Goal: Task Accomplishment & Management: Use online tool/utility

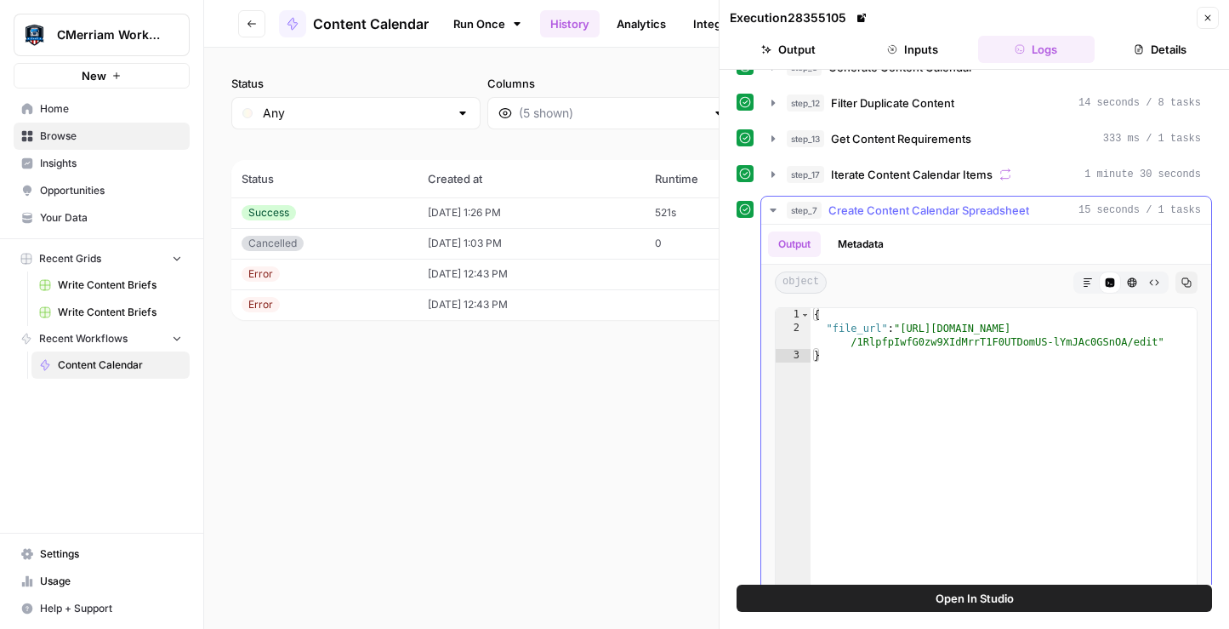
scroll to position [350, 0]
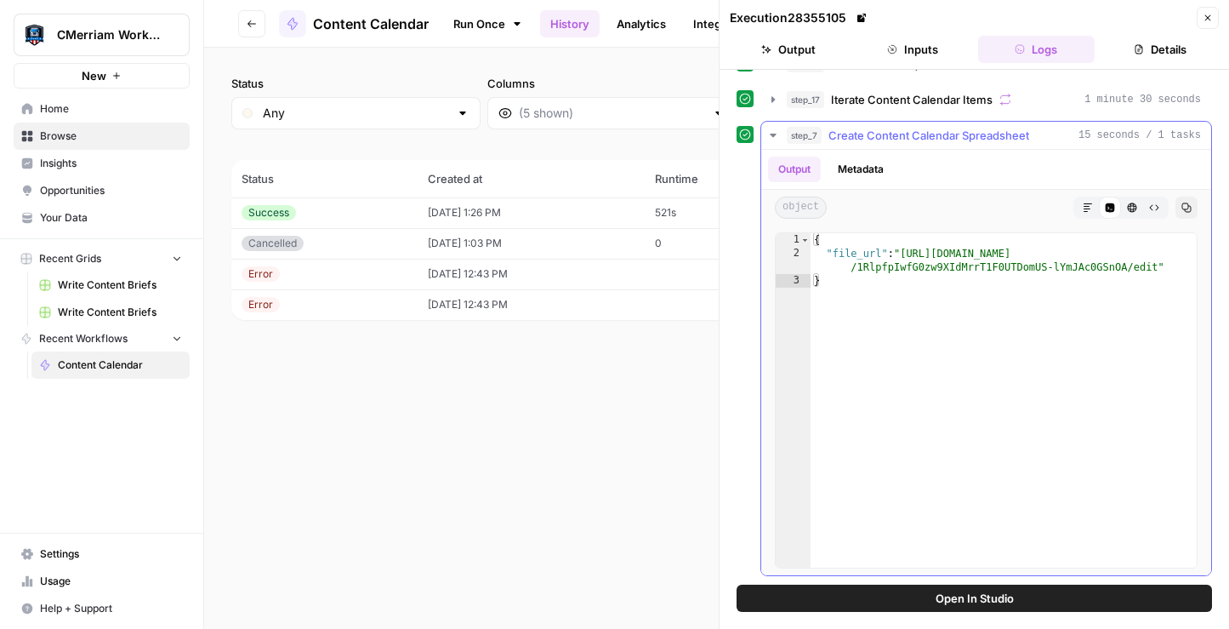
type textarea "**********"
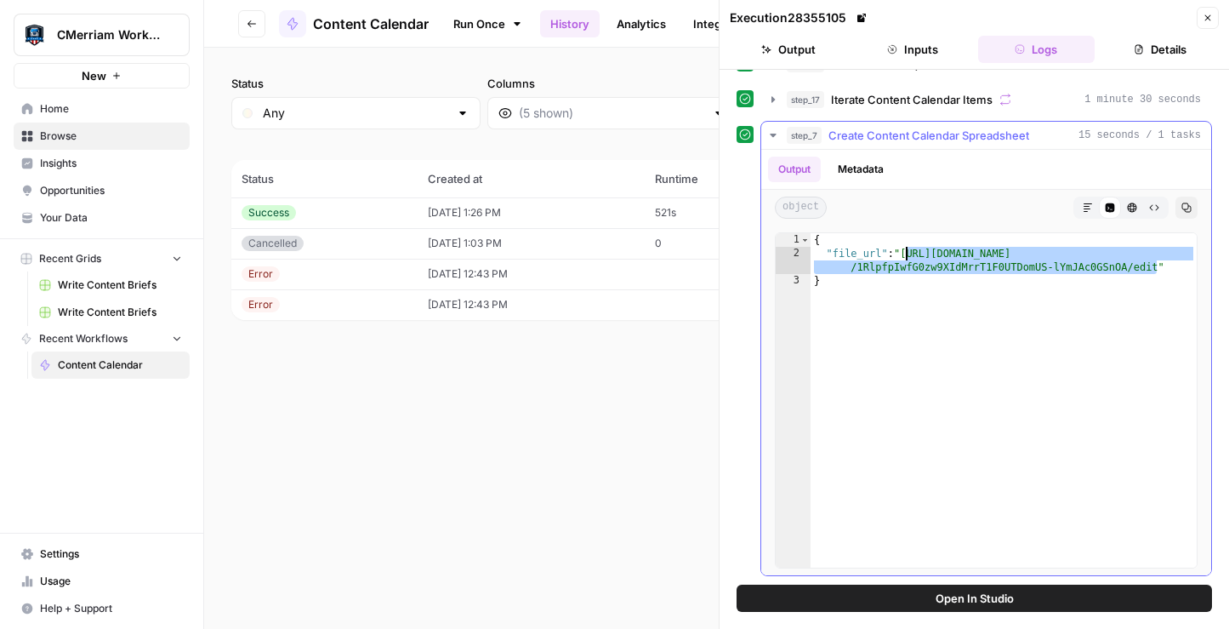
drag, startPoint x: 1156, startPoint y: 268, endPoint x: 905, endPoint y: 255, distance: 251.2
click at [906, 255] on div "{ "file_url" : "https://docs.google.com/document/d /1RlpfpIwfG0zw9XIdMrrT1F0UTD…" at bounding box center [1004, 413] width 386 height 361
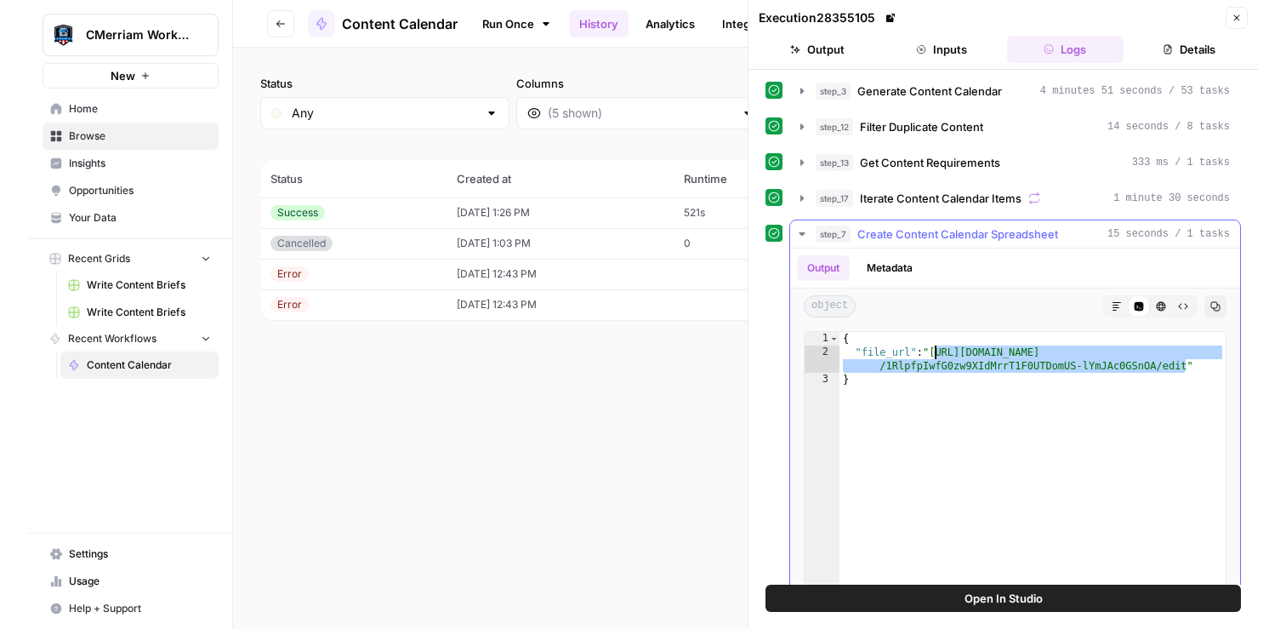
scroll to position [0, 0]
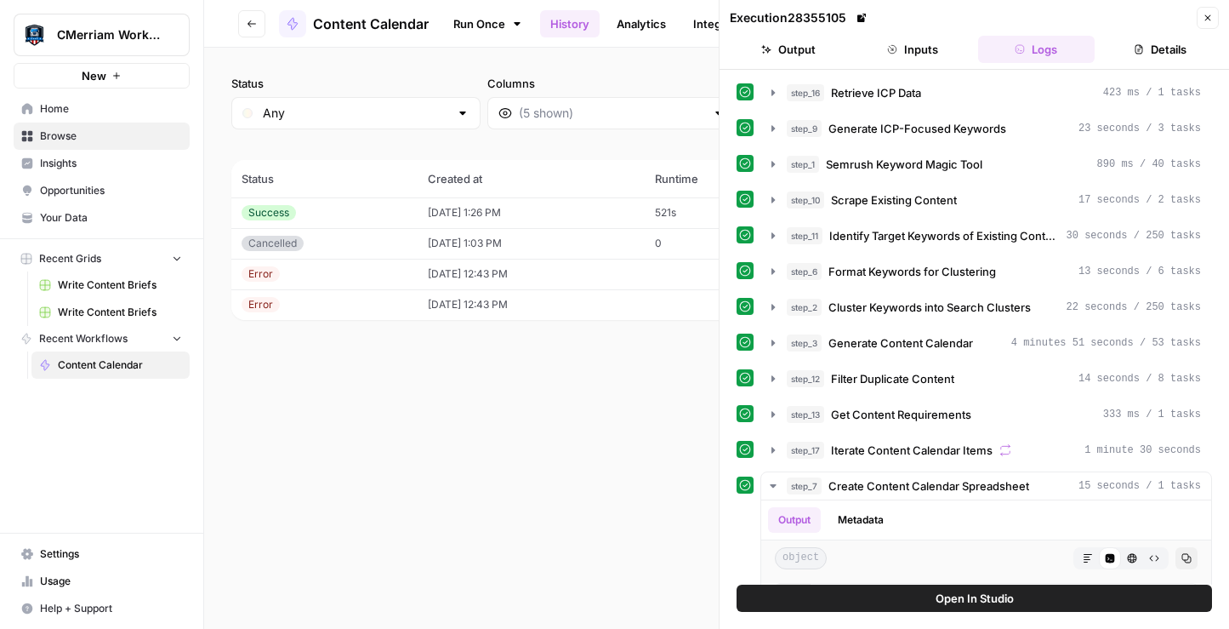
click at [957, 605] on span "Open In Studio" at bounding box center [975, 597] width 78 height 17
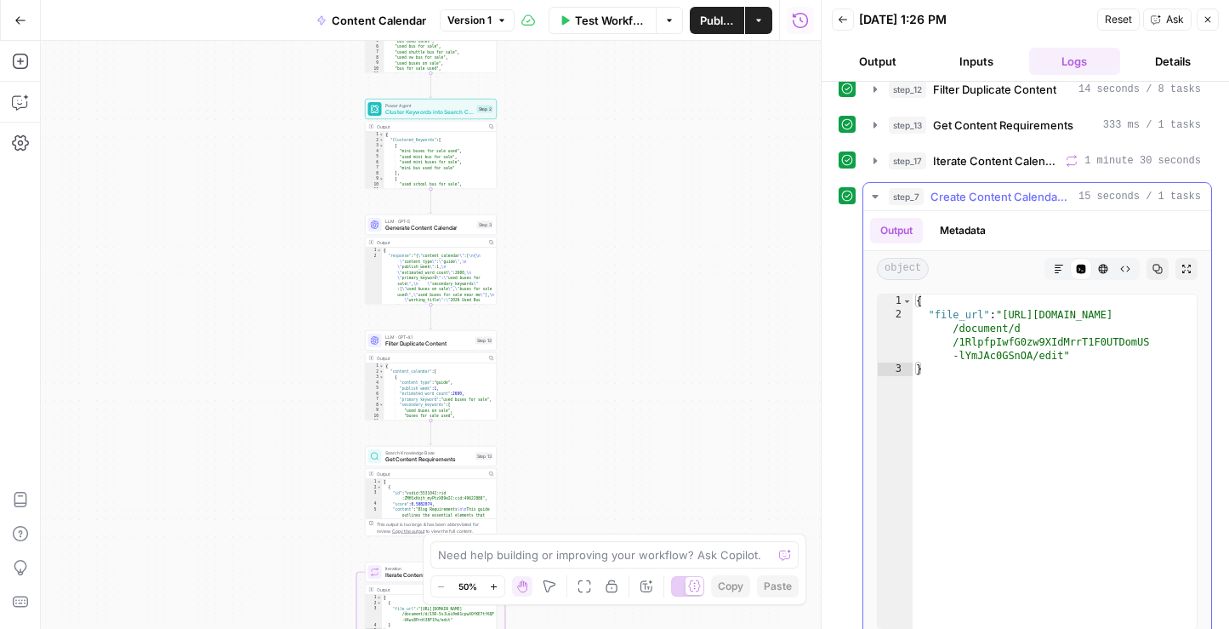
scroll to position [318, 0]
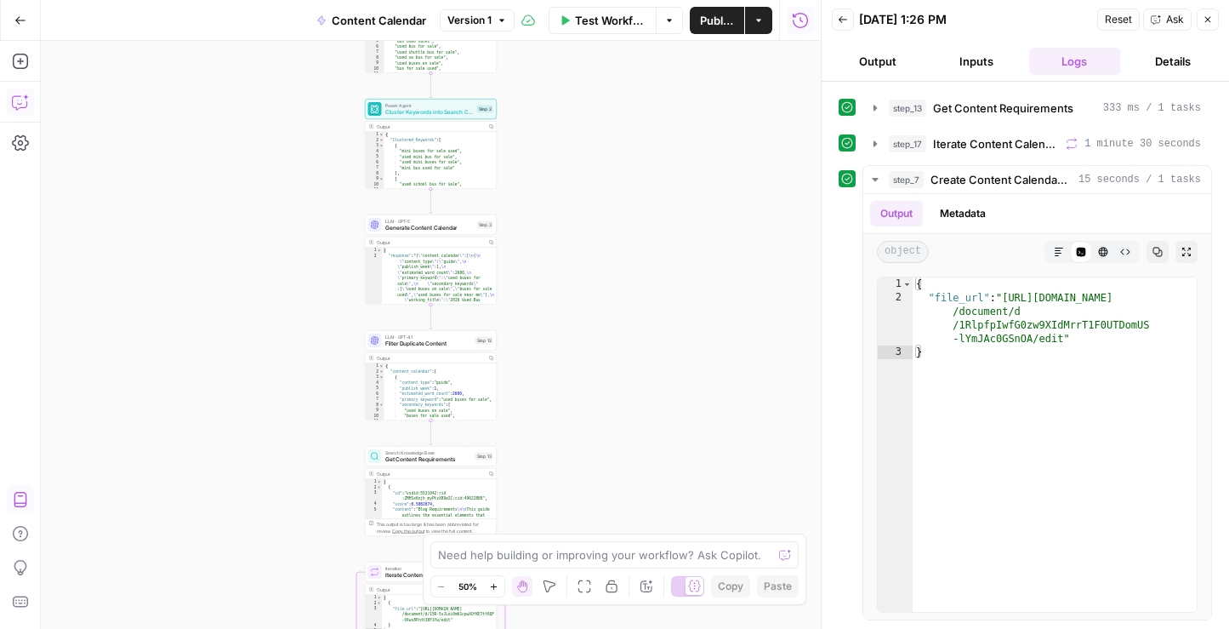
click at [20, 101] on icon "button" at bounding box center [20, 102] width 17 height 17
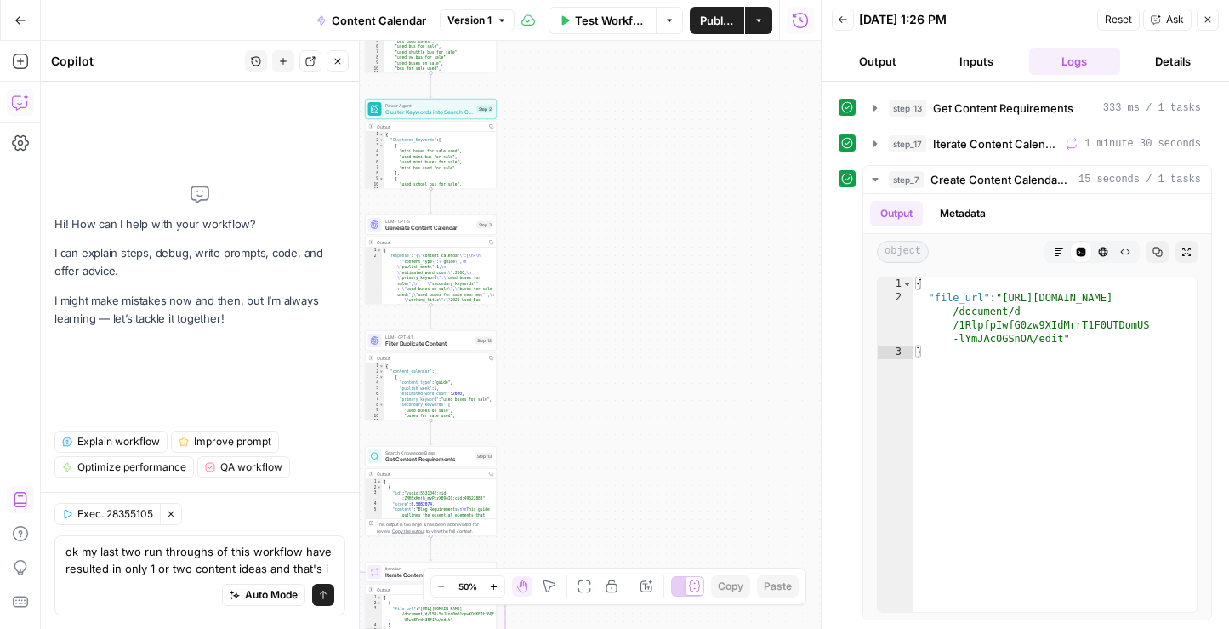
type textarea "ok my last two run throughs of this workflow have resulted in only 1 or two con…"
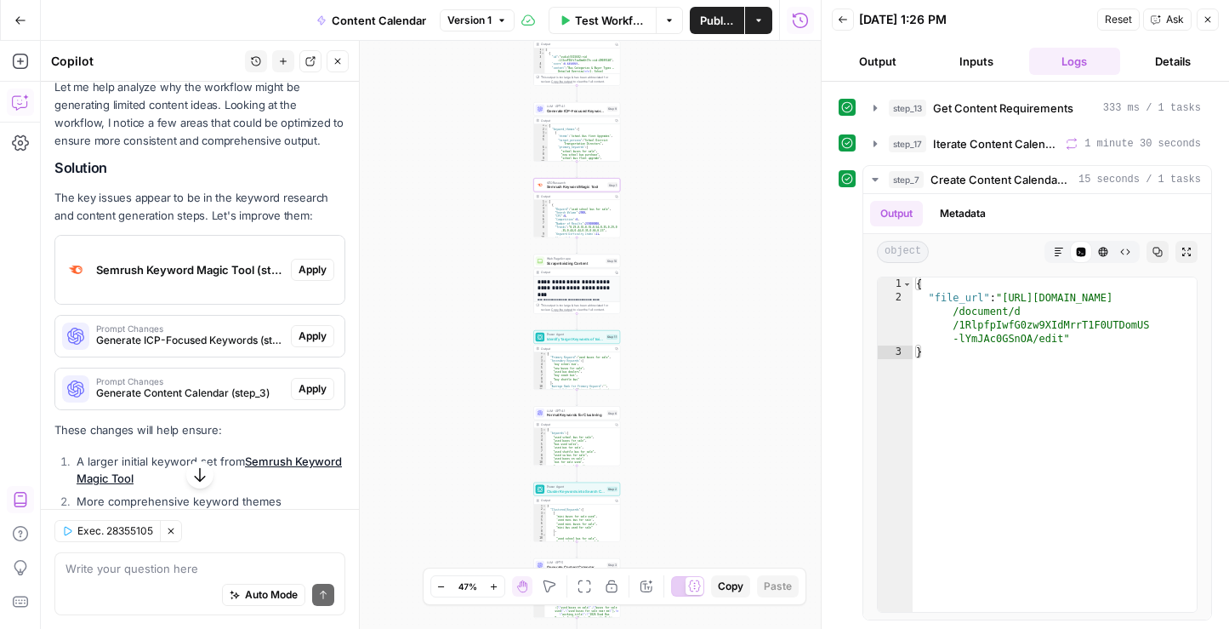
scroll to position [213, 0]
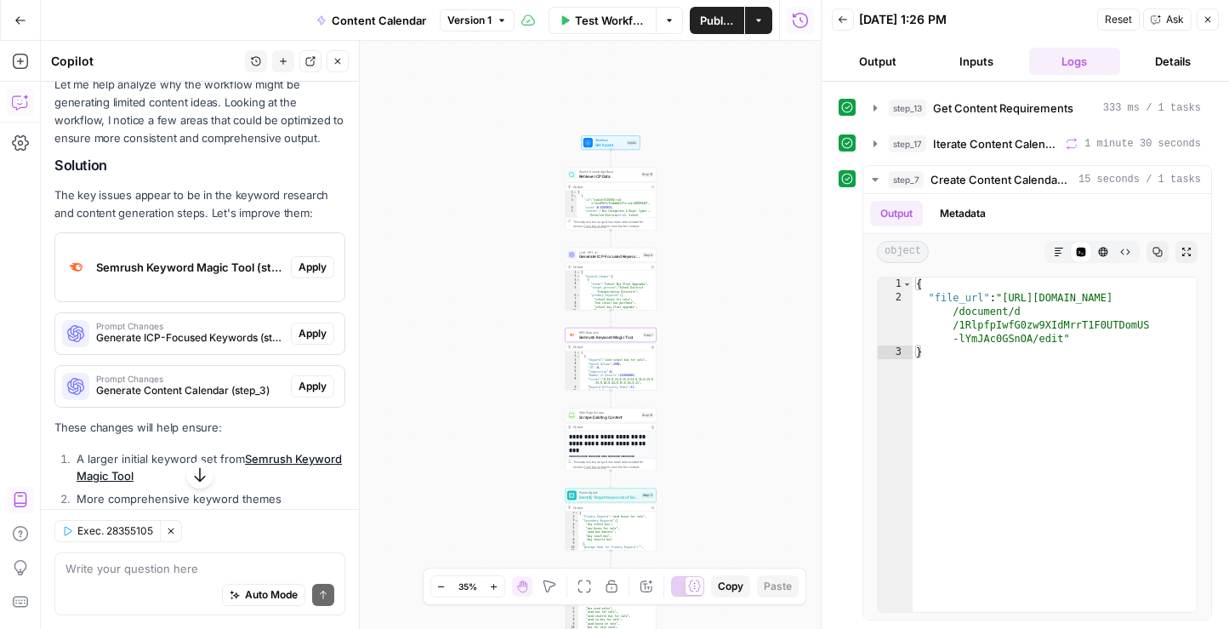
click at [323, 263] on span "Apply" at bounding box center [313, 266] width 28 height 15
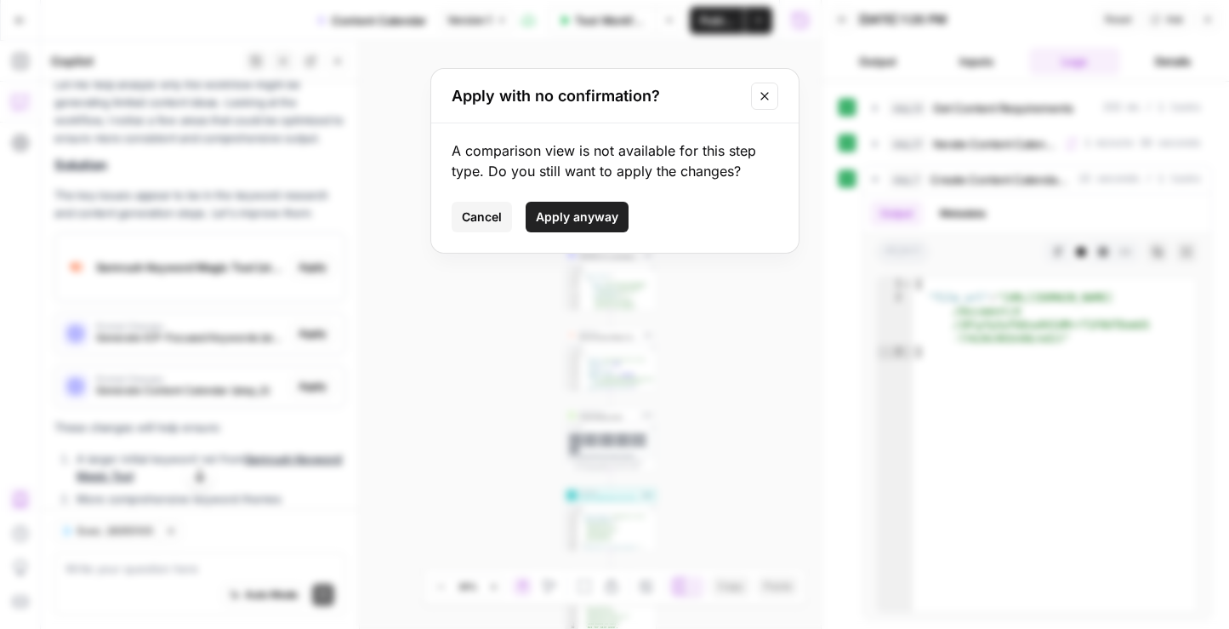
click at [579, 218] on span "Apply anyway" at bounding box center [577, 216] width 82 height 17
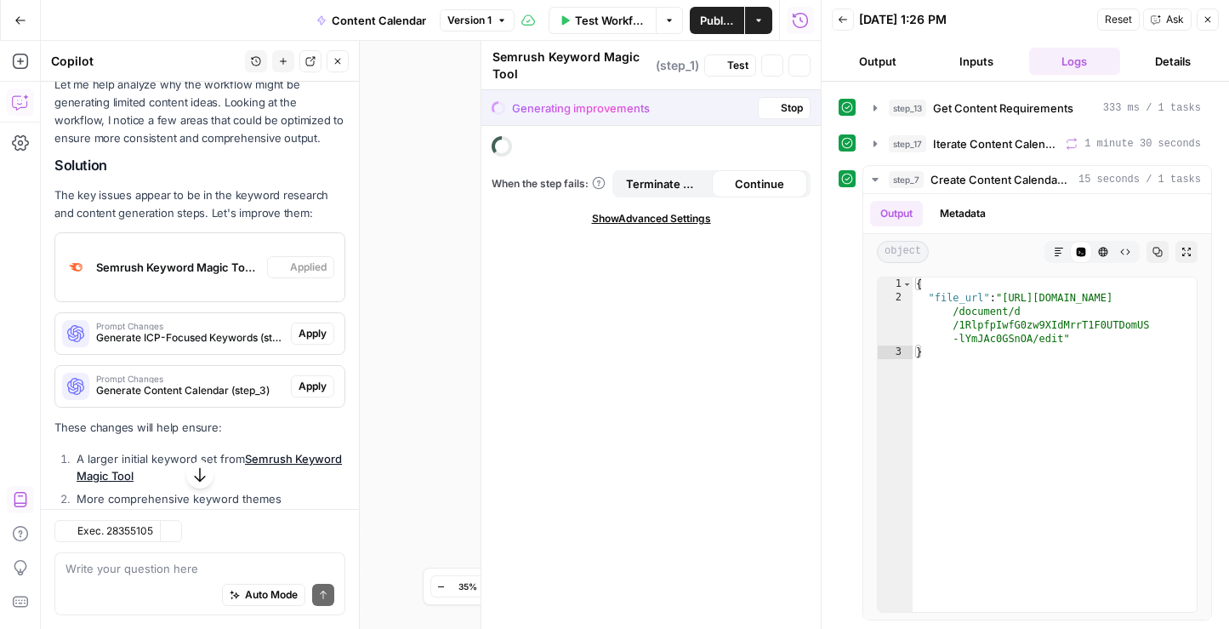
scroll to position [241, 0]
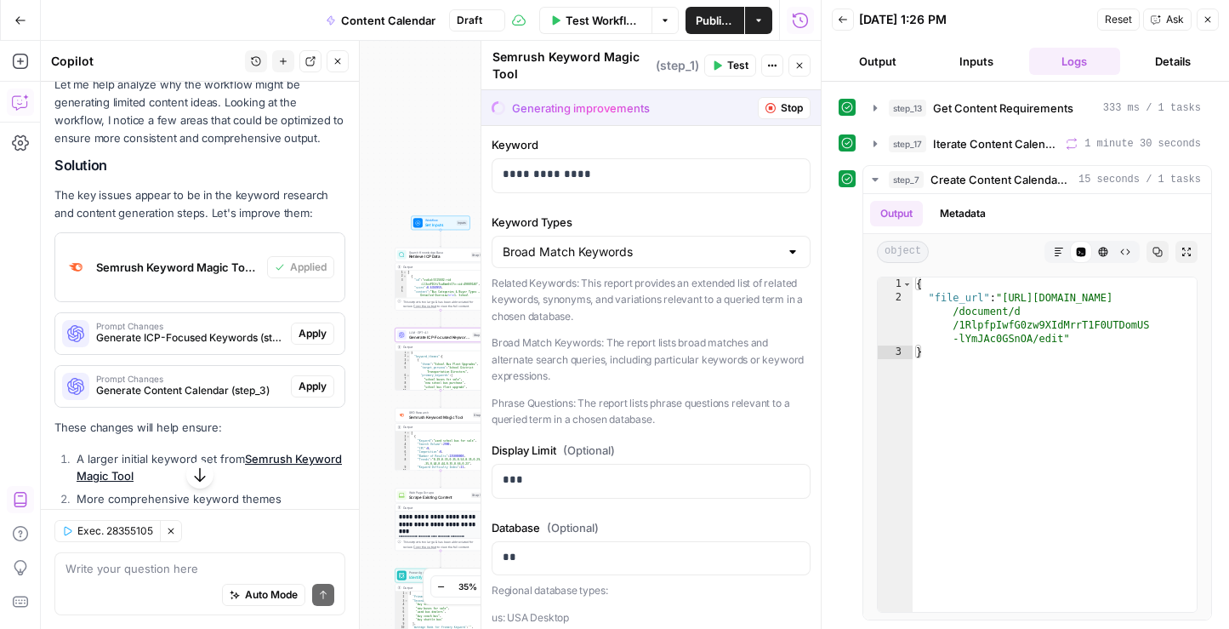
click at [320, 339] on span "Apply" at bounding box center [313, 333] width 28 height 15
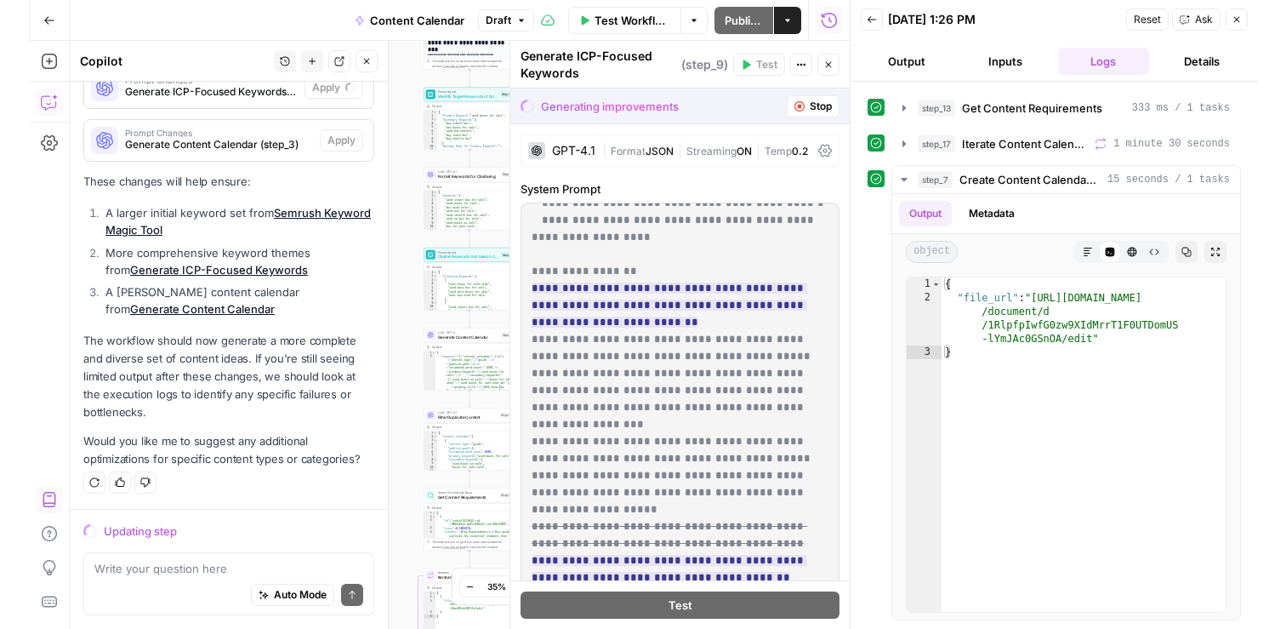
scroll to position [0, 0]
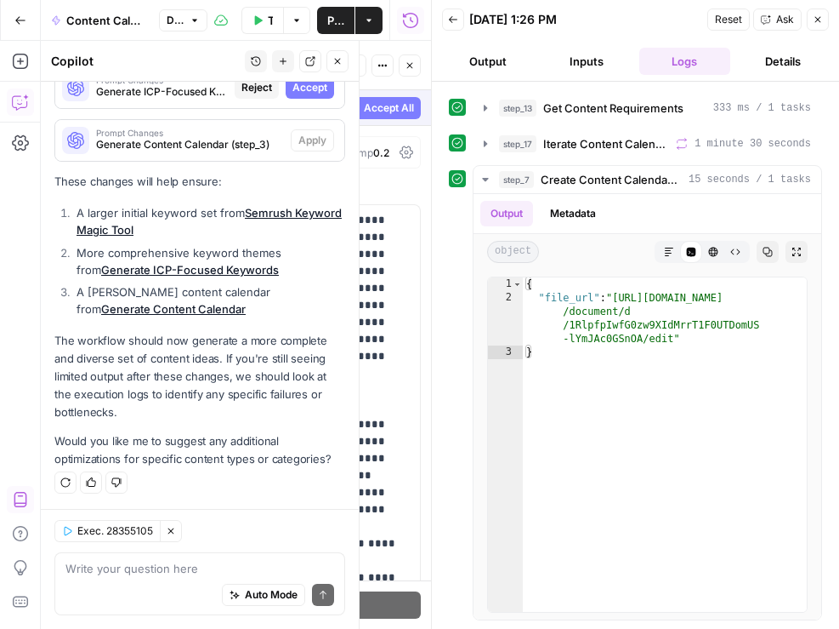
click at [834, 100] on div "step_16 Retrieve ICP Data 423 ms / 1 tasks step_9 Generate ICP-Focused Keywords…" at bounding box center [635, 355] width 407 height 547
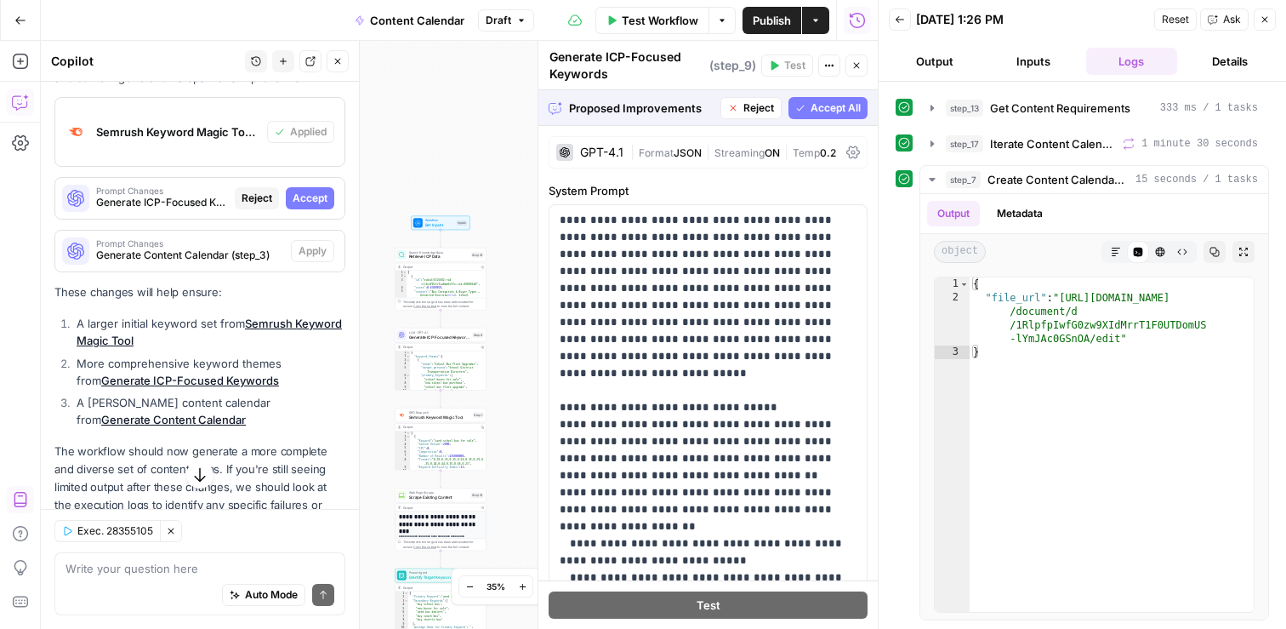
scroll to position [335, 0]
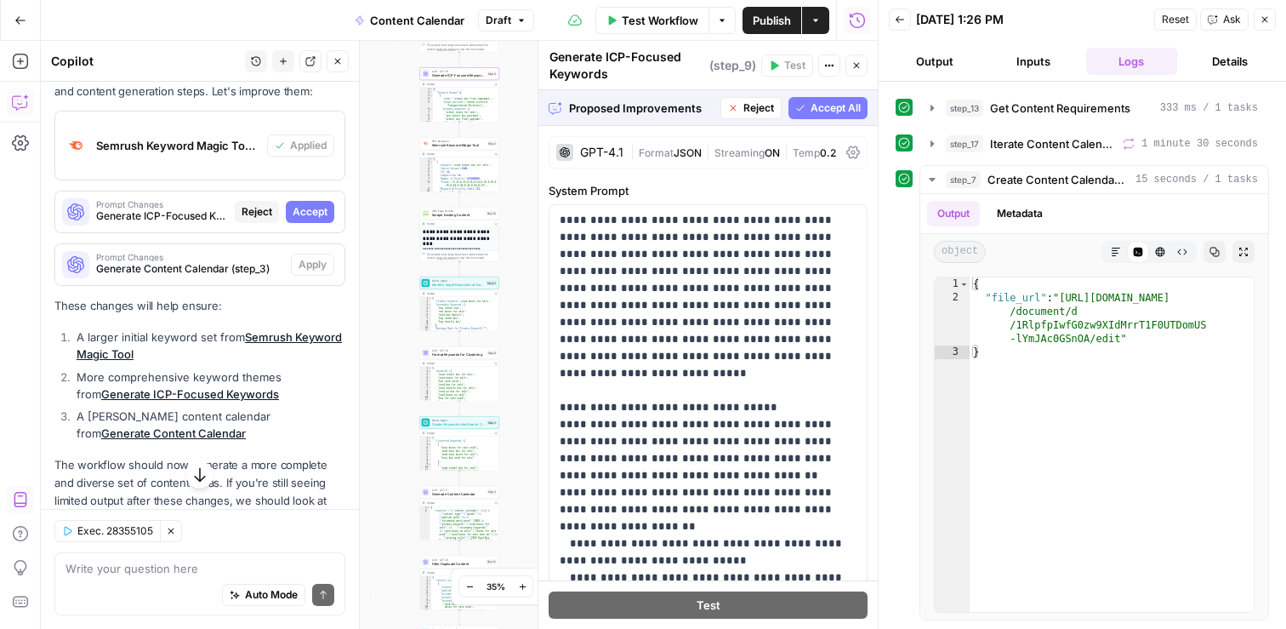
click at [317, 212] on span "Accept" at bounding box center [310, 211] width 35 height 15
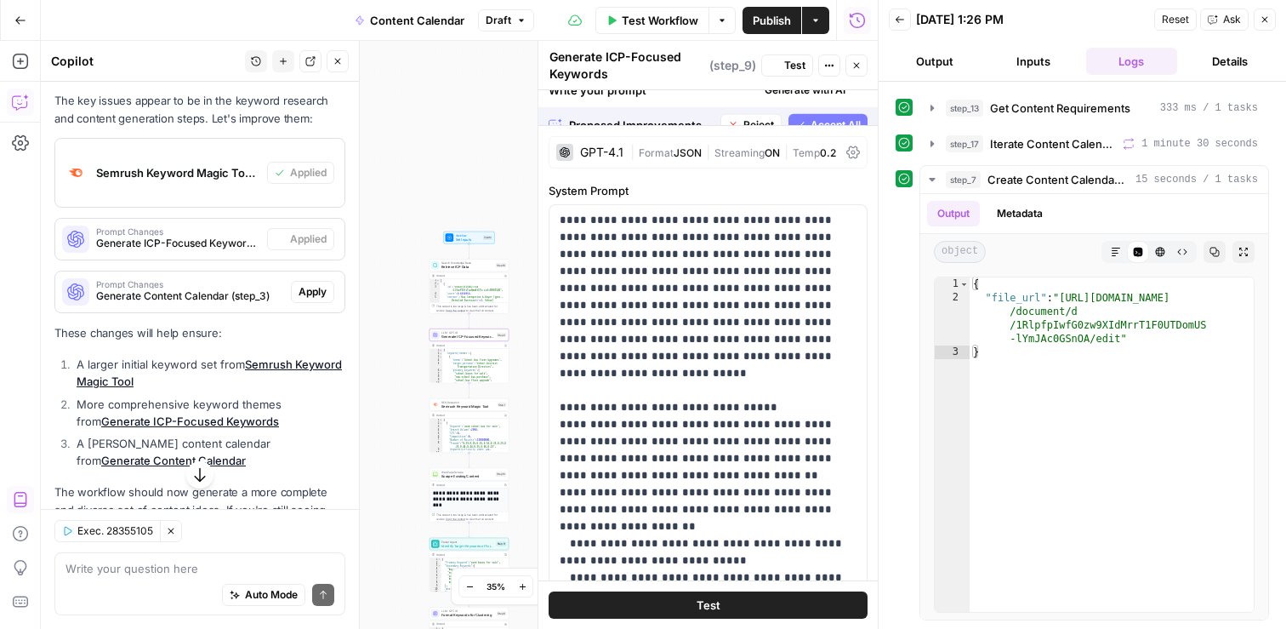
scroll to position [362, 0]
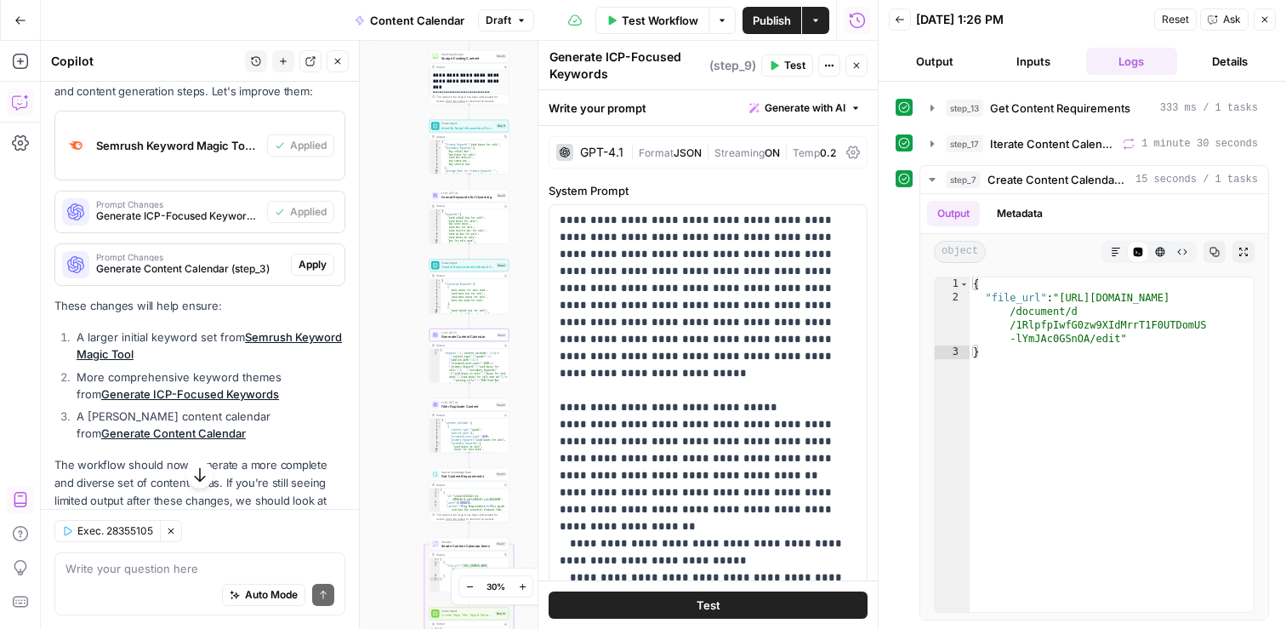
click at [321, 267] on span "Apply" at bounding box center [313, 264] width 28 height 15
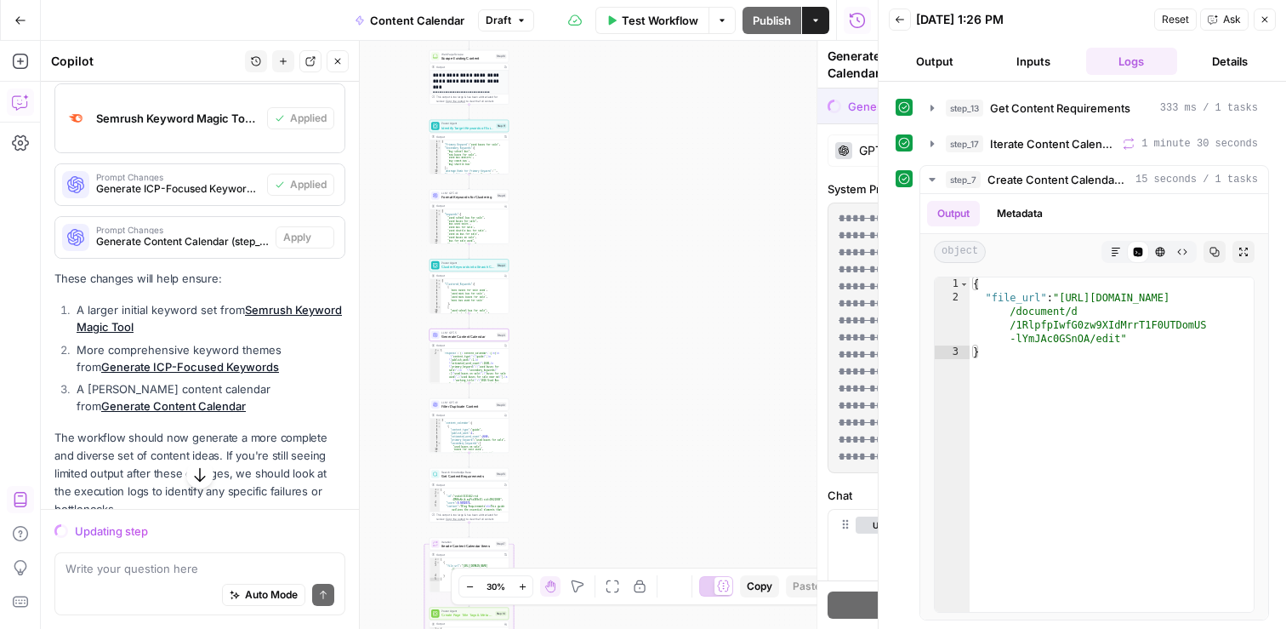
scroll to position [335, 0]
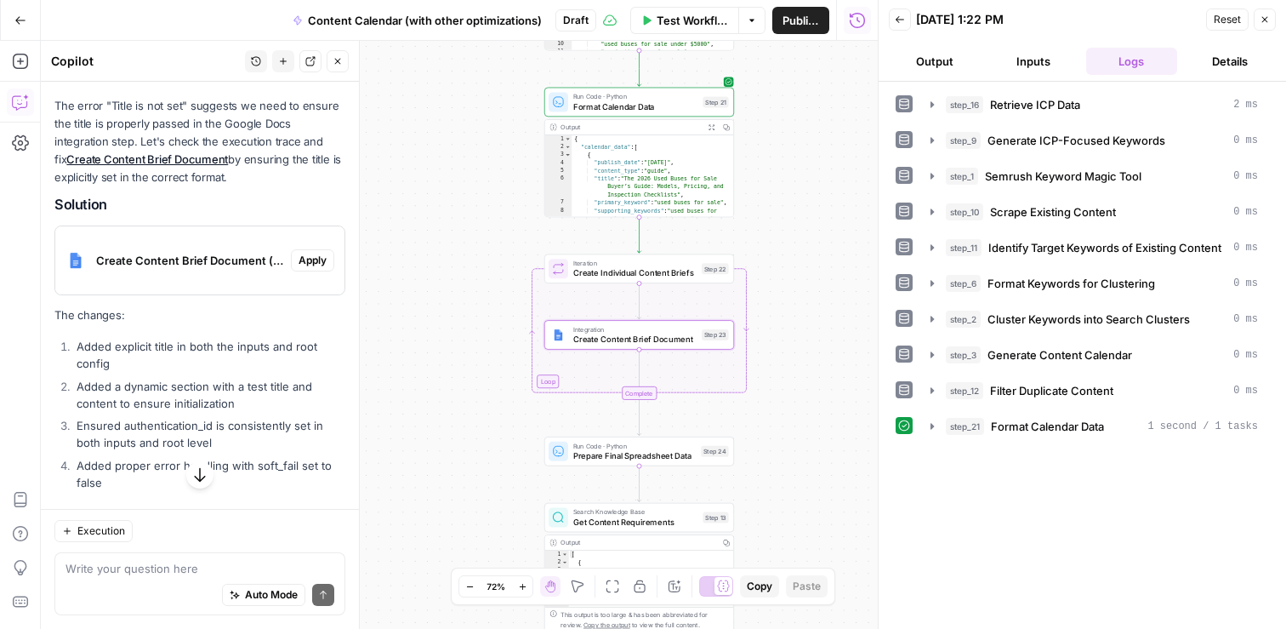
scroll to position [2940, 0]
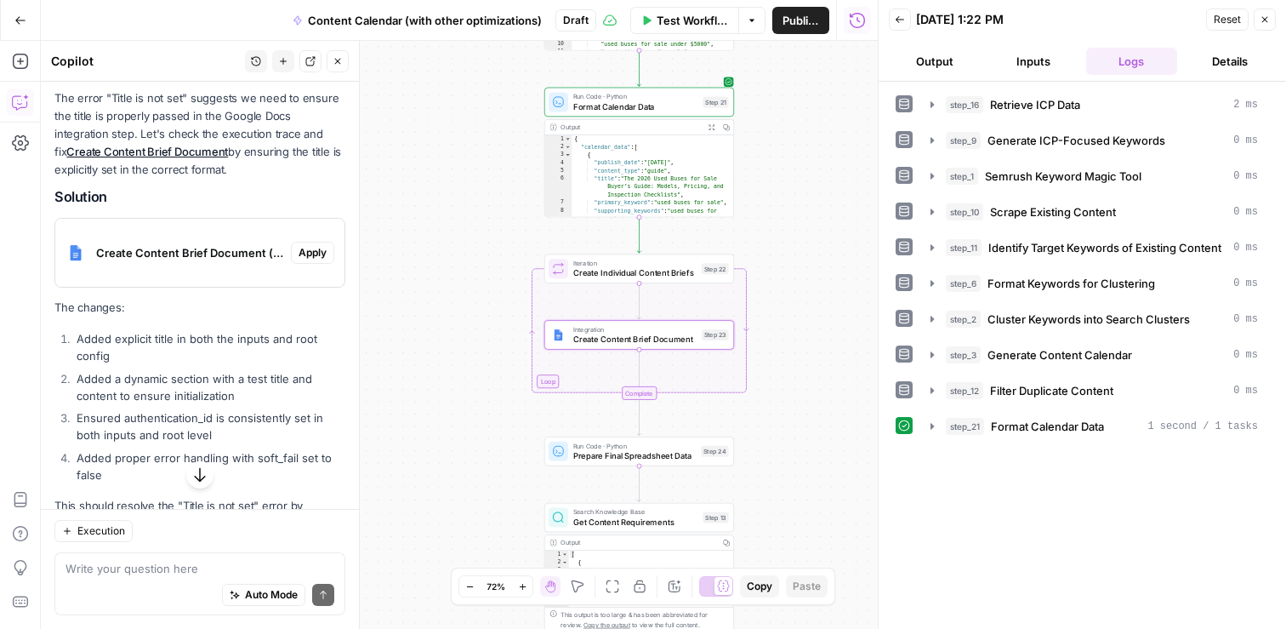
click at [319, 245] on span "Apply" at bounding box center [313, 252] width 28 height 15
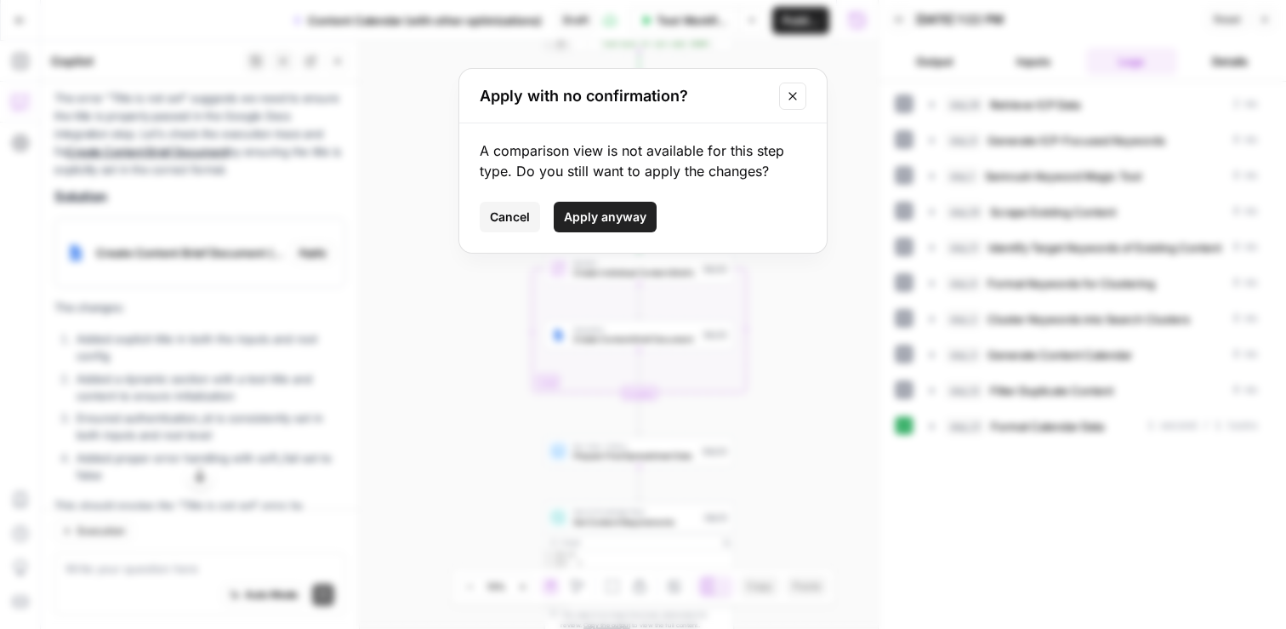
click at [609, 225] on span "Apply anyway" at bounding box center [605, 216] width 82 height 17
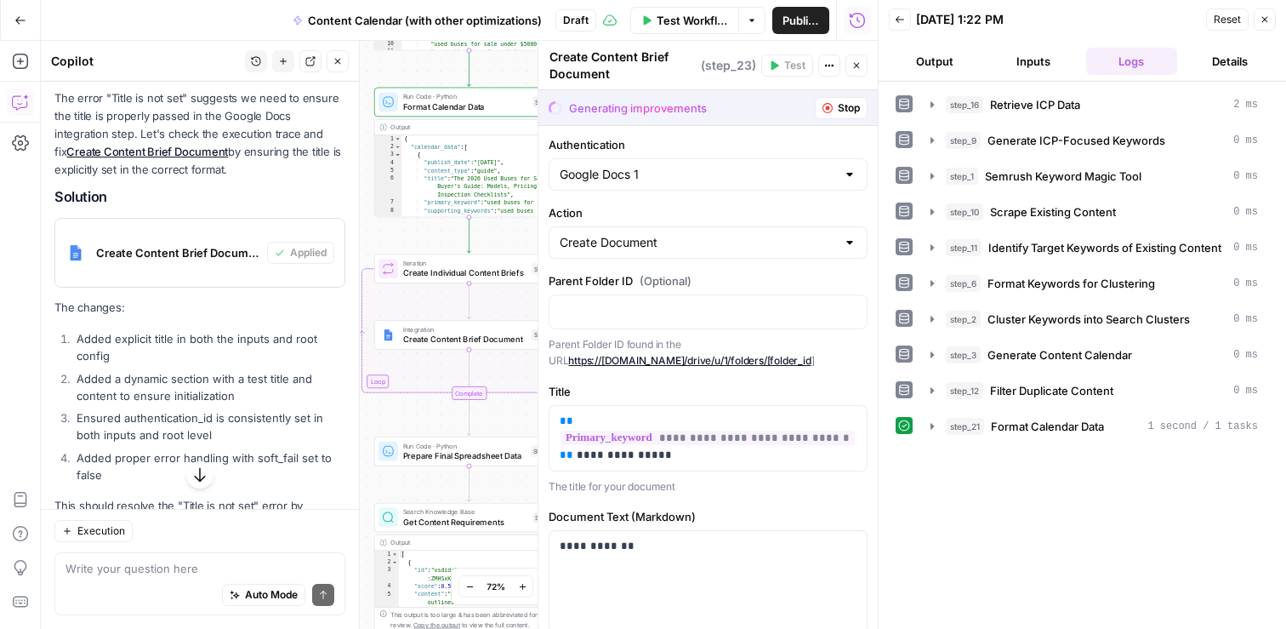
click at [858, 65] on icon "button" at bounding box center [856, 65] width 10 height 10
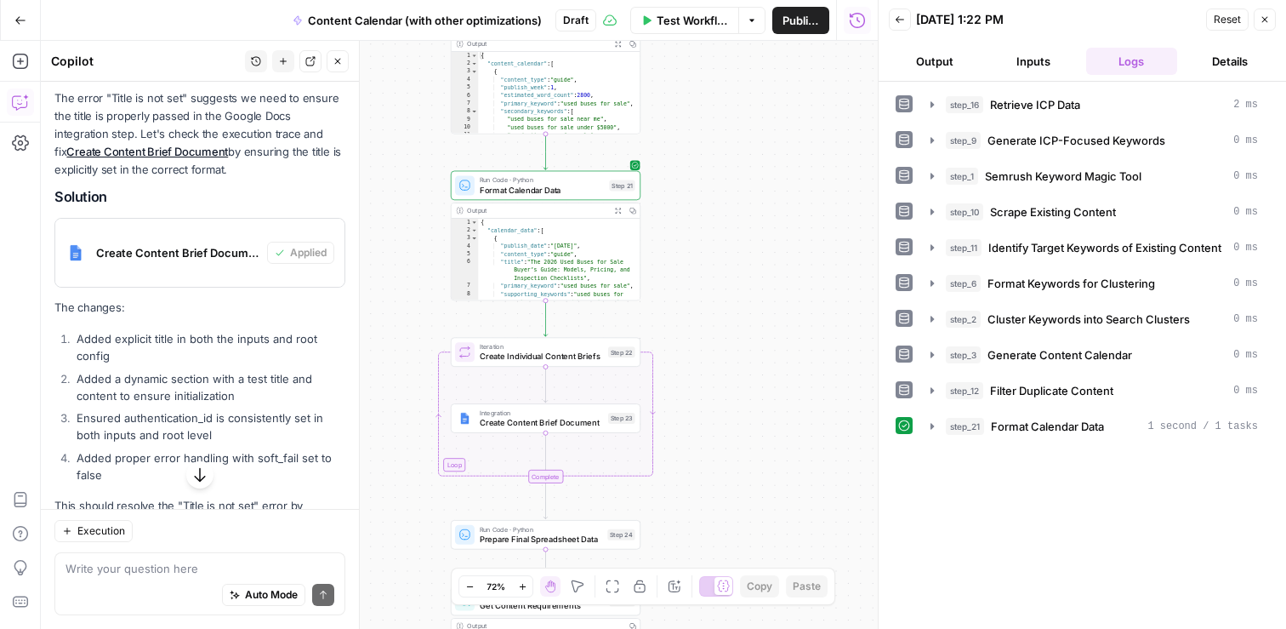
drag, startPoint x: 647, startPoint y: 199, endPoint x: 723, endPoint y: 282, distance: 112.0
click at [723, 282] on div "Workflow Set Inputs Inputs Search Knowledge Base Retrieve ICP Data Step 16 Outp…" at bounding box center [459, 335] width 837 height 588
click at [618, 330] on span "Test" at bounding box center [621, 328] width 14 height 11
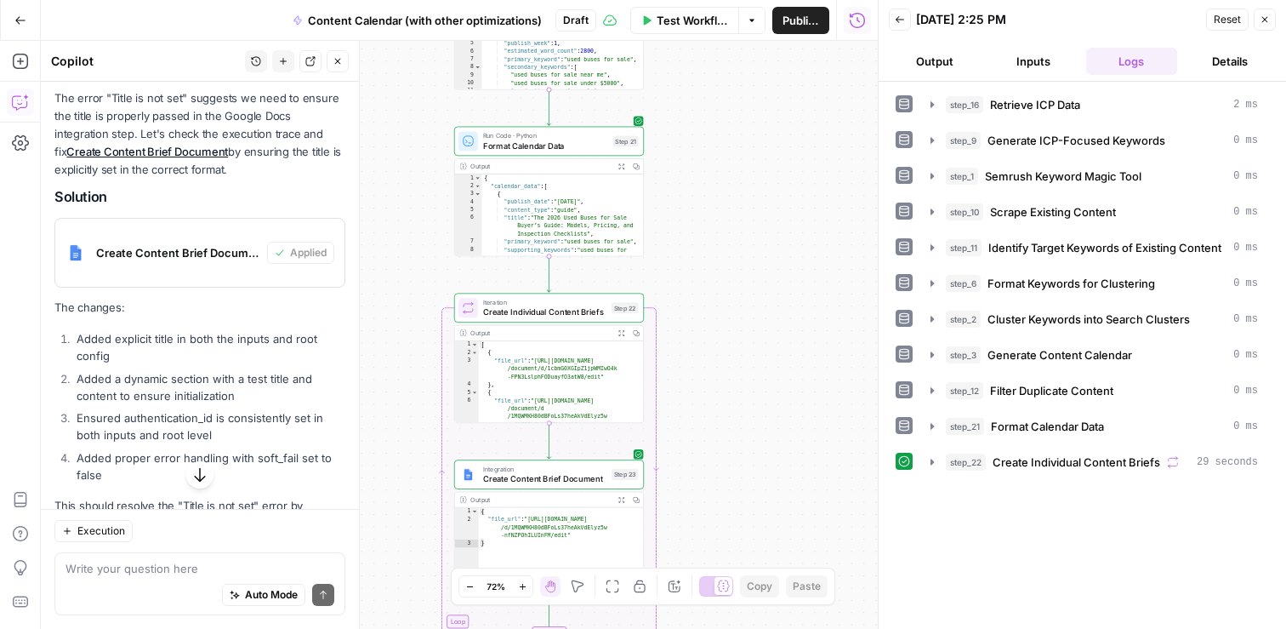
scroll to position [29, 0]
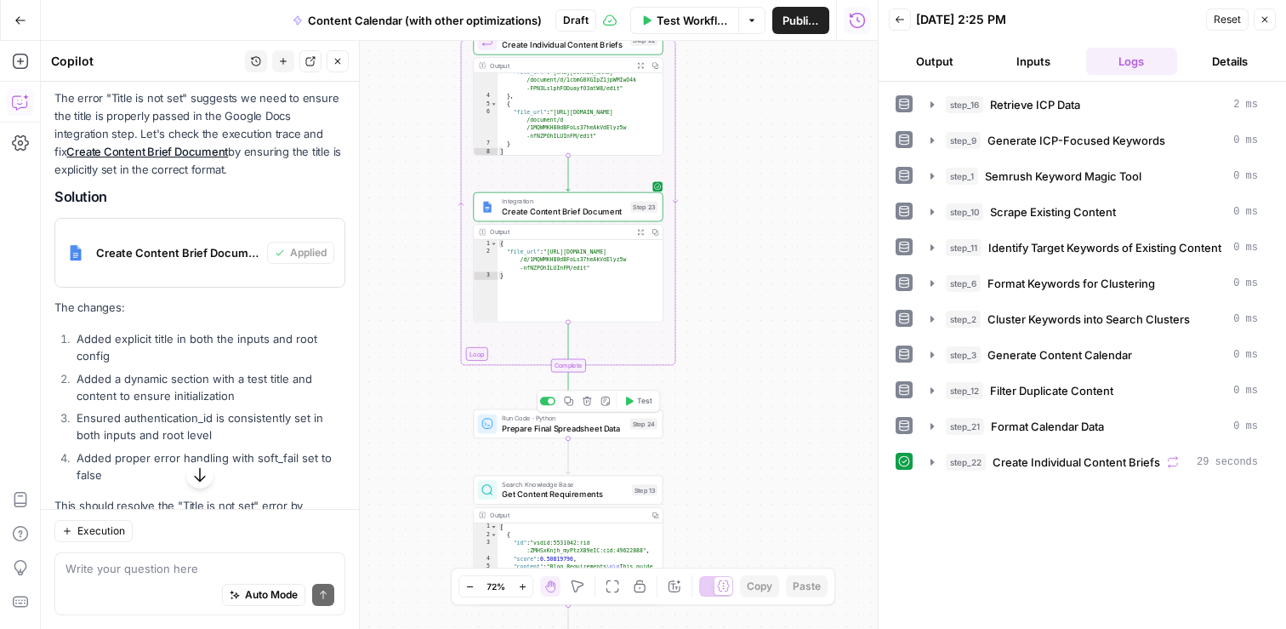
click at [636, 396] on button "Test" at bounding box center [638, 401] width 38 height 16
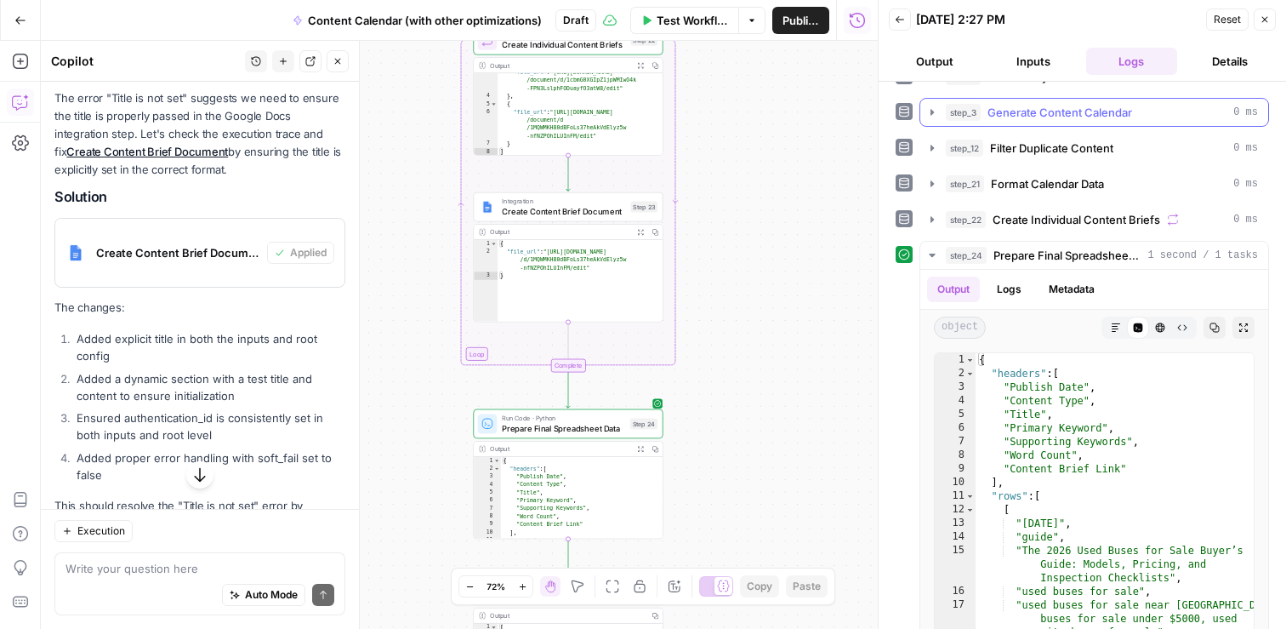
scroll to position [318, 0]
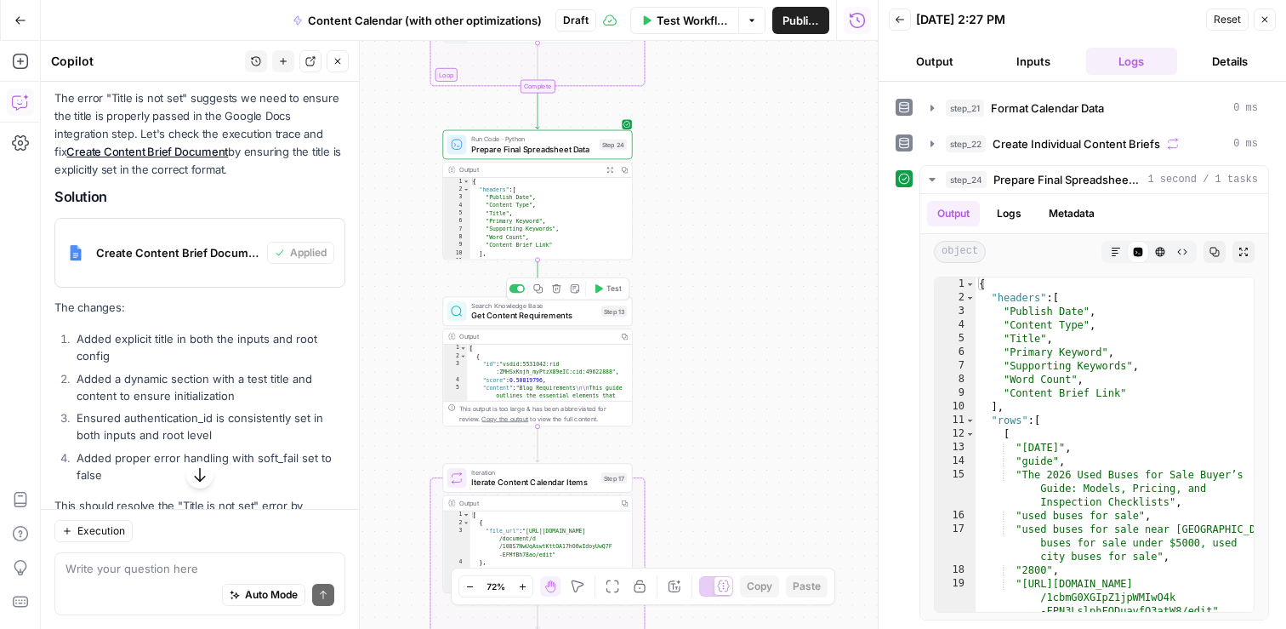
click at [616, 285] on span "Test" at bounding box center [613, 288] width 14 height 11
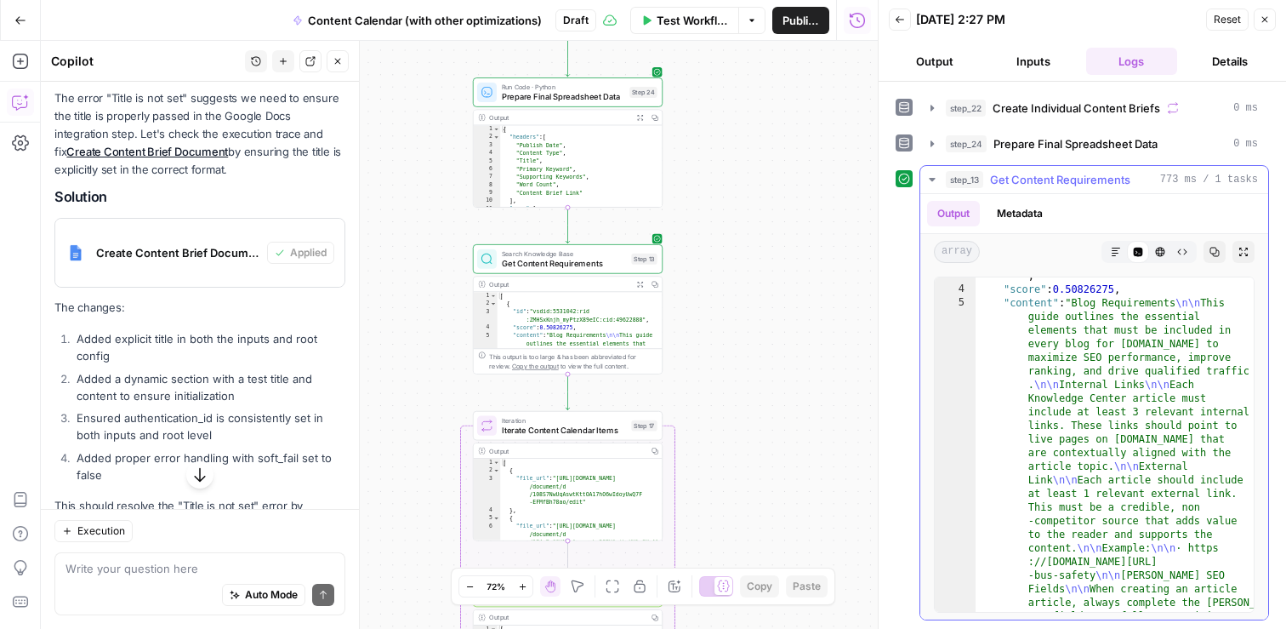
scroll to position [66, 0]
click at [1046, 177] on span "Get Content Requirements" at bounding box center [1060, 179] width 140 height 17
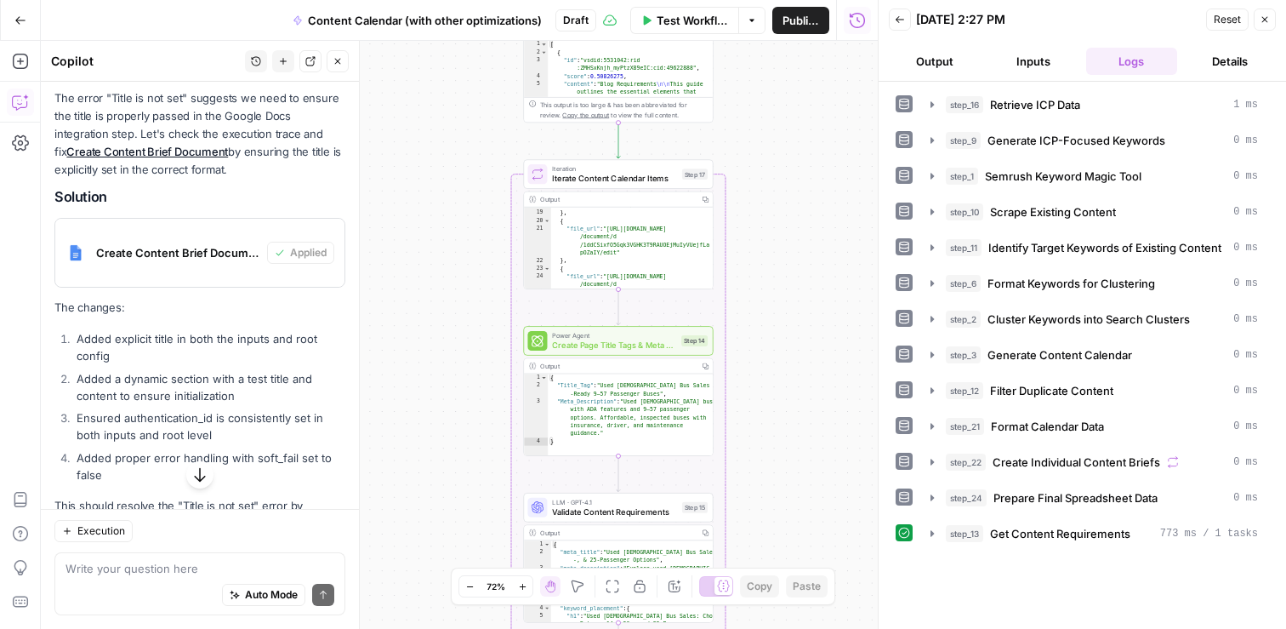
scroll to position [482, 0]
click at [682, 148] on icon "button" at bounding box center [679, 151] width 10 height 10
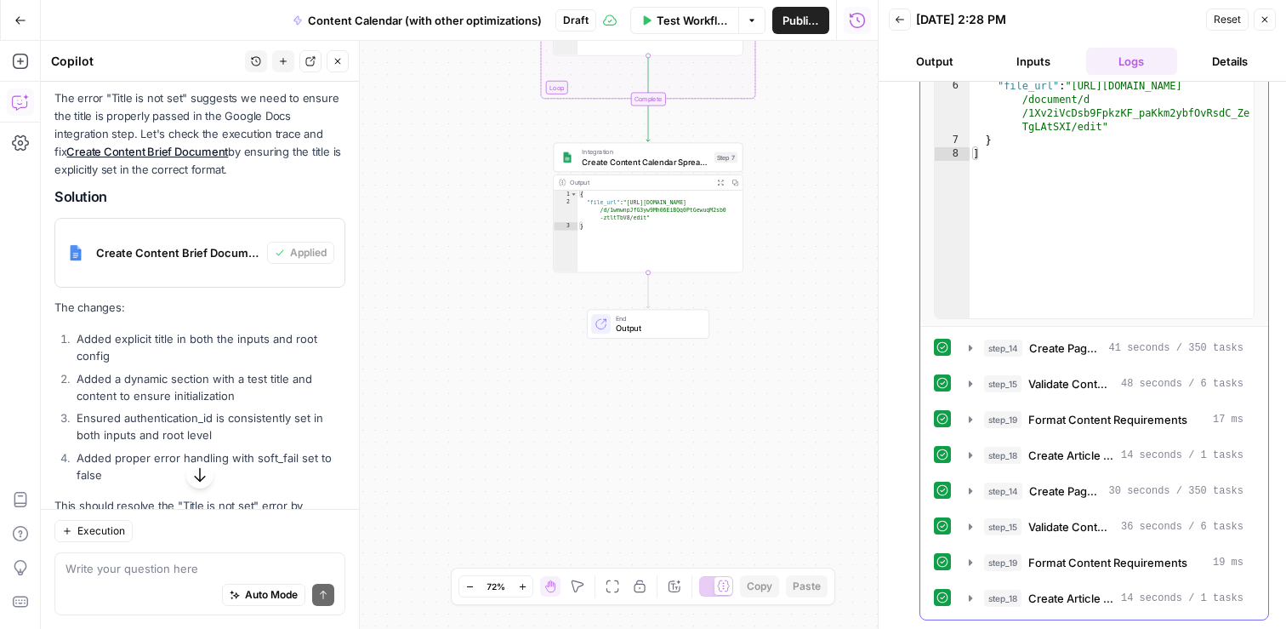
scroll to position [606, 0]
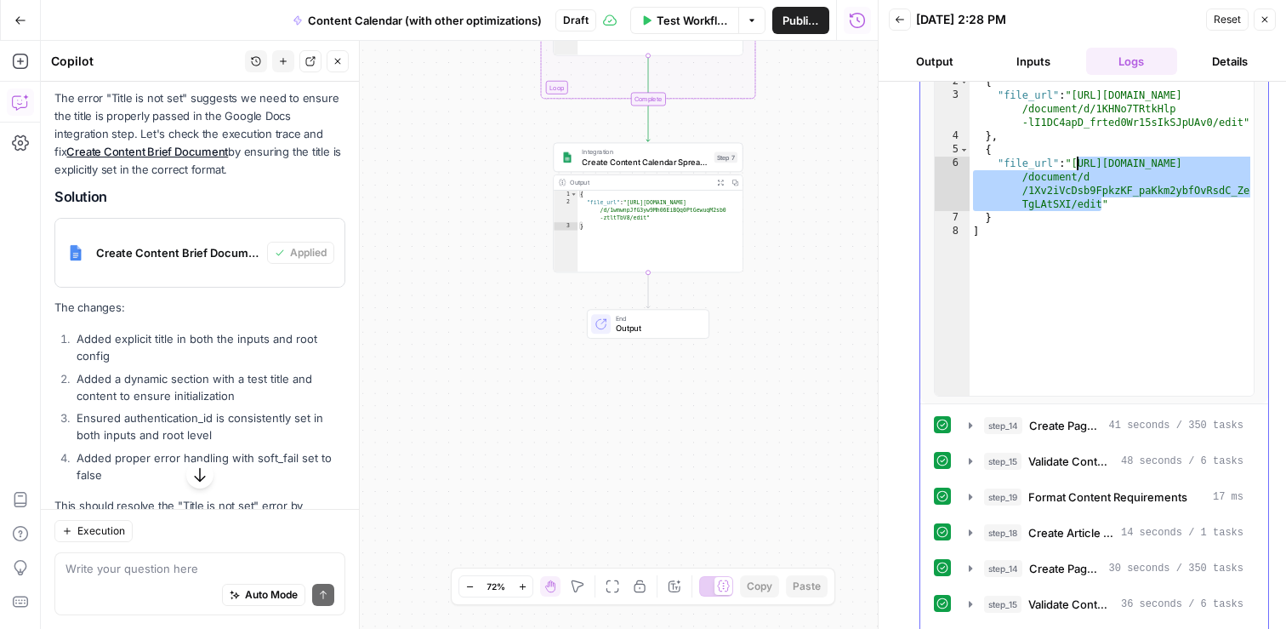
drag, startPoint x: 1103, startPoint y: 205, endPoint x: 1078, endPoint y: 165, distance: 47.0
click at [1078, 165] on div "[ { "file_url" : "[URL][DOMAIN_NAME] /document/d/1KHNo7TRtkHlp -lI1DC4apD_frted…" at bounding box center [1112, 241] width 284 height 361
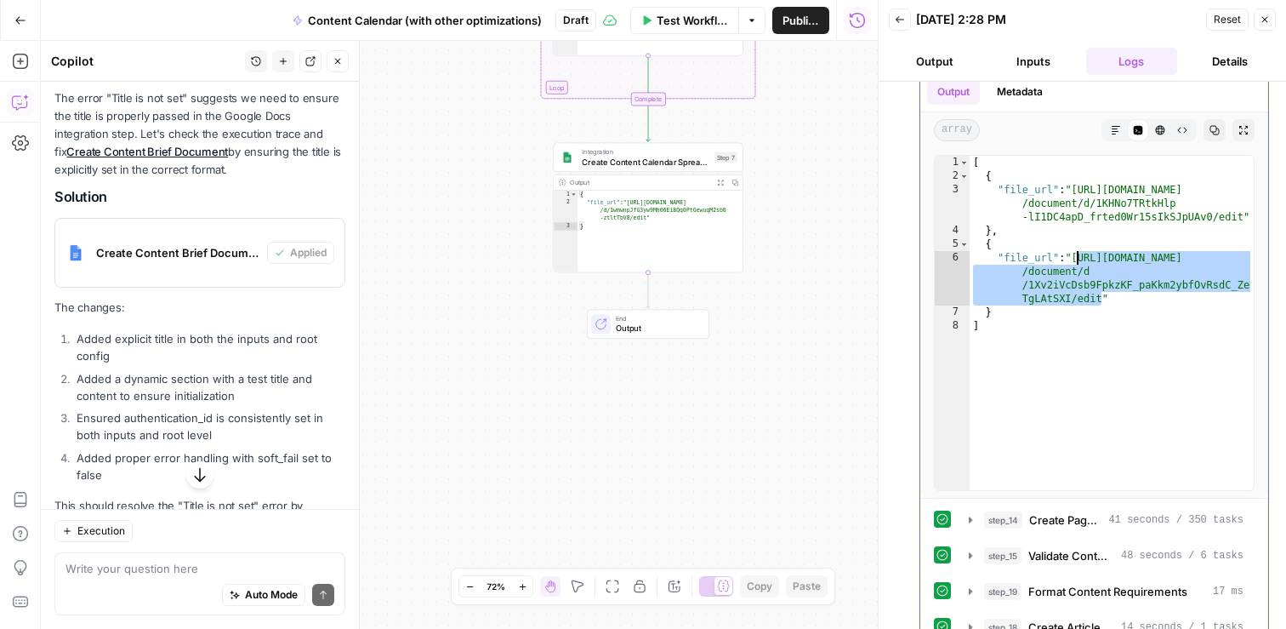
scroll to position [493, 0]
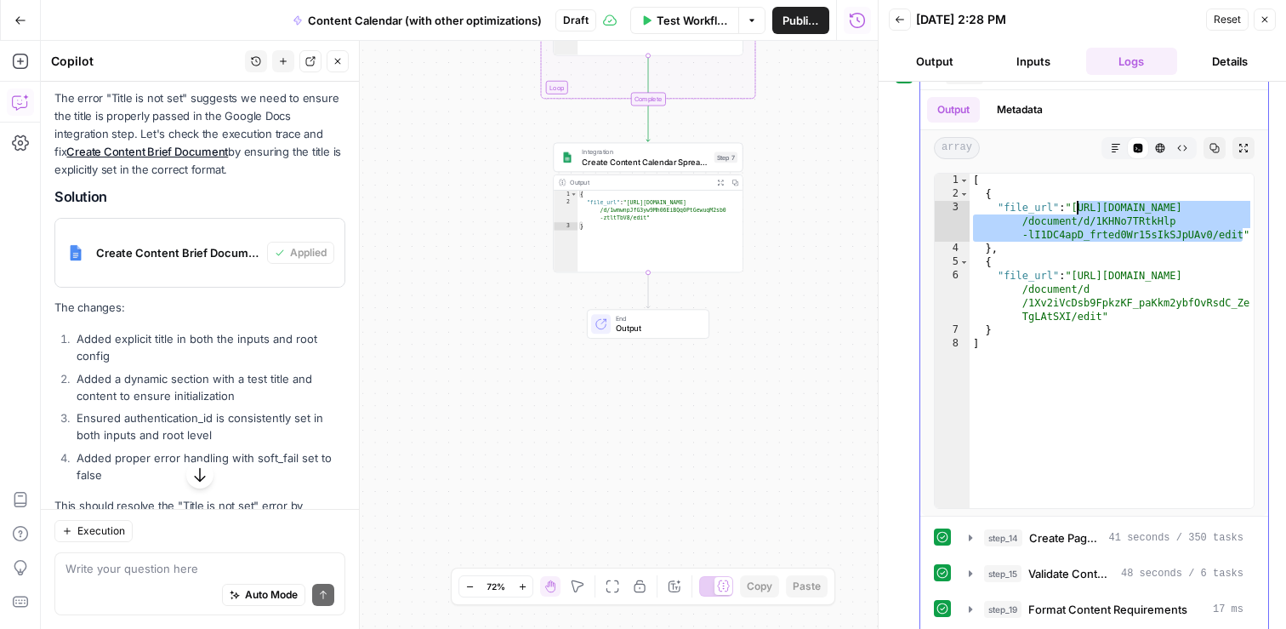
drag, startPoint x: 1243, startPoint y: 235, endPoint x: 1078, endPoint y: 210, distance: 166.8
click at [1078, 210] on div "[ { "file_url" : "[URL][DOMAIN_NAME] /document/d/1KHNo7TRtkHlp -lI1DC4apD_frted…" at bounding box center [1112, 354] width 284 height 361
type textarea "**********"
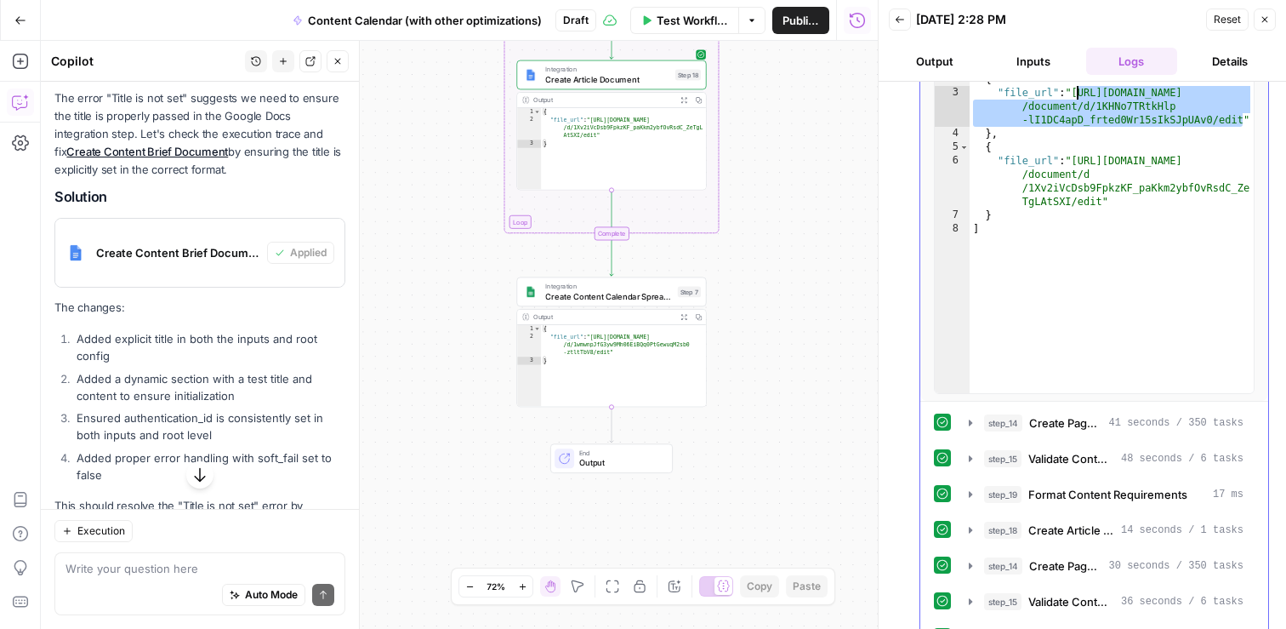
scroll to position [683, 0]
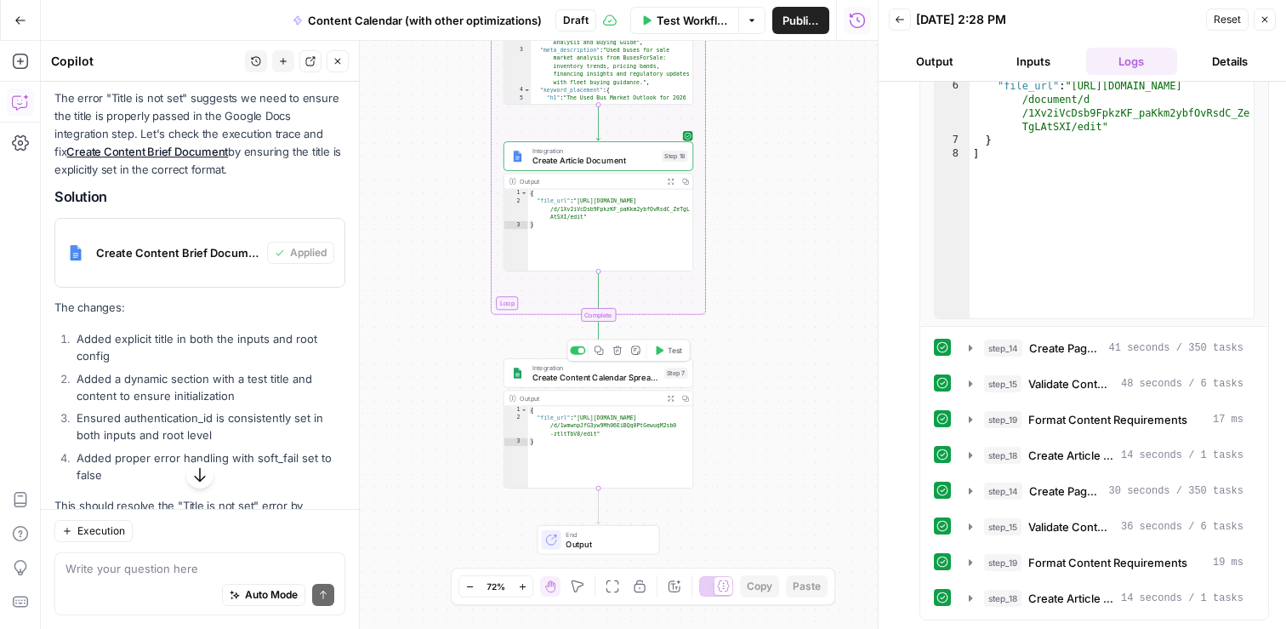
click at [666, 350] on button "Test" at bounding box center [668, 350] width 38 height 16
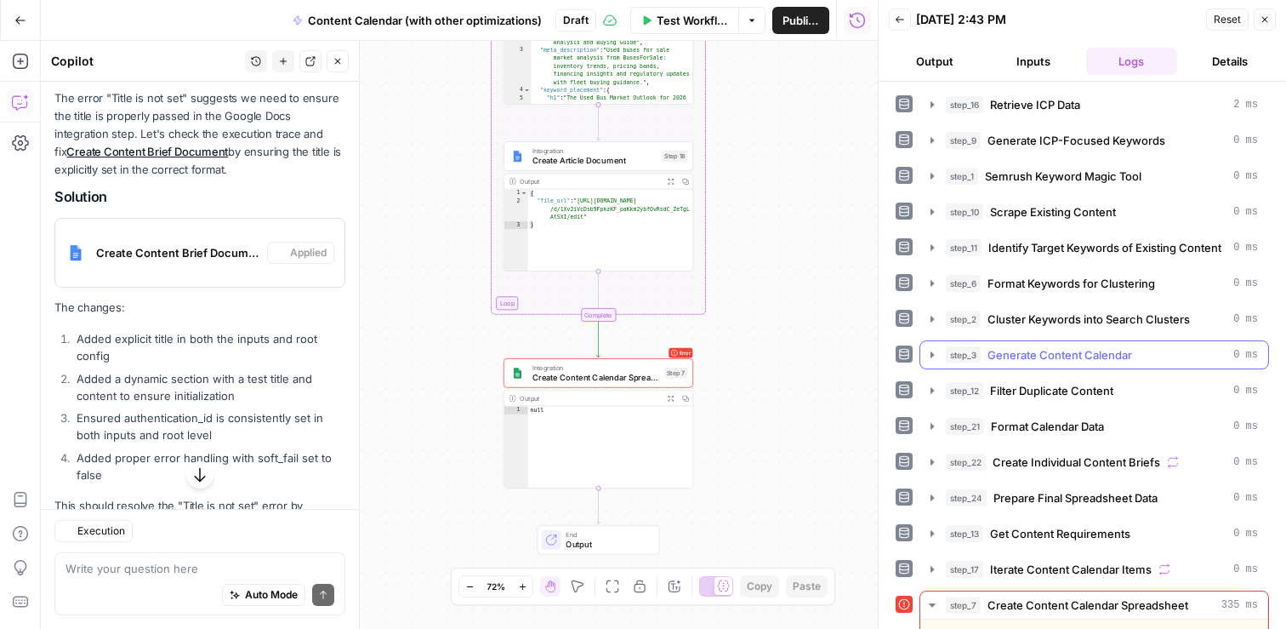
scroll to position [242, 0]
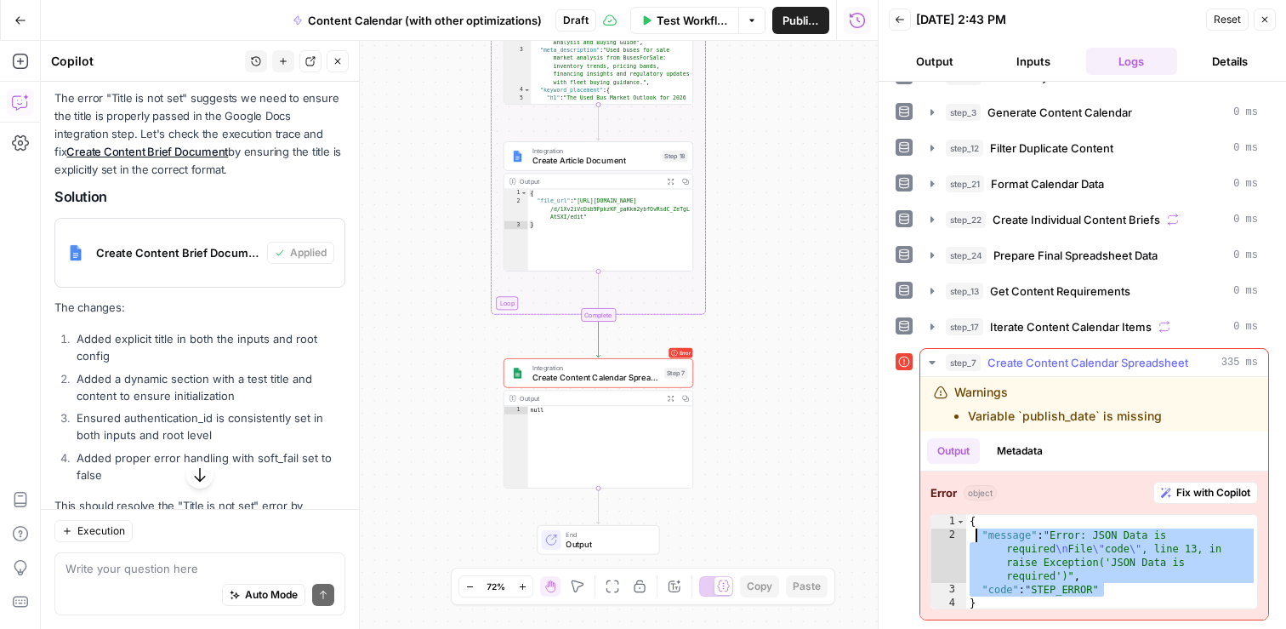
drag, startPoint x: 1107, startPoint y: 592, endPoint x: 978, endPoint y: 534, distance: 140.8
click at [978, 534] on div "{ "message" : "Error: JSON Data is required \n File \" code \" , line 13, in ra…" at bounding box center [1111, 576] width 291 height 122
type textarea "**********"
click at [156, 567] on textarea at bounding box center [199, 568] width 269 height 17
paste textarea ""message": "Error: JSON Data is required\nFile \"code\", line 13, in raise Exce…"
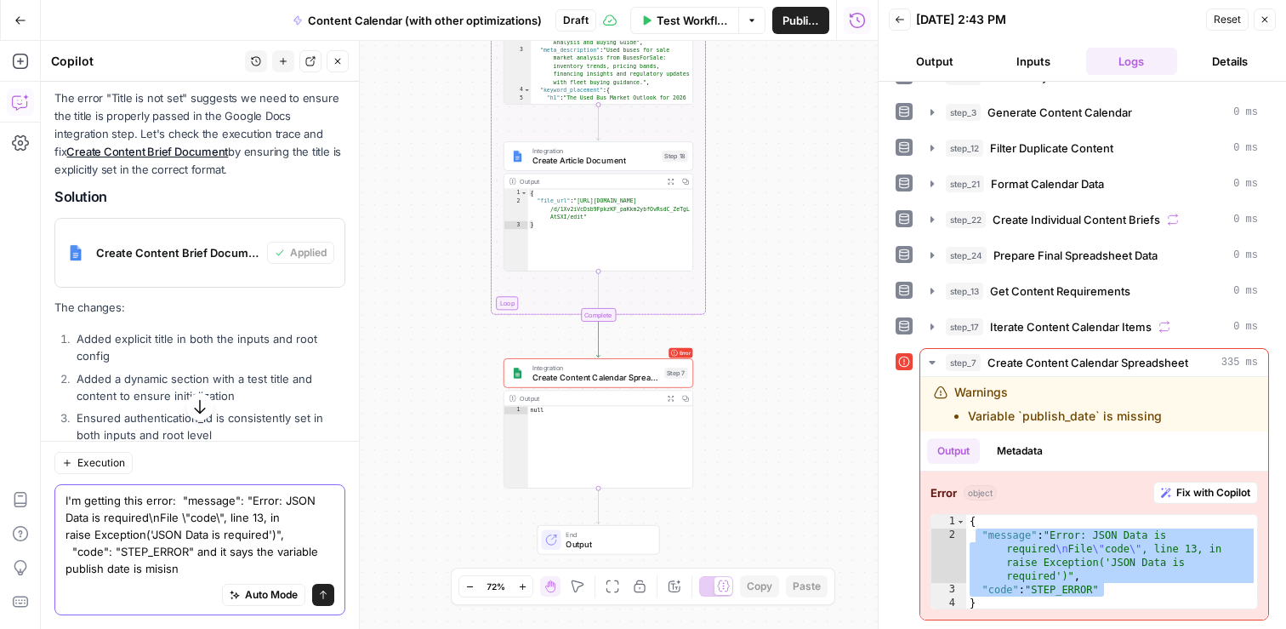
type textarea "I'm getting this error: "message": "Error: JSON Data is required\nFile \"code\"…"
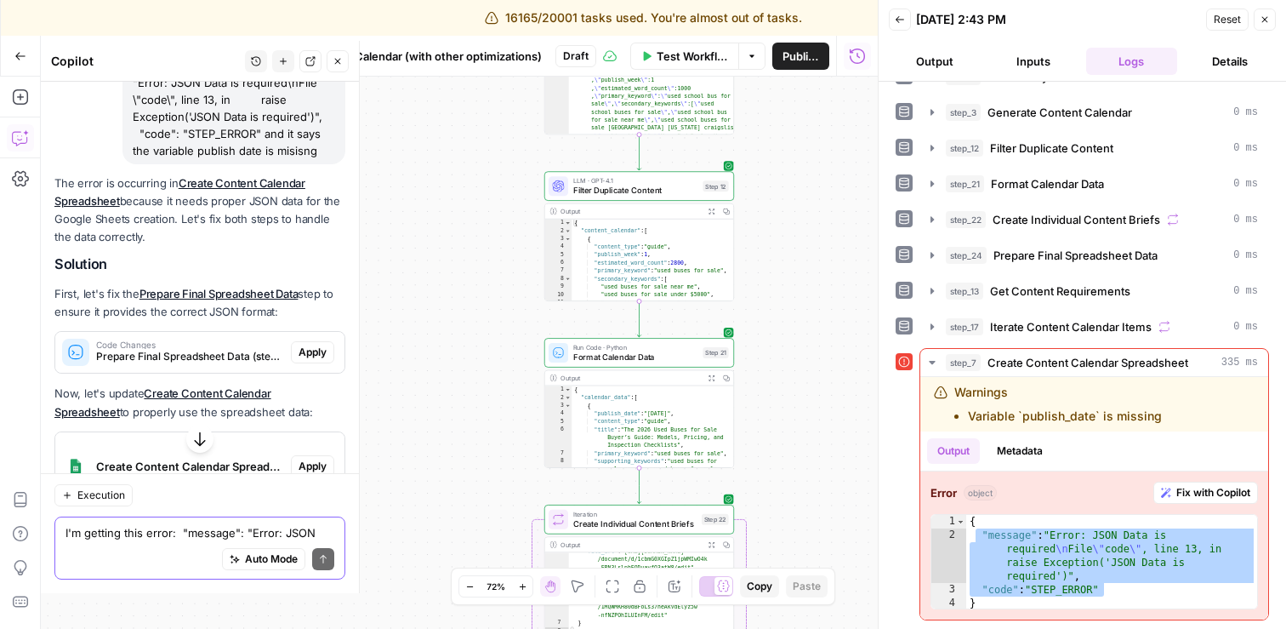
scroll to position [4113, 0]
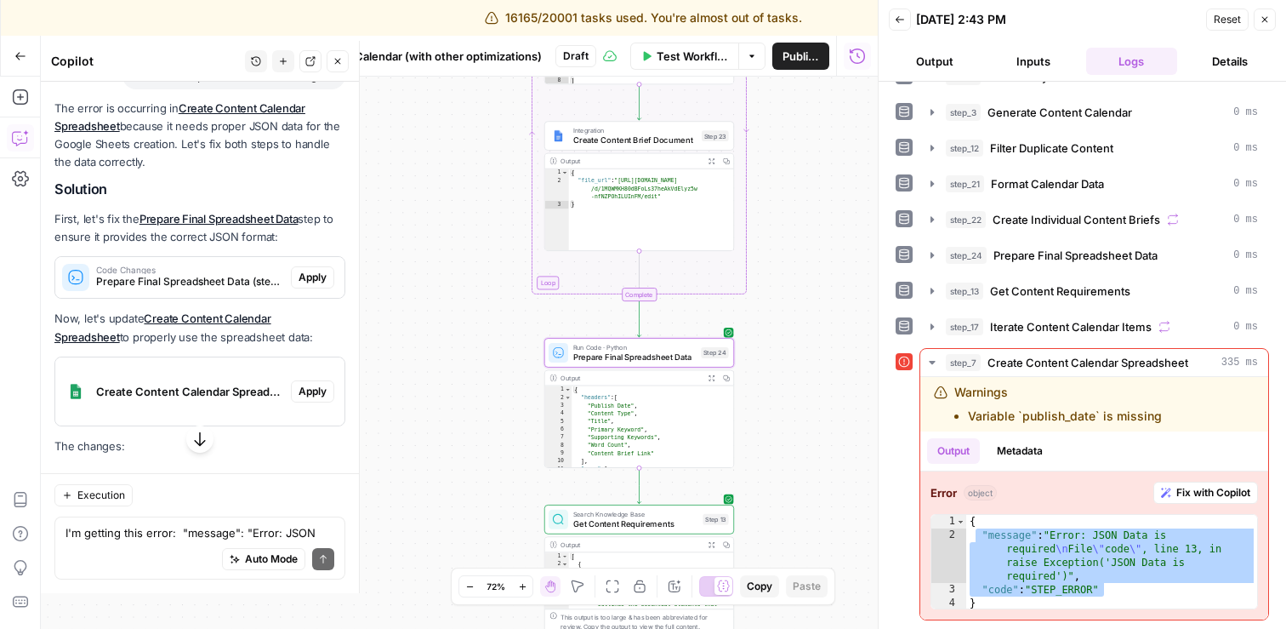
click at [319, 270] on span "Apply" at bounding box center [313, 277] width 28 height 15
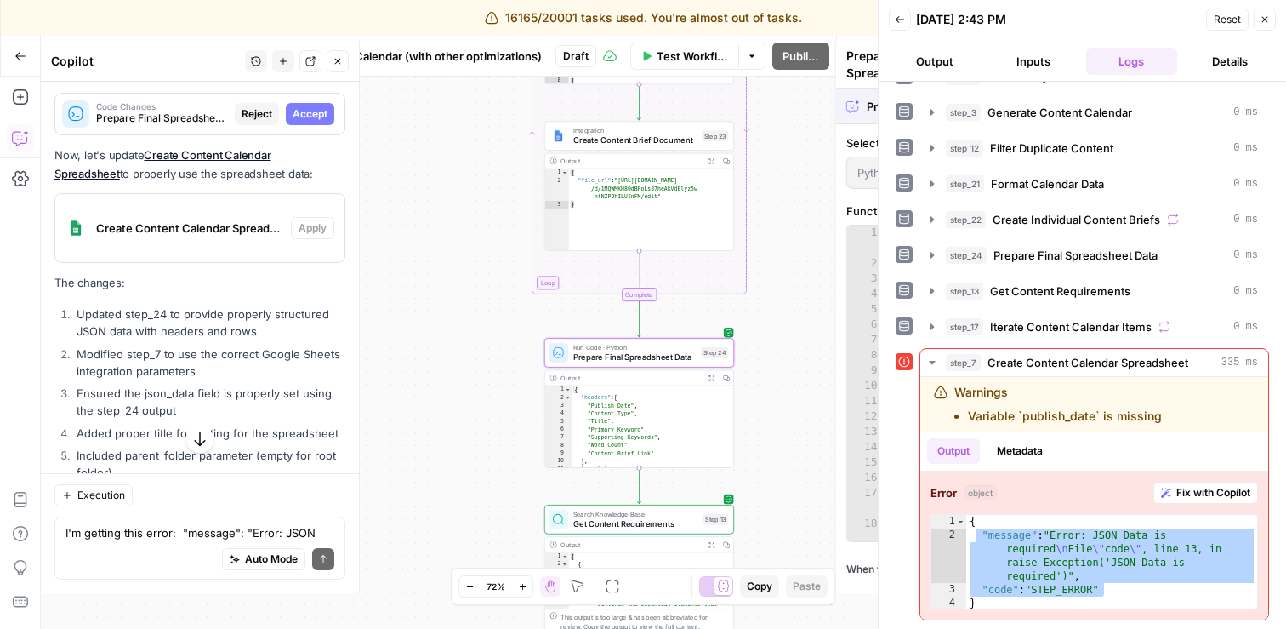
scroll to position [3950, 0]
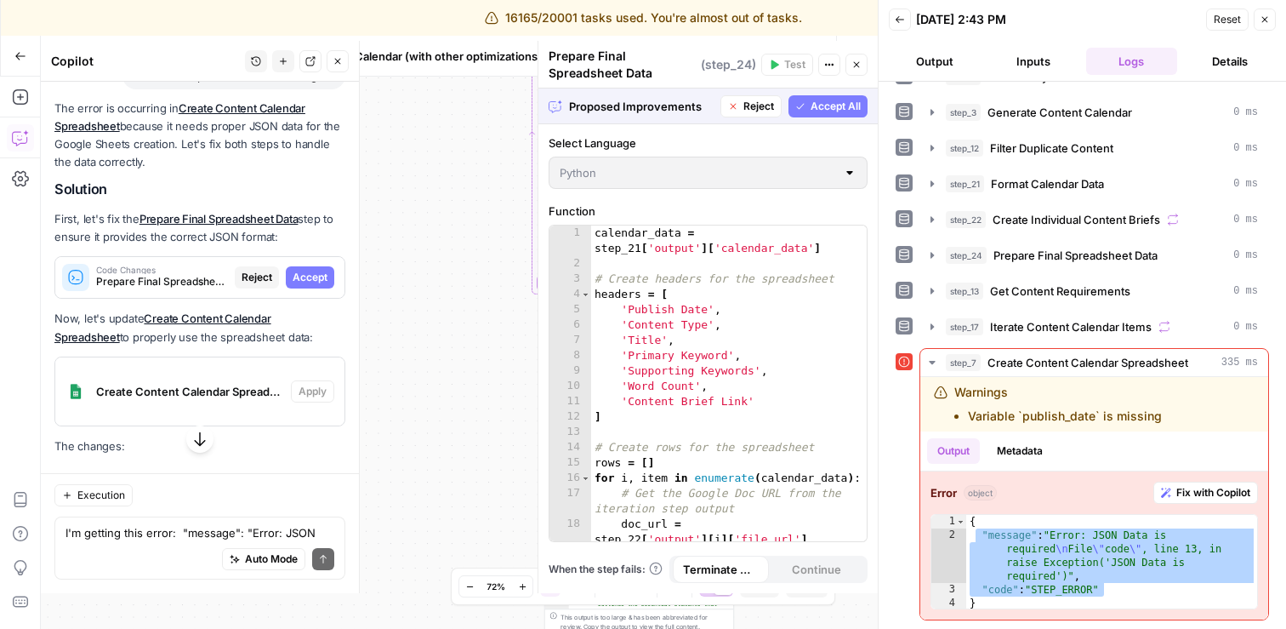
click at [844, 105] on span "Accept All" at bounding box center [836, 106] width 50 height 15
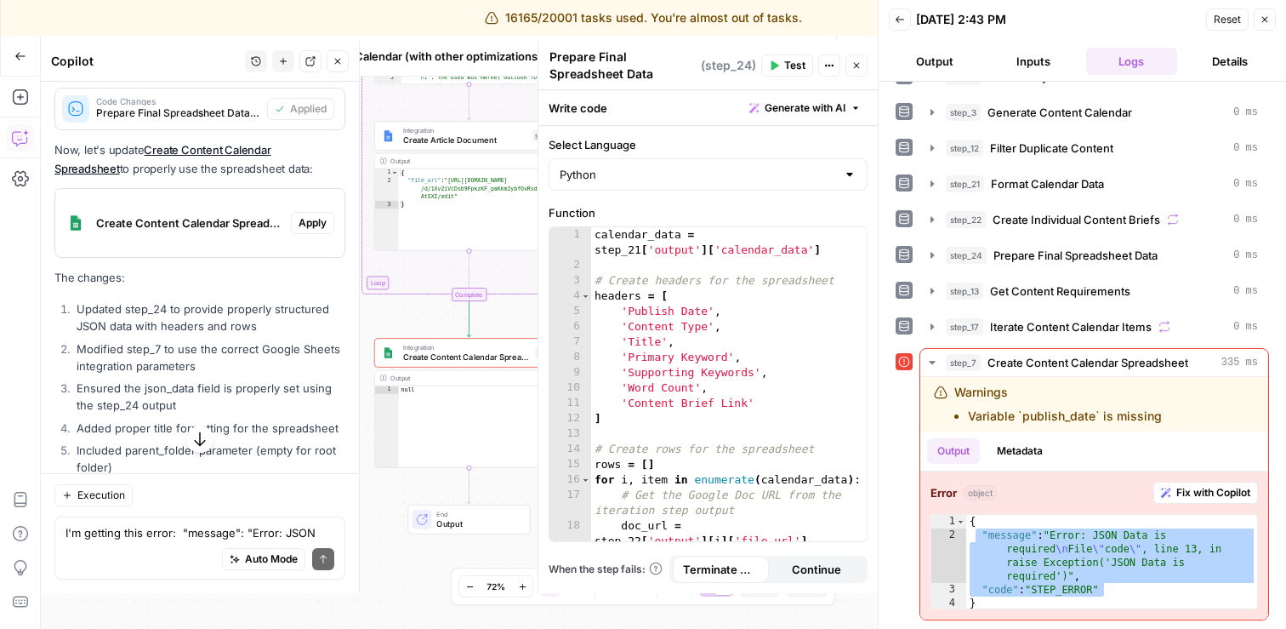
scroll to position [4309, 0]
click at [320, 215] on span "Apply" at bounding box center [313, 222] width 28 height 15
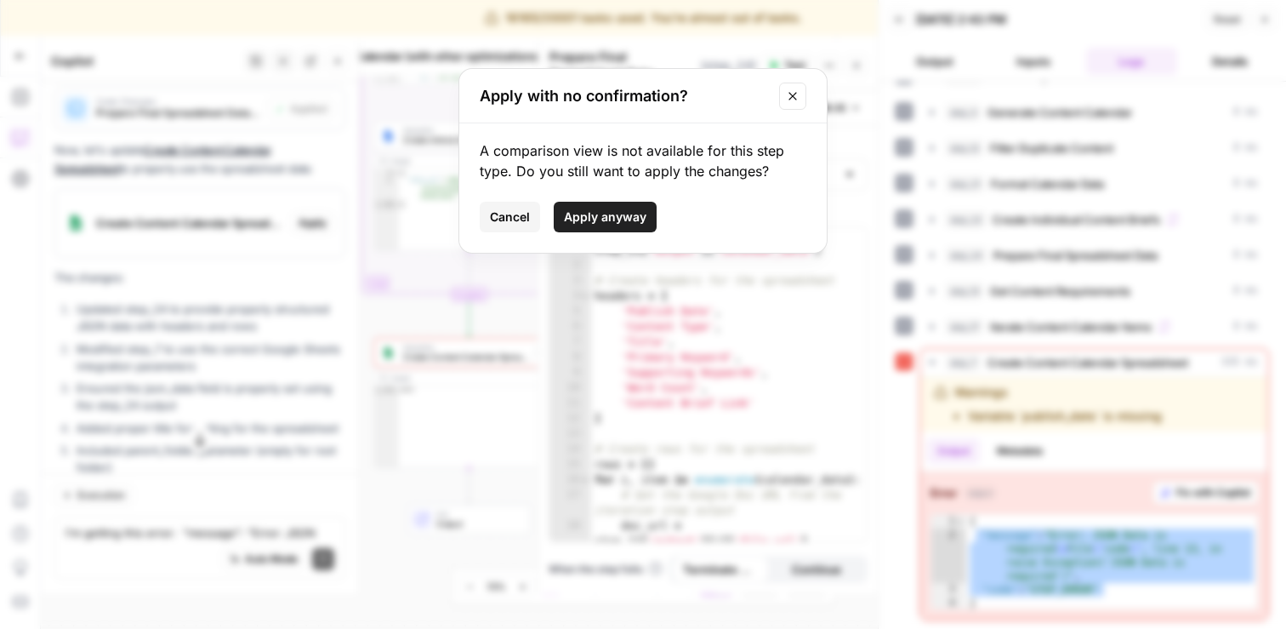
click at [623, 219] on span "Apply anyway" at bounding box center [605, 216] width 82 height 17
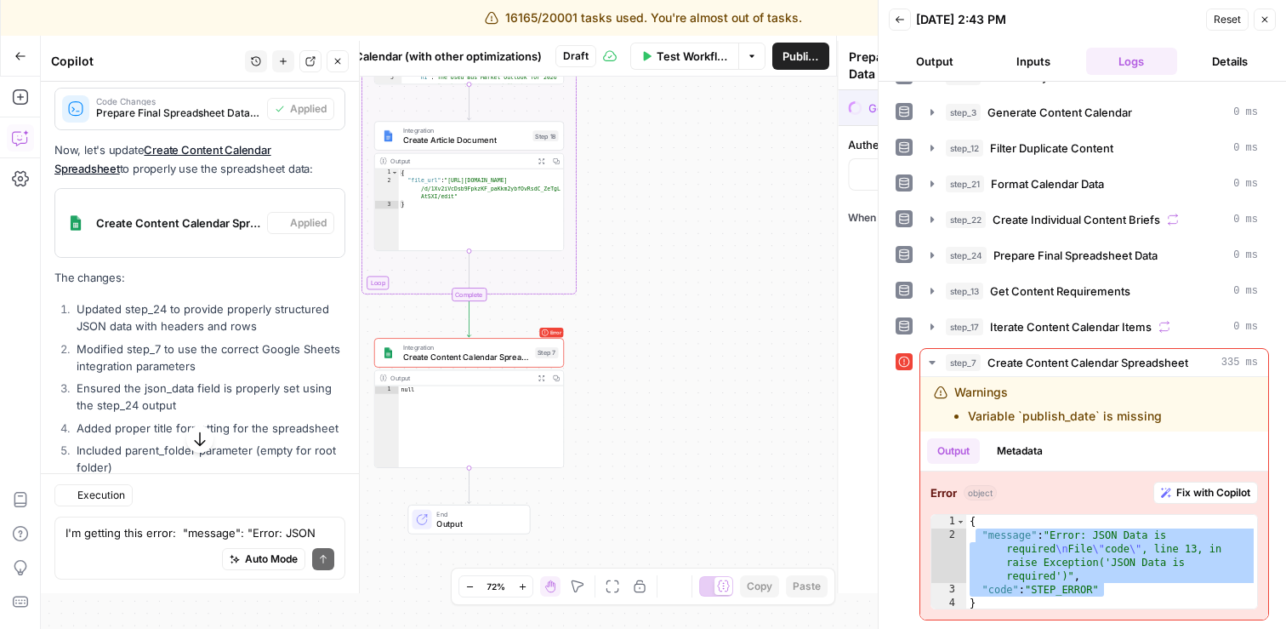
type textarea "Create Content Calendar Spreadsheet"
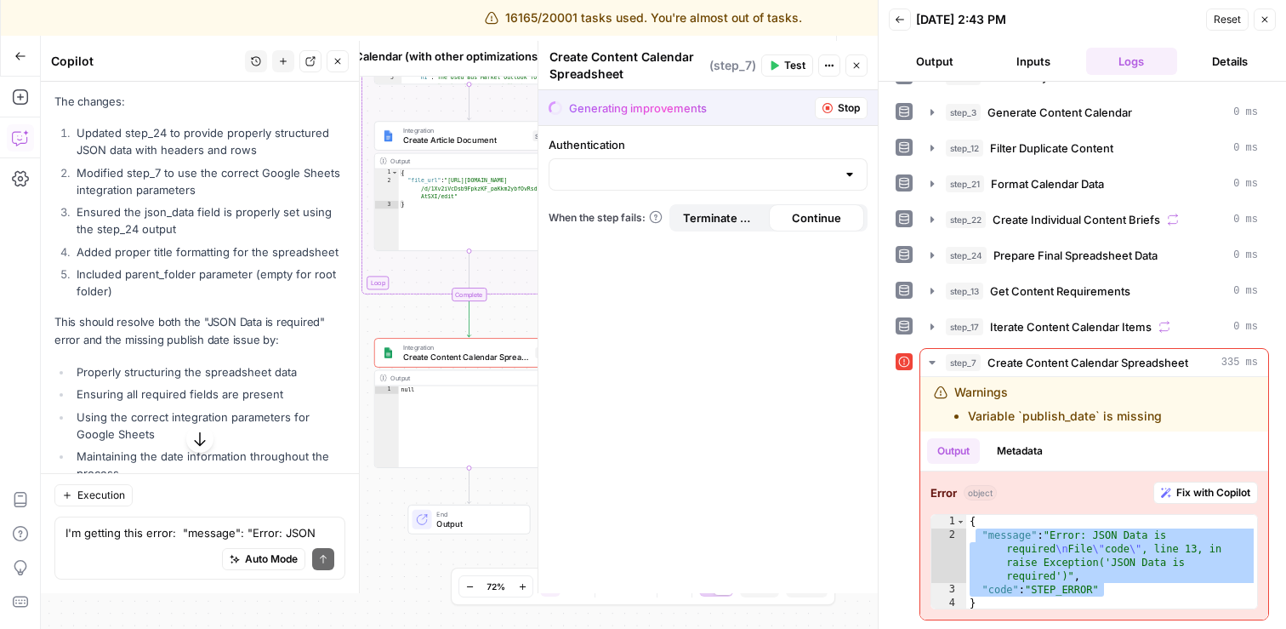
scroll to position [4503, 0]
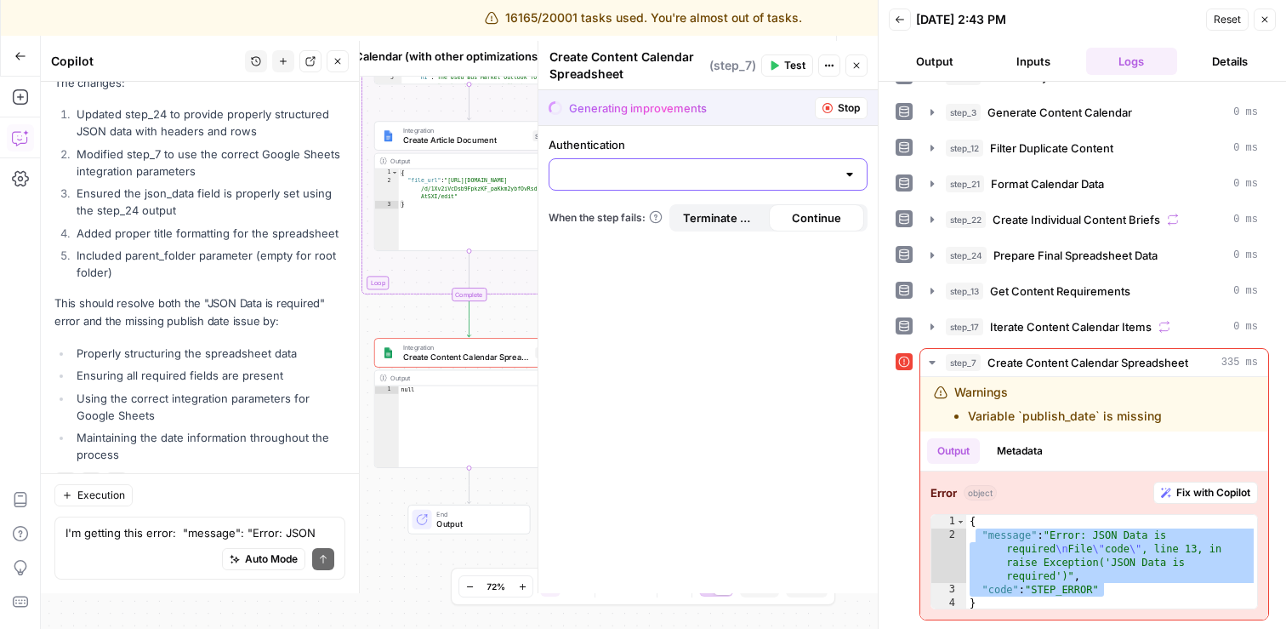
click at [628, 174] on input "Authentication" at bounding box center [698, 174] width 276 height 17
click at [632, 209] on span "Google Sheets 1" at bounding box center [704, 216] width 283 height 17
type input "Google Sheets 1"
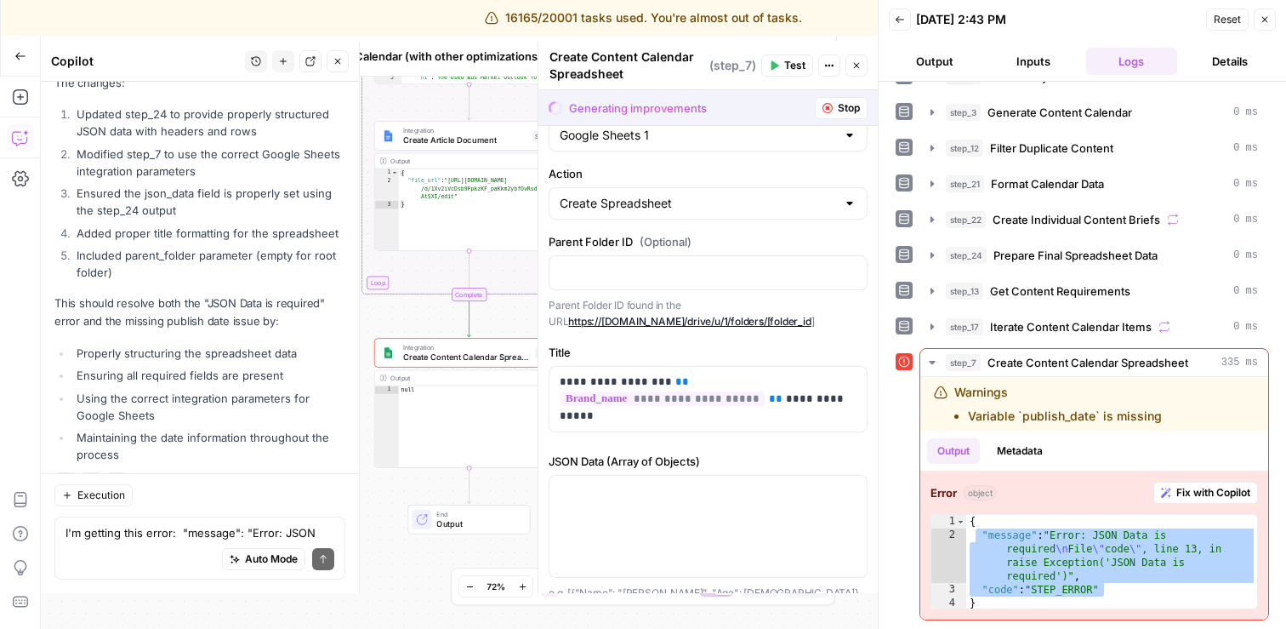
scroll to position [0, 0]
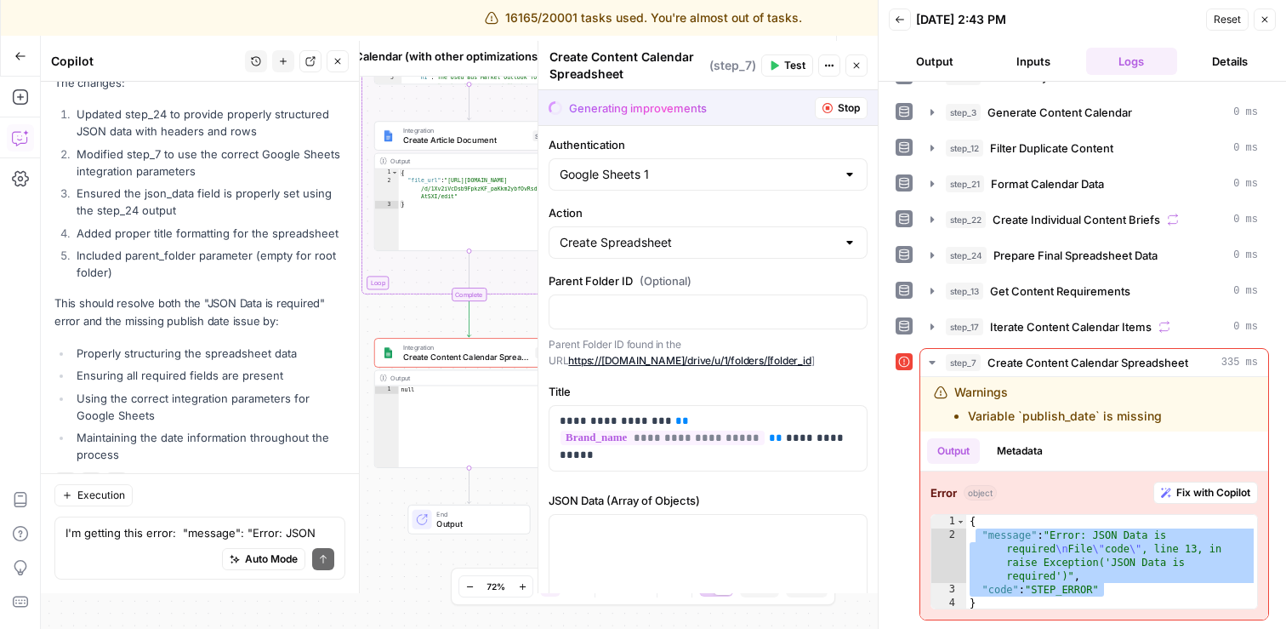
click at [857, 71] on button "Close" at bounding box center [856, 65] width 22 height 22
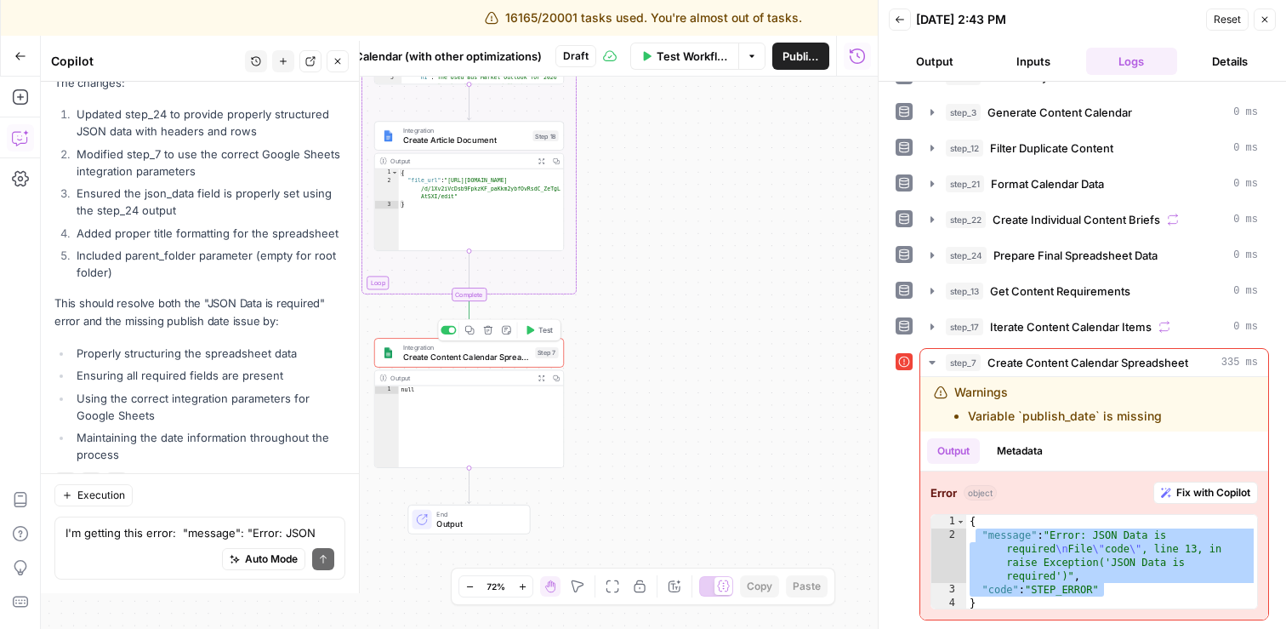
click at [541, 333] on span "Test" at bounding box center [545, 329] width 14 height 11
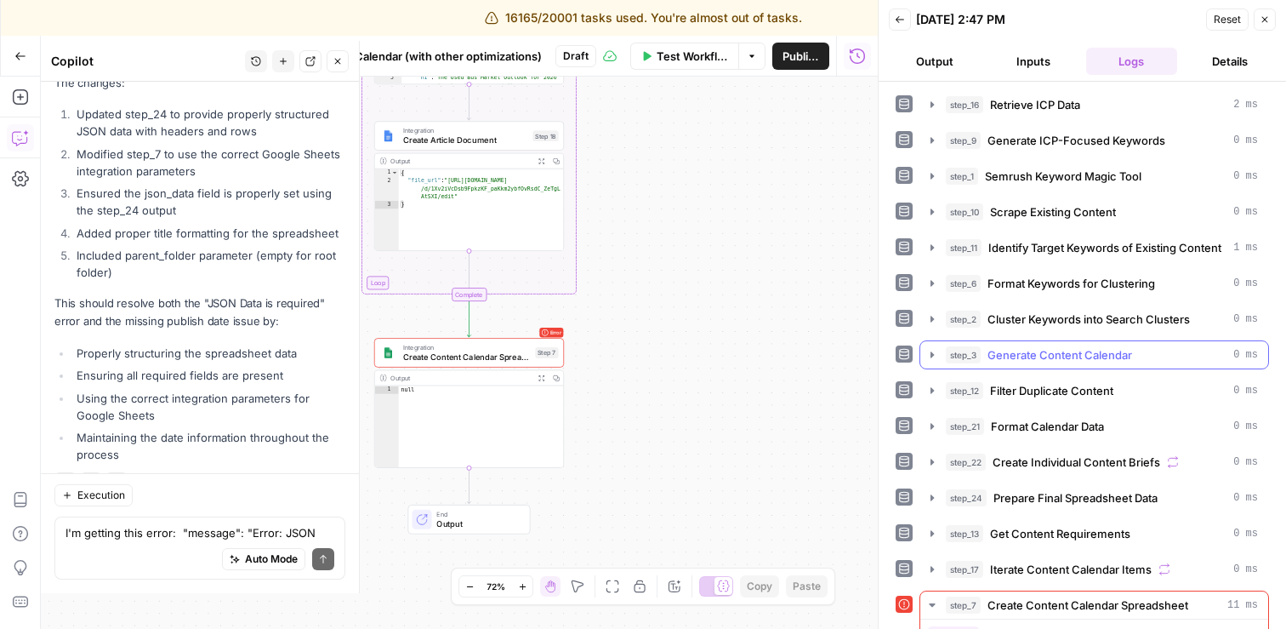
scroll to position [147, 0]
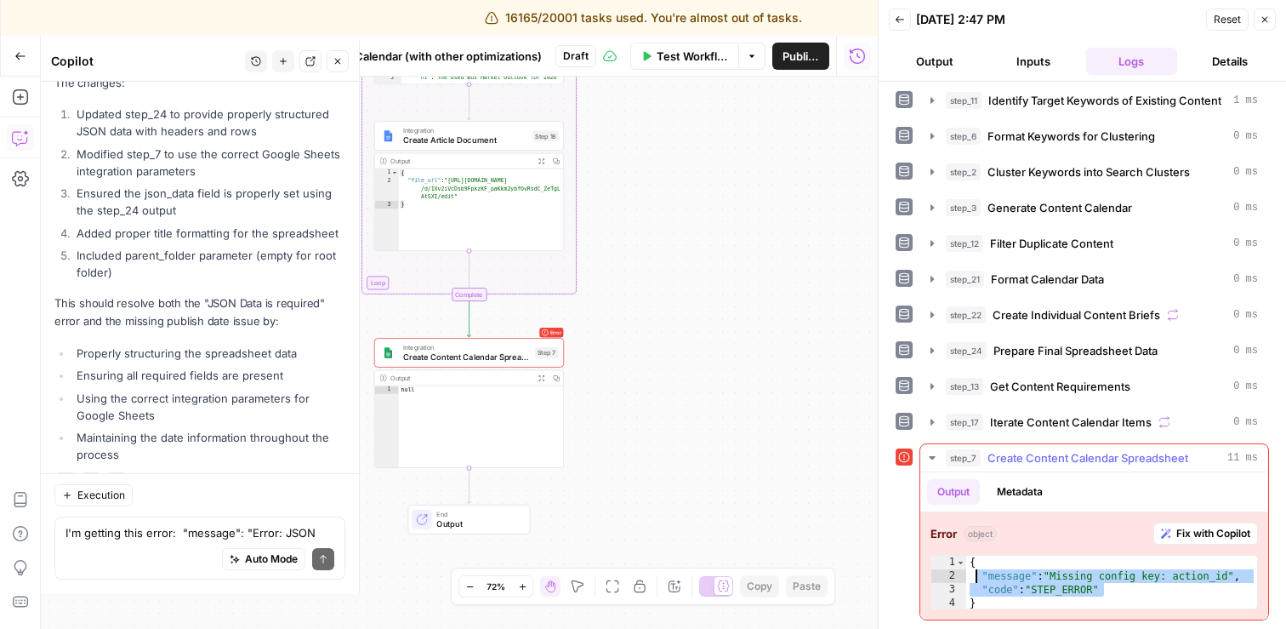
drag, startPoint x: 998, startPoint y: 587, endPoint x: 976, endPoint y: 575, distance: 25.1
click at [976, 575] on div "{ "message" : "Missing config key: action_id" , "code" : "STEP_ERROR" }" at bounding box center [1111, 596] width 291 height 82
type textarea "**********"
click at [162, 535] on textarea "I'm getting this error: "message": "Error: JSON Data is required\nFile \"code\"…" at bounding box center [199, 532] width 269 height 17
paste textarea ""message": "Missing config key: action_id", "code": "STEP_ERROR""
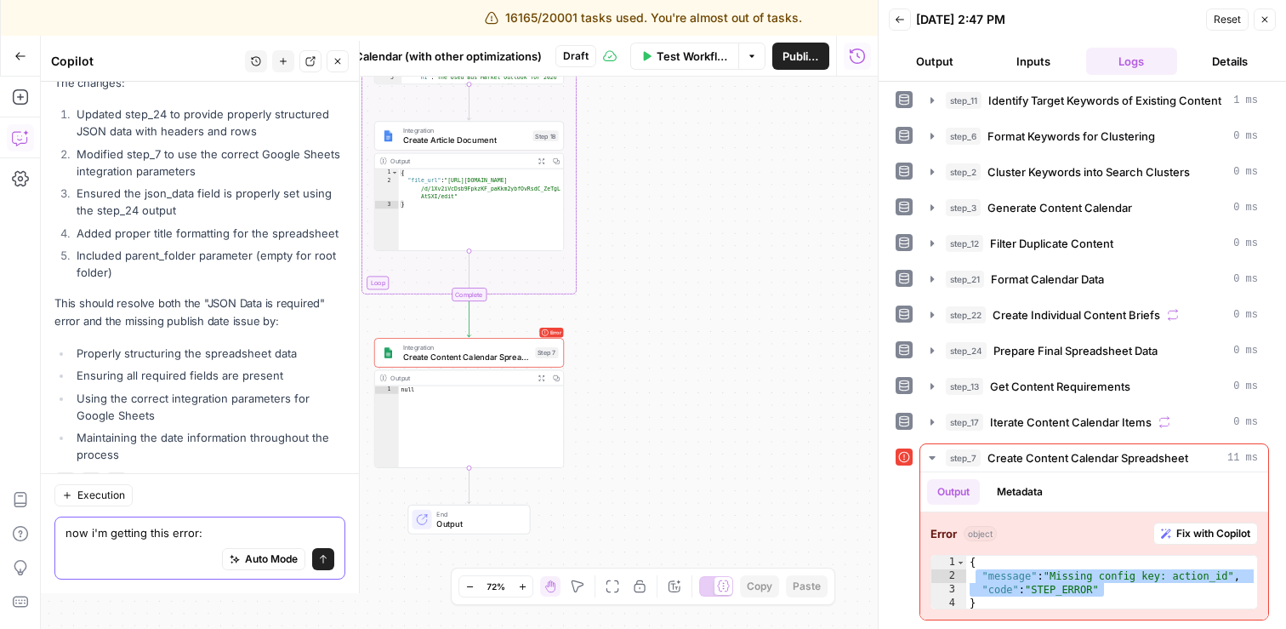
type textarea "now i'm getting this error: "message": "Missing config key: action_id", "code":…"
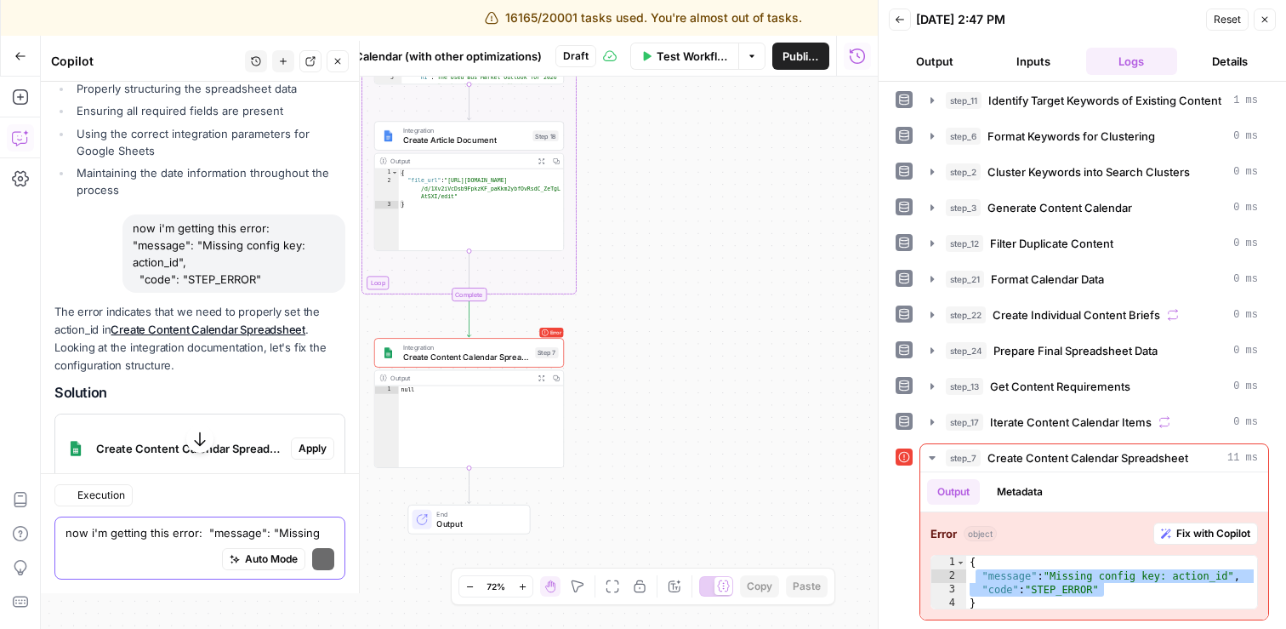
scroll to position [5016, 0]
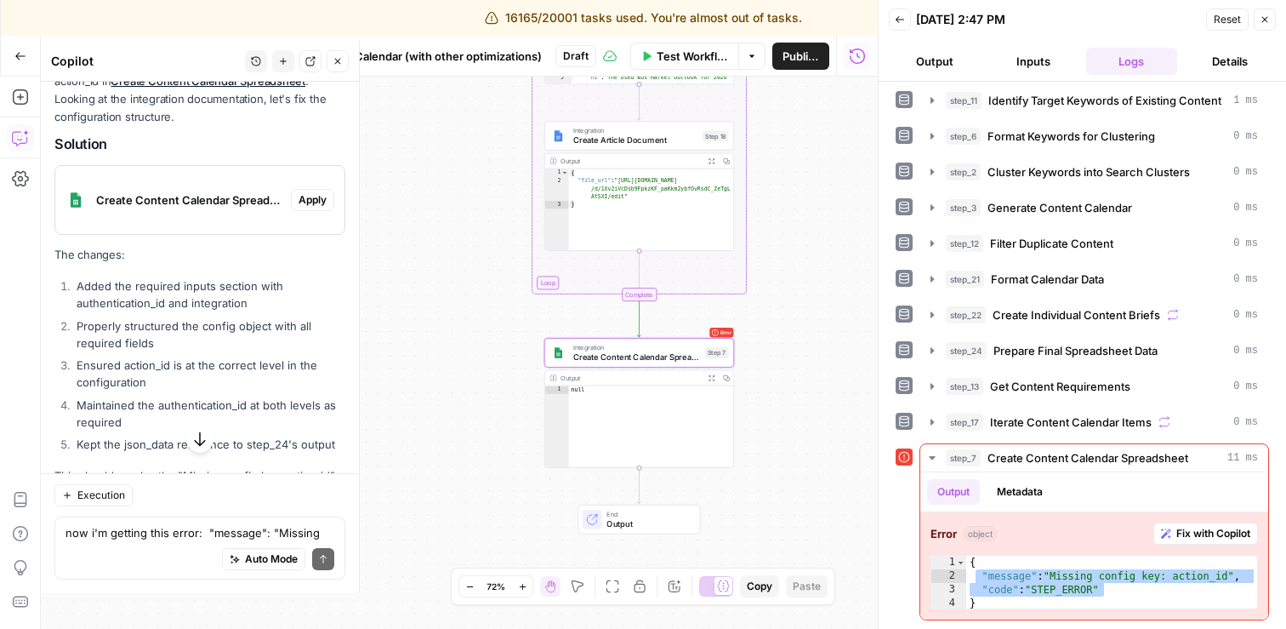
click at [318, 192] on span "Apply" at bounding box center [313, 199] width 28 height 15
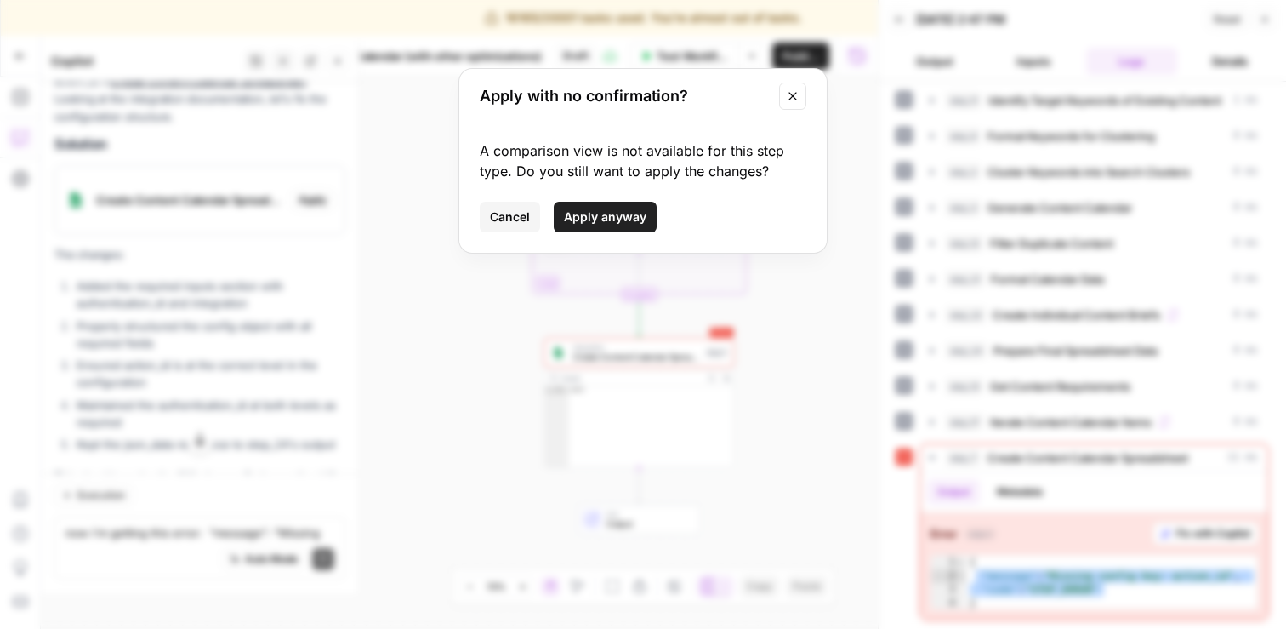
click at [591, 215] on span "Apply anyway" at bounding box center [605, 216] width 82 height 17
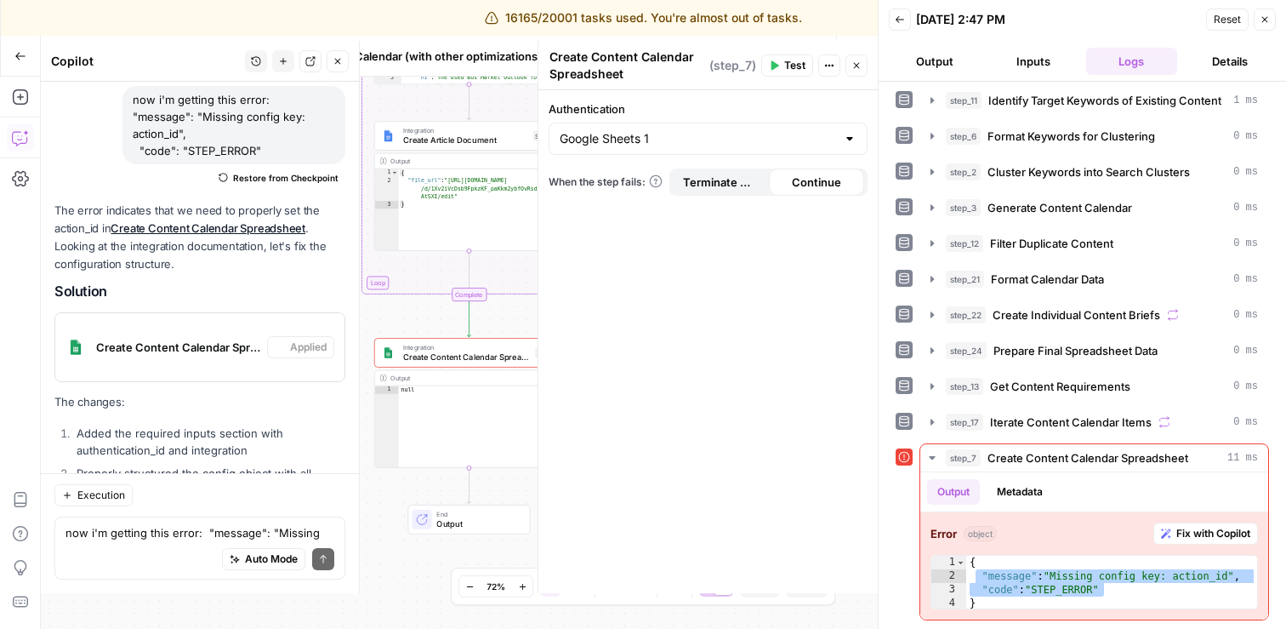
scroll to position [5114, 0]
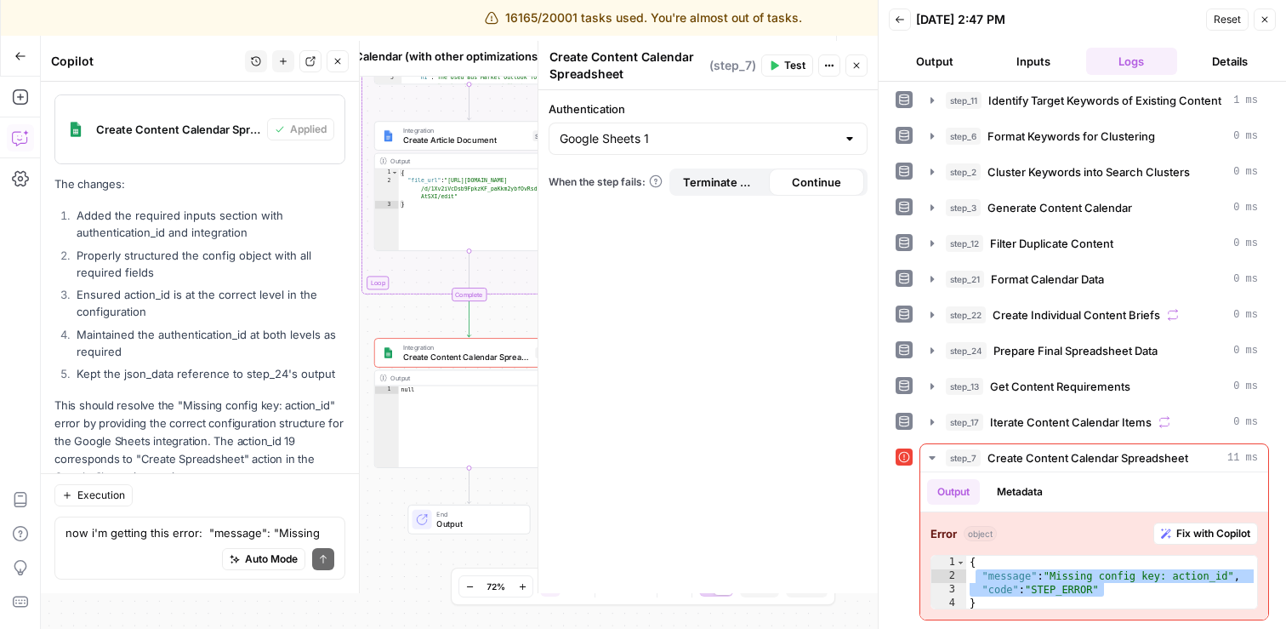
click at [839, 142] on div "Google Sheets 1" at bounding box center [708, 138] width 319 height 32
click at [703, 185] on span "Google Sheets 1" at bounding box center [697, 181] width 268 height 17
type input "Google Sheets 1"
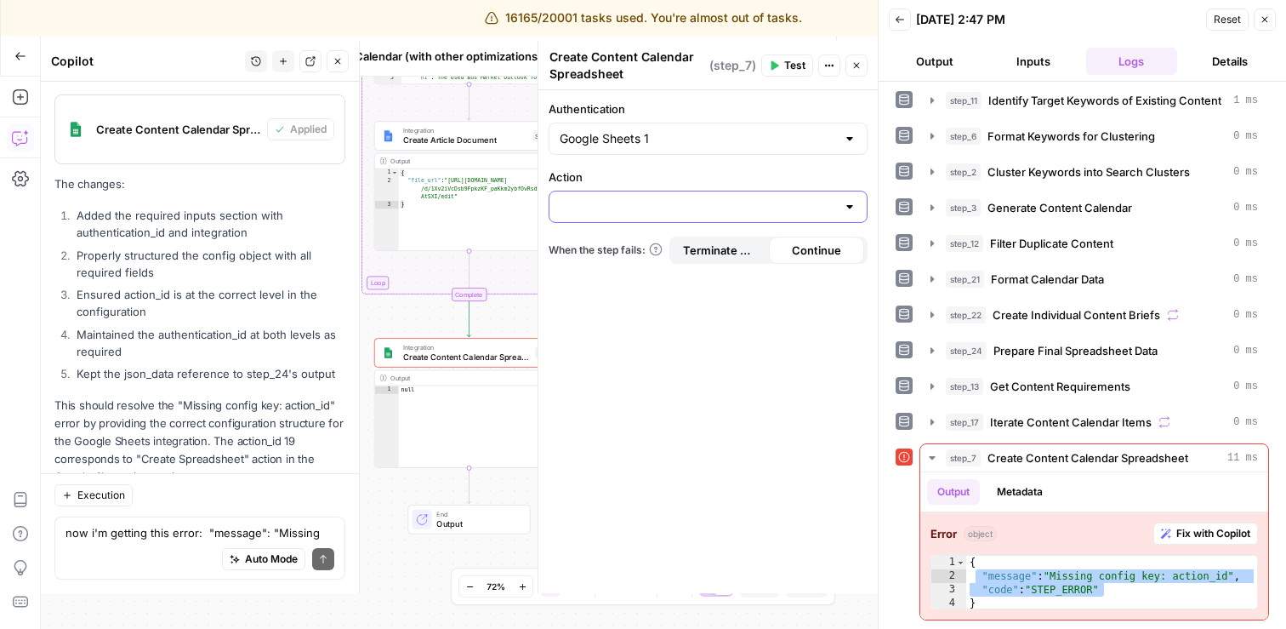
click at [665, 199] on input "Action" at bounding box center [698, 206] width 276 height 17
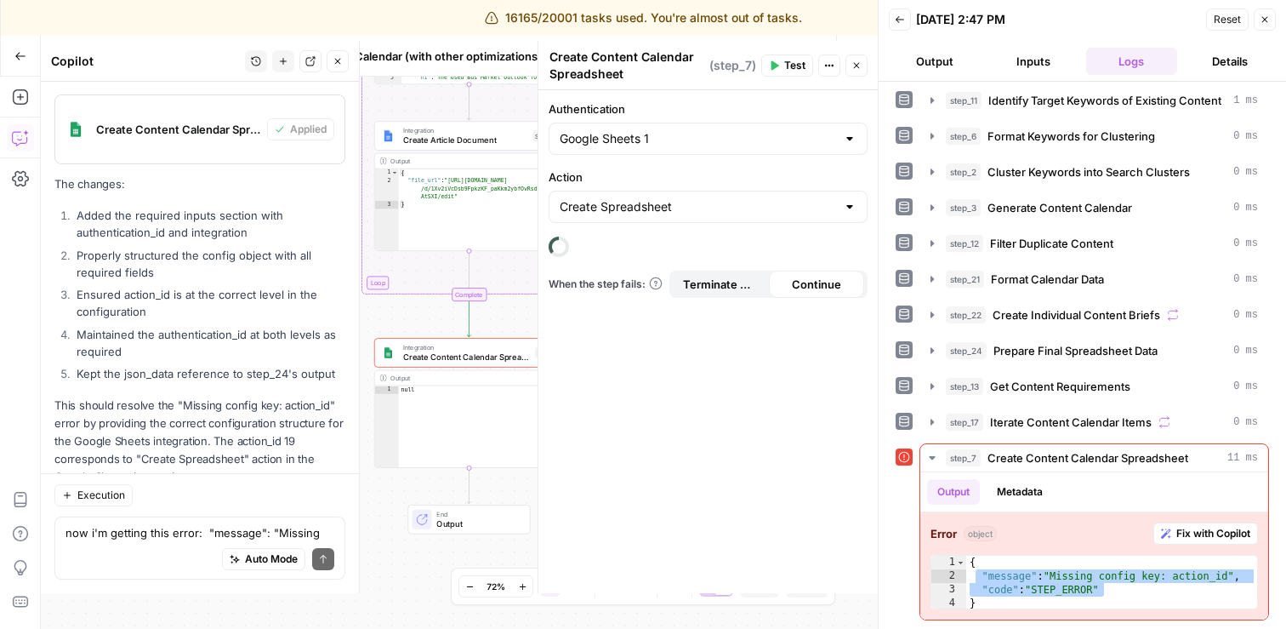
type input "Create Spreadsheet"
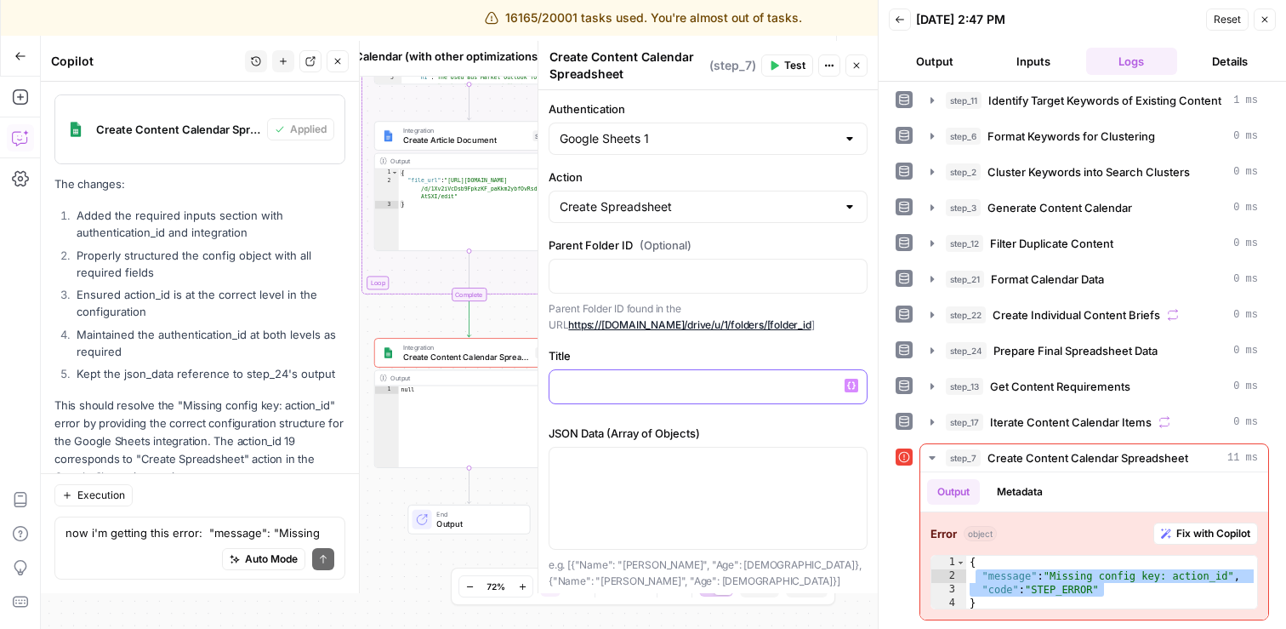
click at [647, 394] on div at bounding box center [707, 386] width 317 height 33
click at [659, 383] on p "**********" at bounding box center [708, 385] width 297 height 17
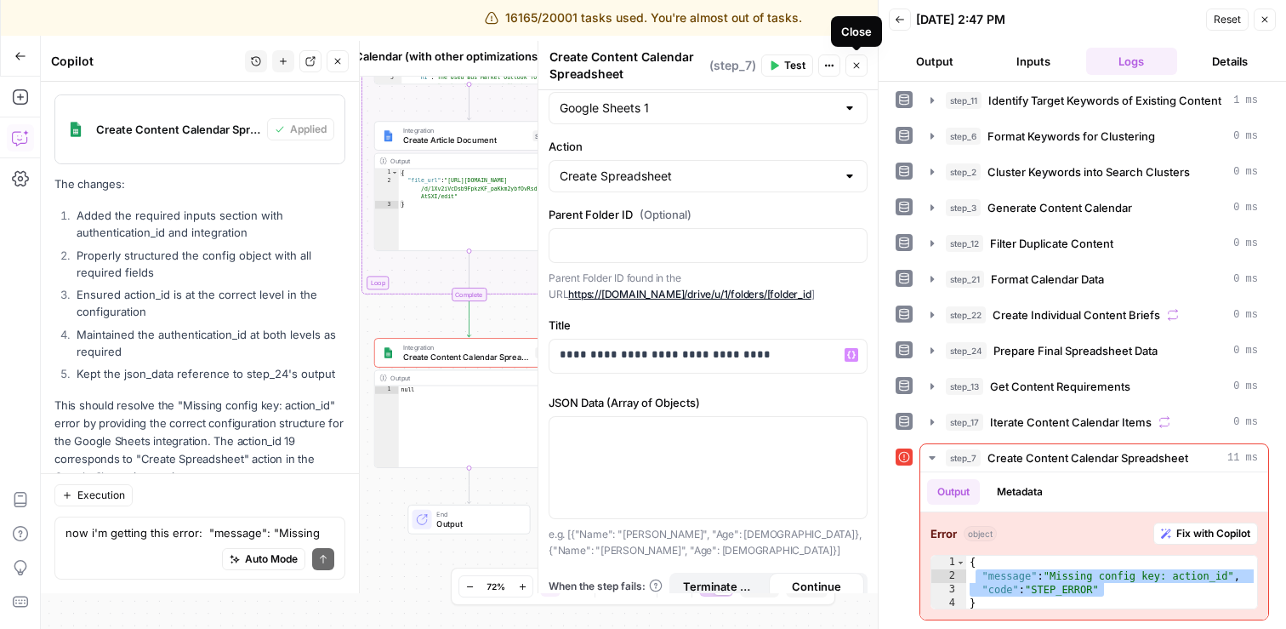
click at [862, 62] on button "Close" at bounding box center [856, 65] width 22 height 22
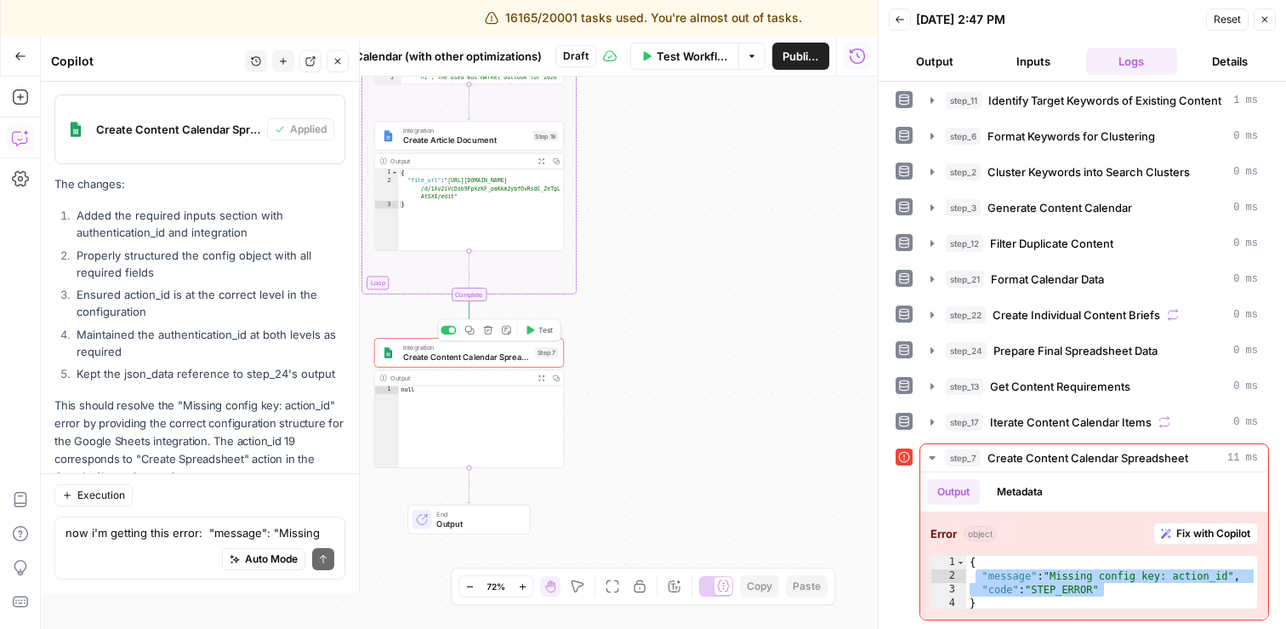
click at [537, 332] on button "Test" at bounding box center [539, 330] width 38 height 16
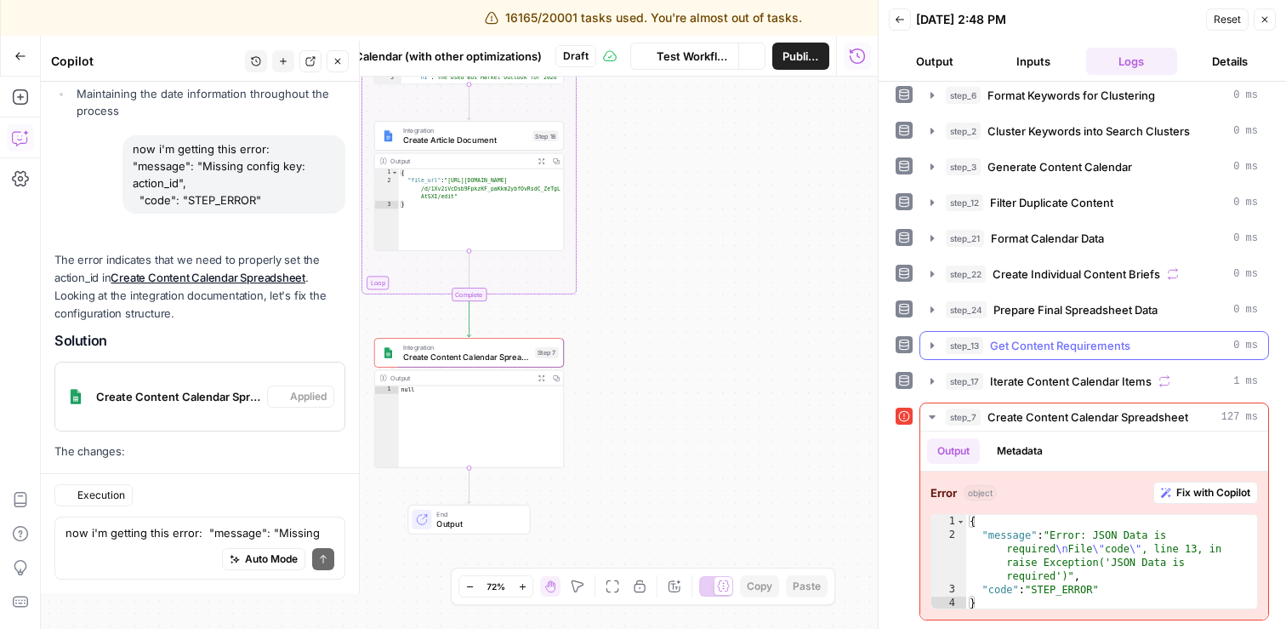
scroll to position [5114, 0]
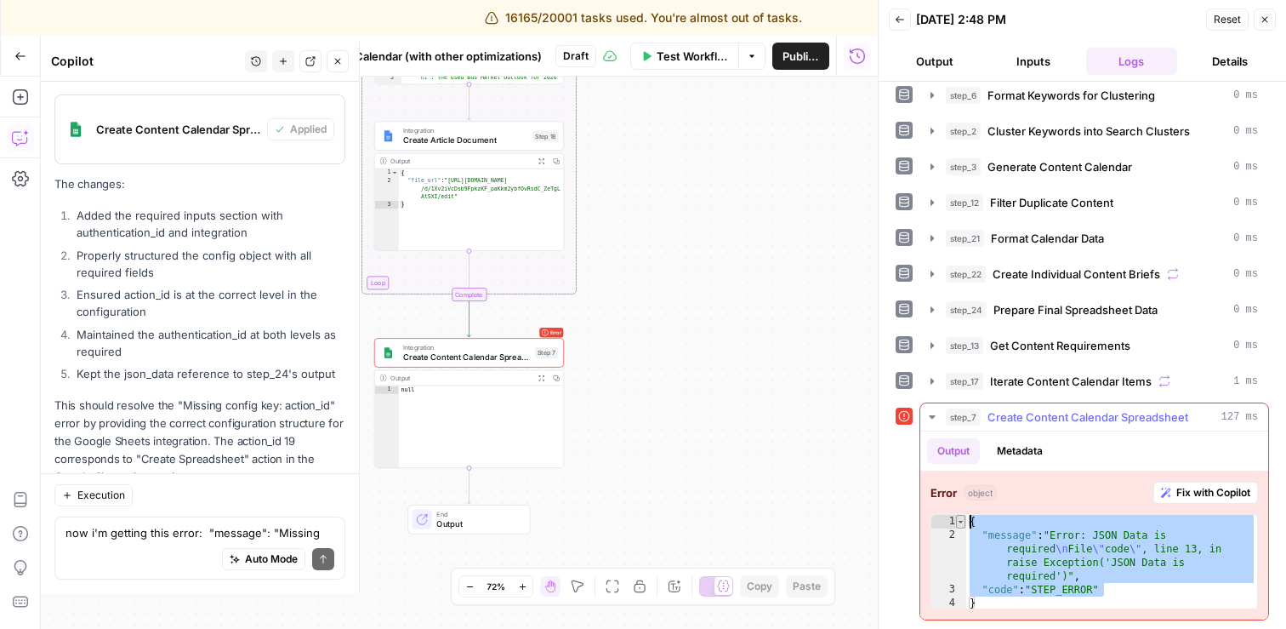
drag, startPoint x: 1110, startPoint y: 588, endPoint x: 964, endPoint y: 521, distance: 159.9
click at [964, 521] on div "**********" at bounding box center [1093, 561] width 327 height 95
type textarea "**********"
click at [156, 528] on textarea "now i'm getting this error: "message": "Missing config key: action_id", "code":…" at bounding box center [199, 532] width 269 height 17
paste textarea "{ "message": "Error: JSON Data is required\nFile \"code\", line 13, in raise Ex…"
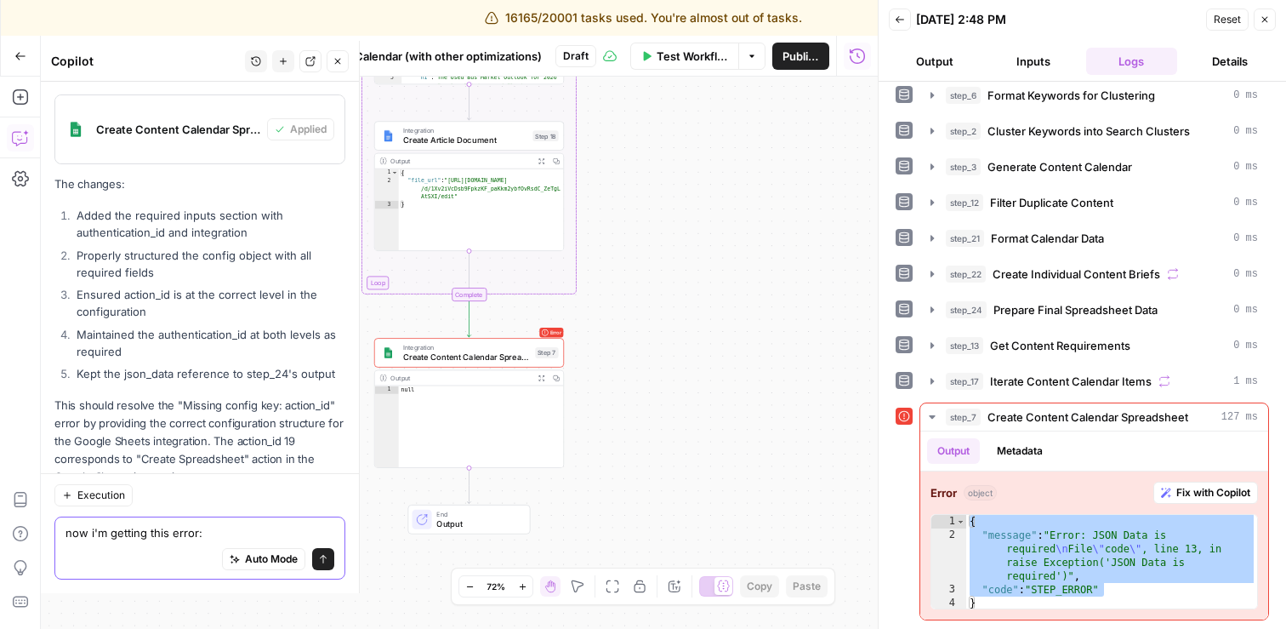
type textarea "now i'm getting this error: { "message": "Error: JSON Data is required\nFile \"…"
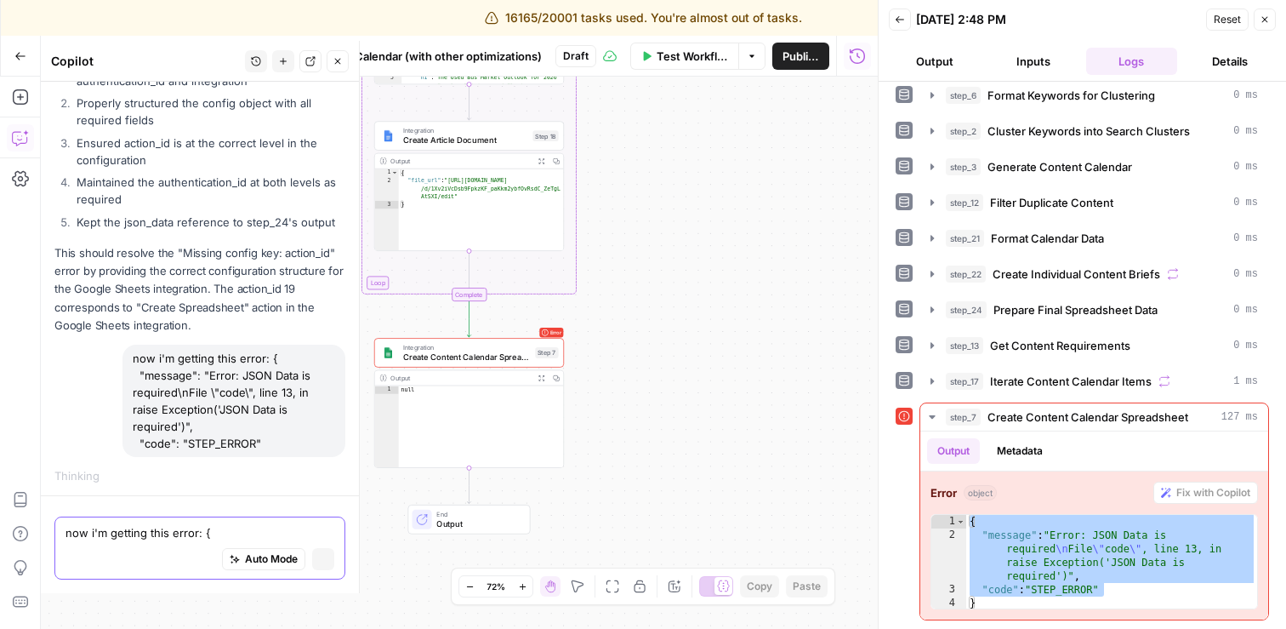
scroll to position [4991, 0]
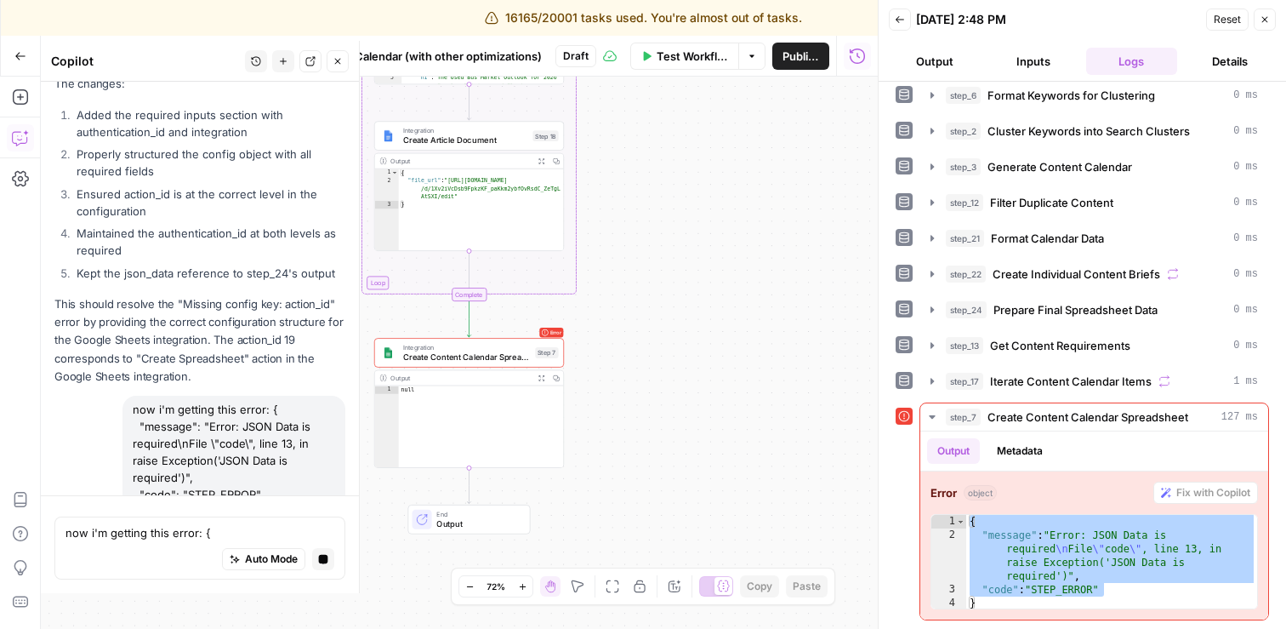
click at [1237, 65] on button "Details" at bounding box center [1230, 61] width 92 height 27
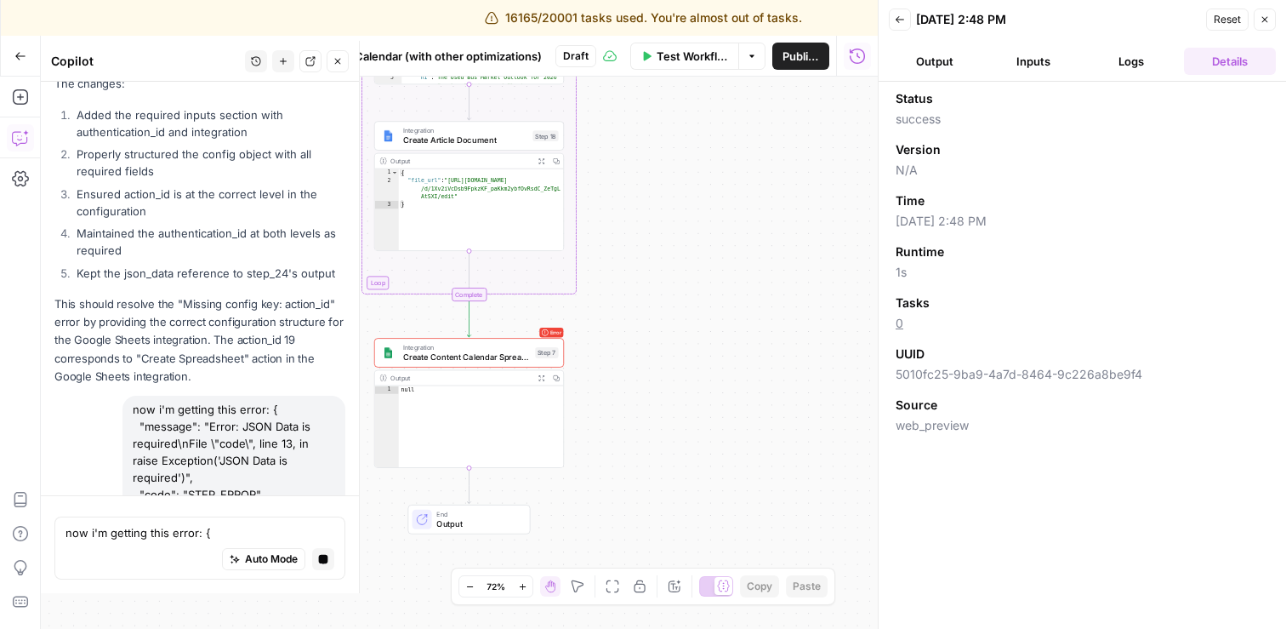
scroll to position [0, 0]
click at [1145, 60] on button "Logs" at bounding box center [1132, 61] width 92 height 27
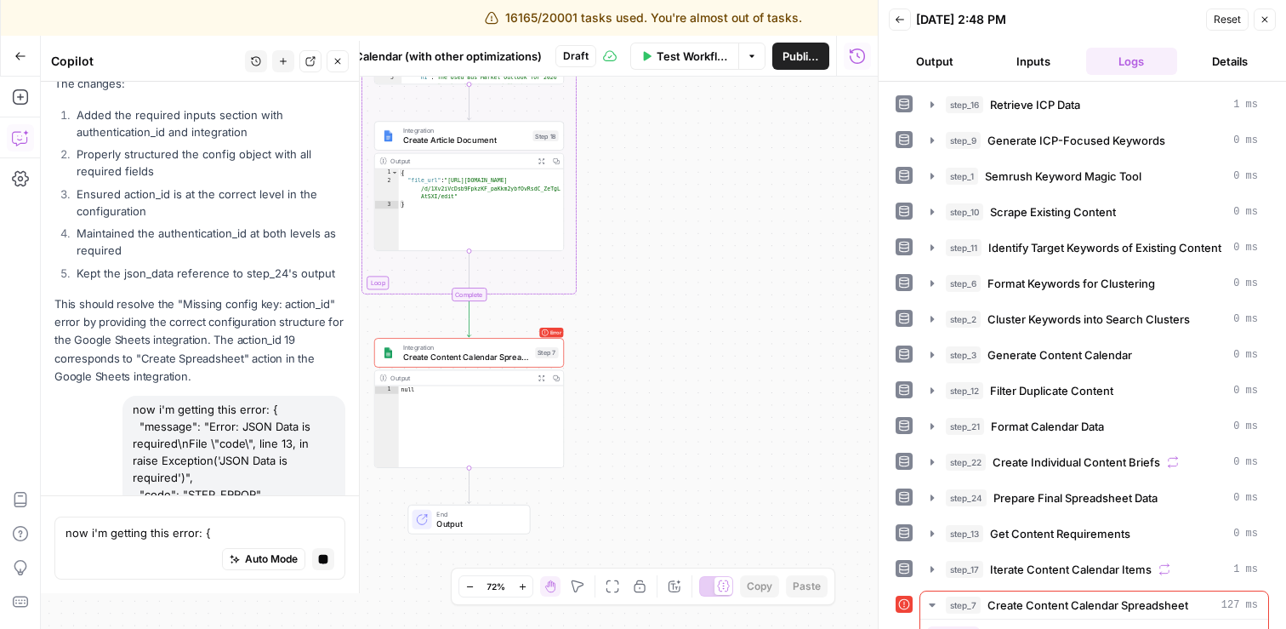
scroll to position [188, 0]
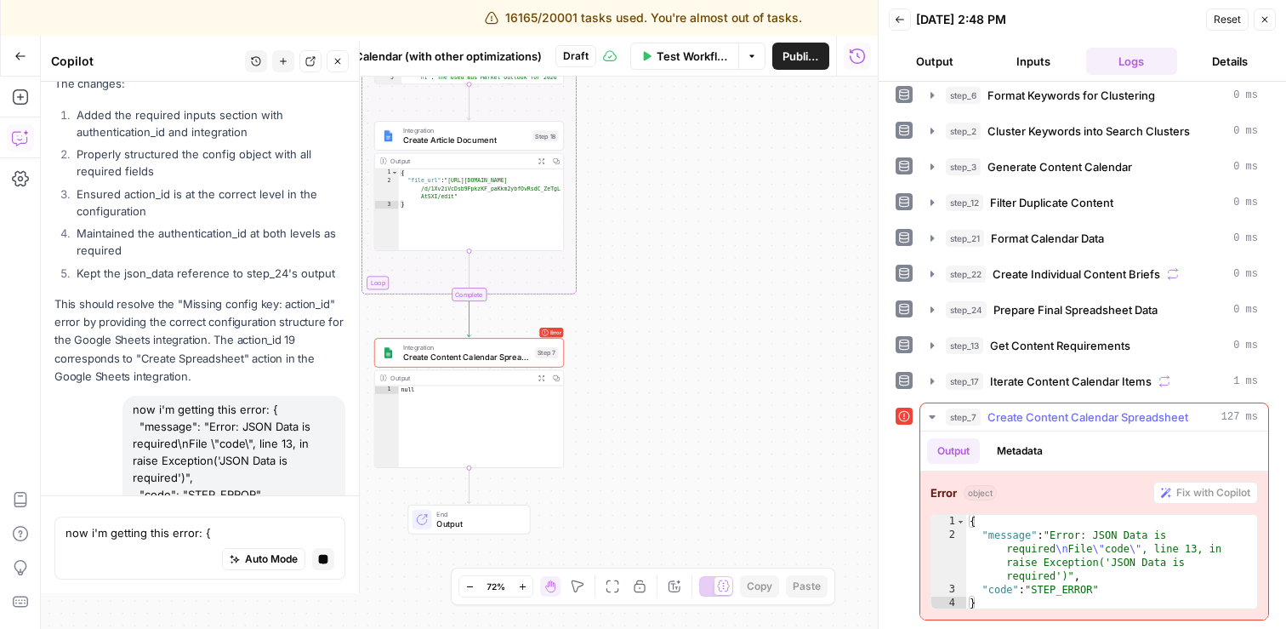
click at [1025, 444] on button "Metadata" at bounding box center [1020, 451] width 66 height 26
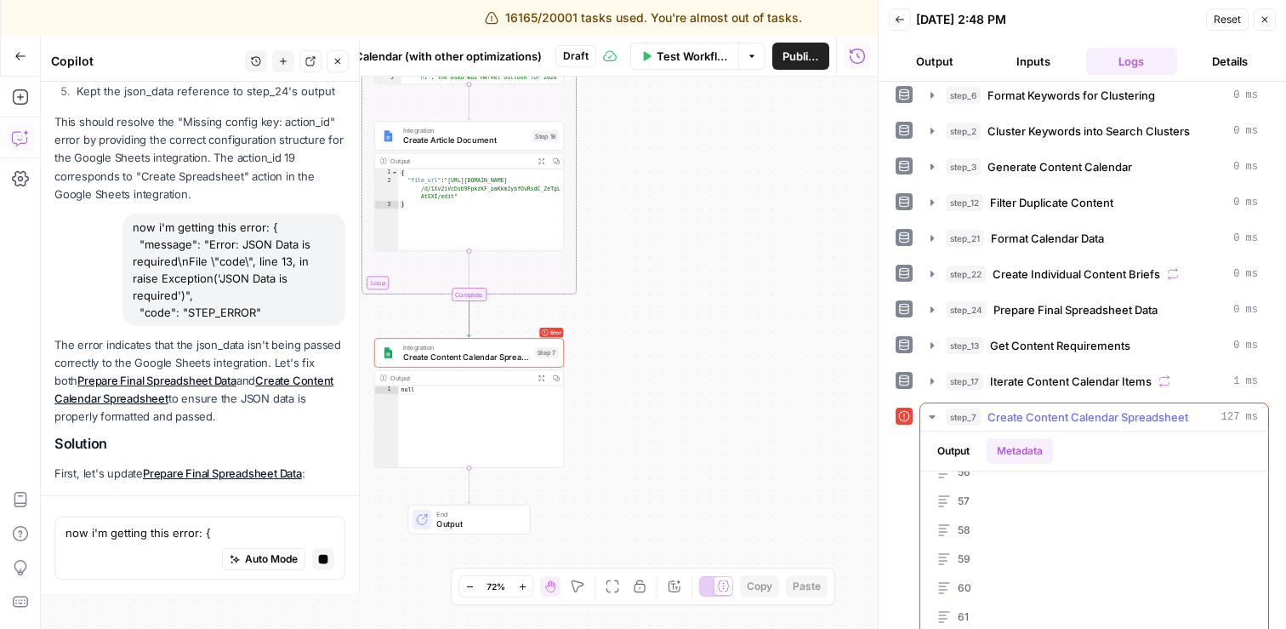
scroll to position [1794, 0]
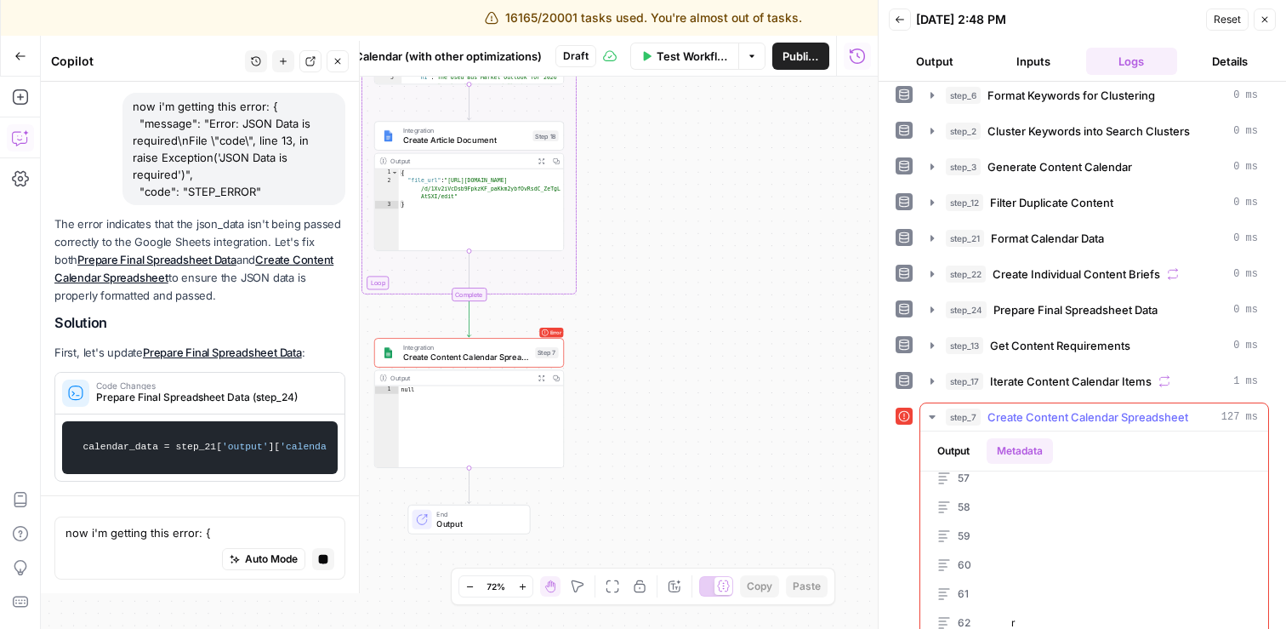
click at [930, 414] on icon "button" at bounding box center [932, 417] width 14 height 14
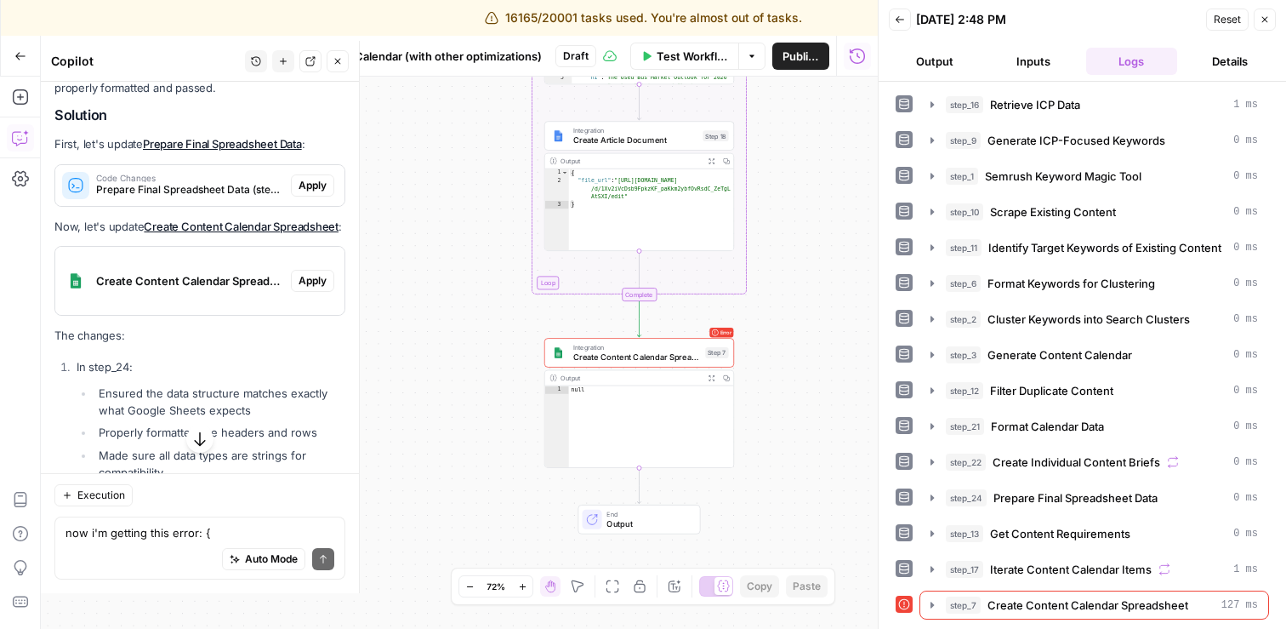
scroll to position [5721, 0]
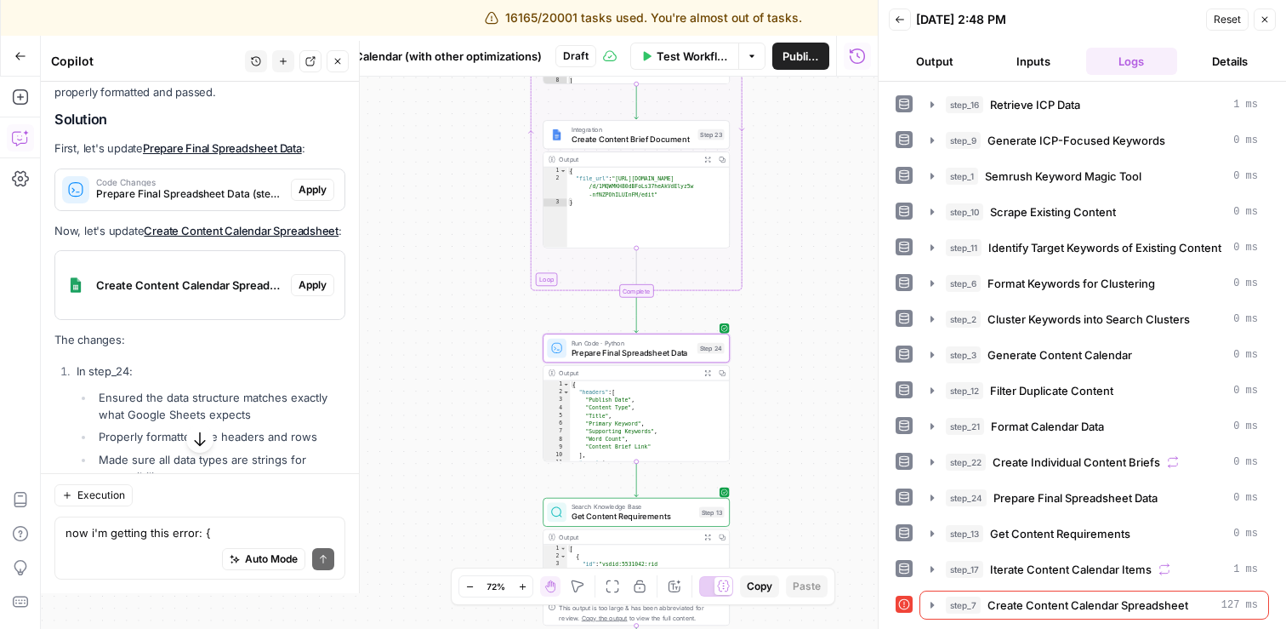
click at [321, 182] on span "Apply" at bounding box center [313, 189] width 28 height 15
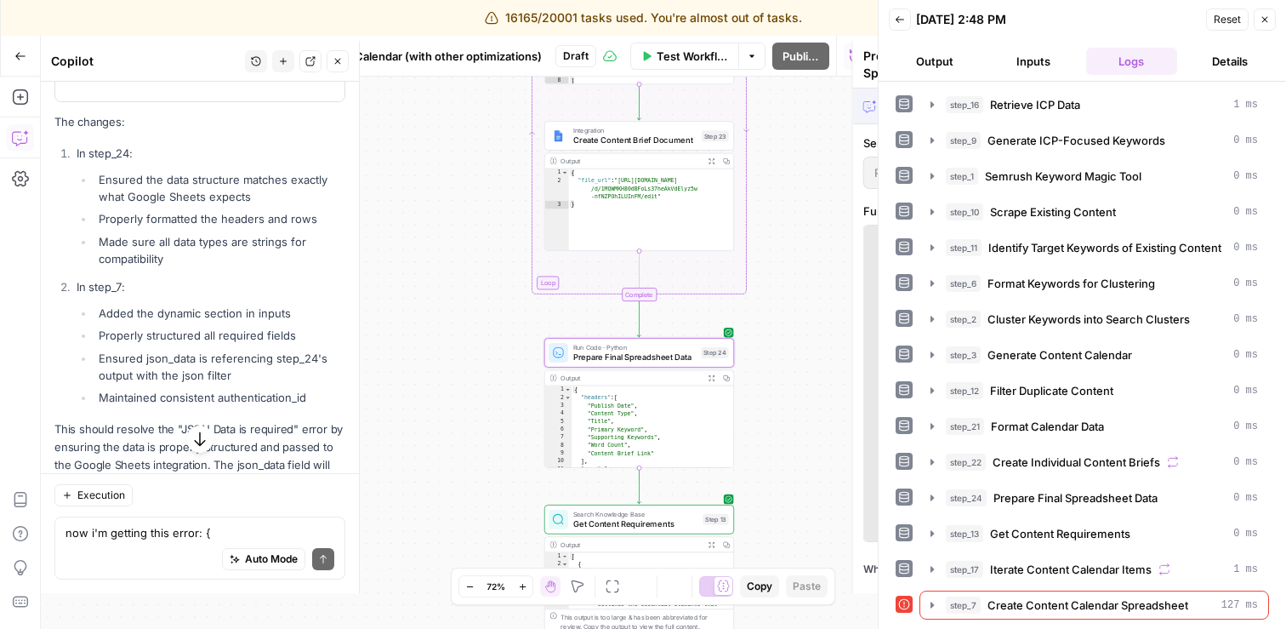
scroll to position [5504, 0]
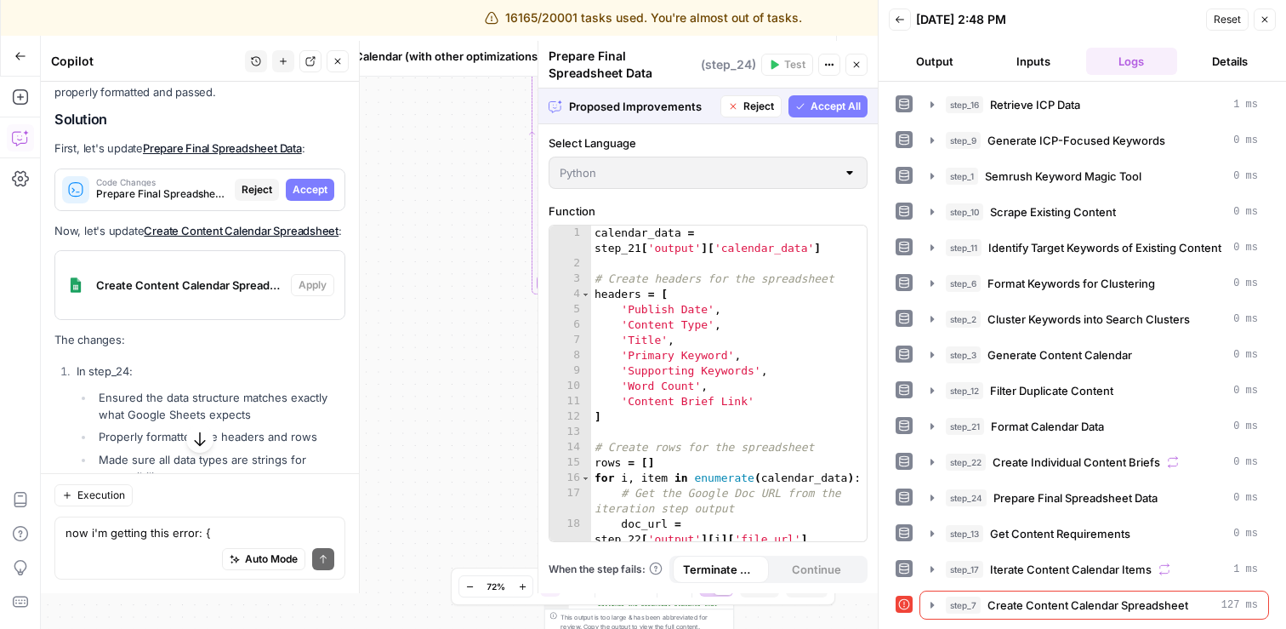
click at [321, 182] on span "Accept" at bounding box center [310, 189] width 35 height 15
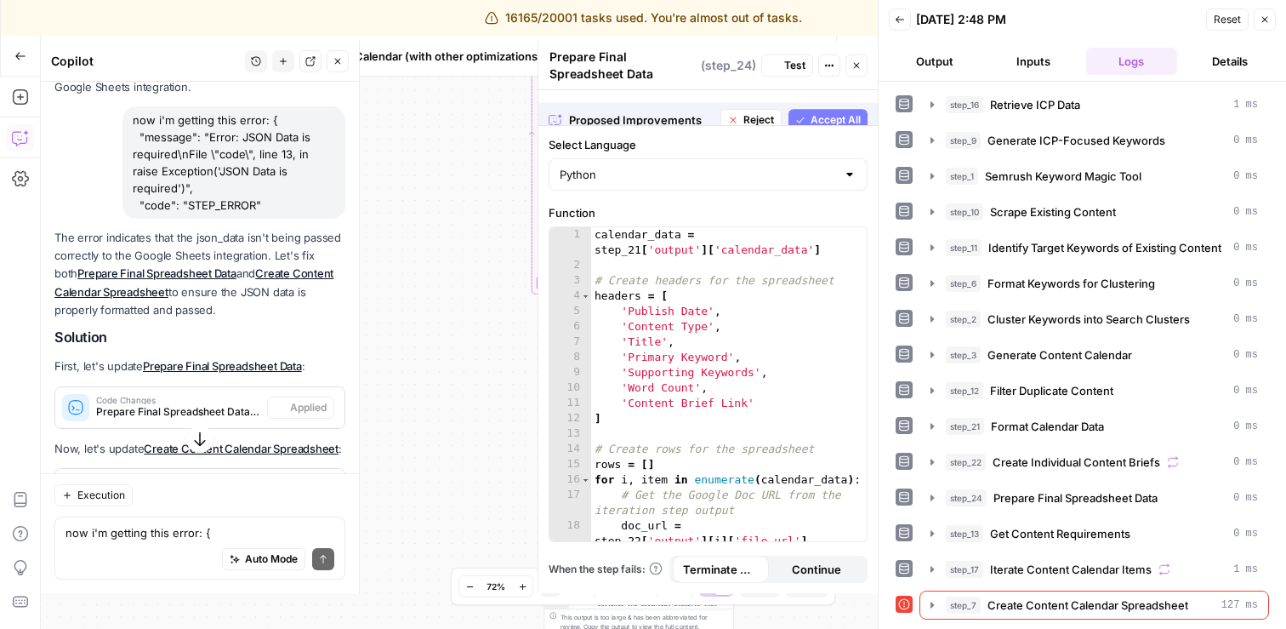
scroll to position [5721, 0]
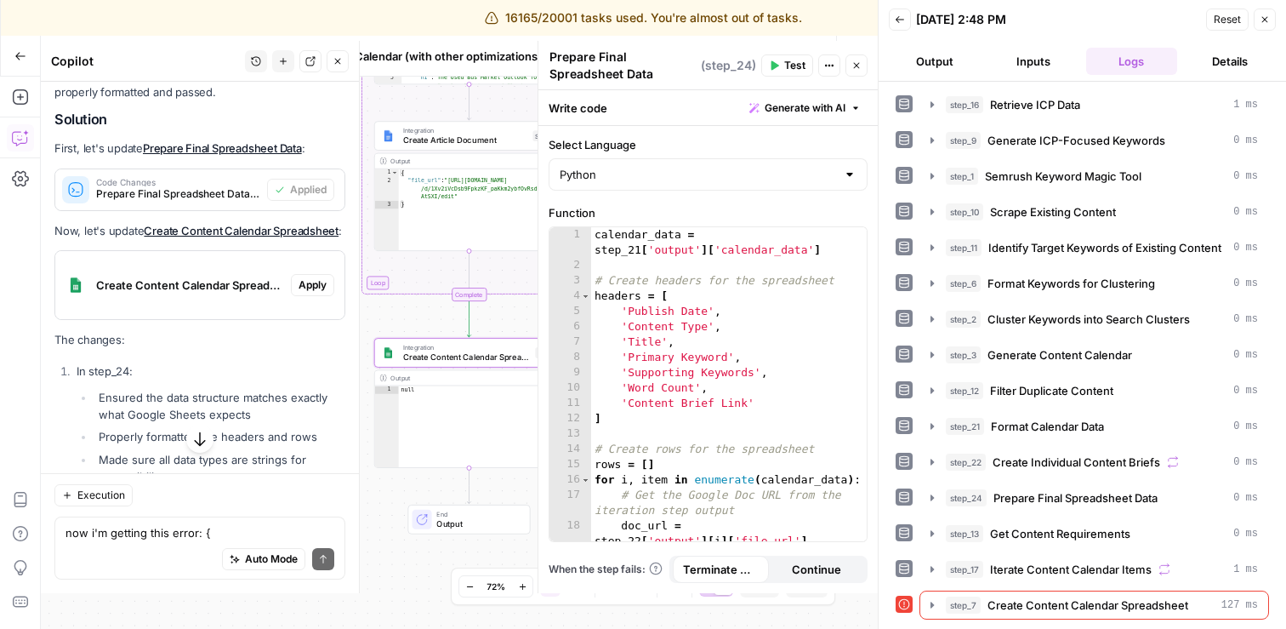
click at [316, 277] on span "Apply" at bounding box center [313, 284] width 28 height 15
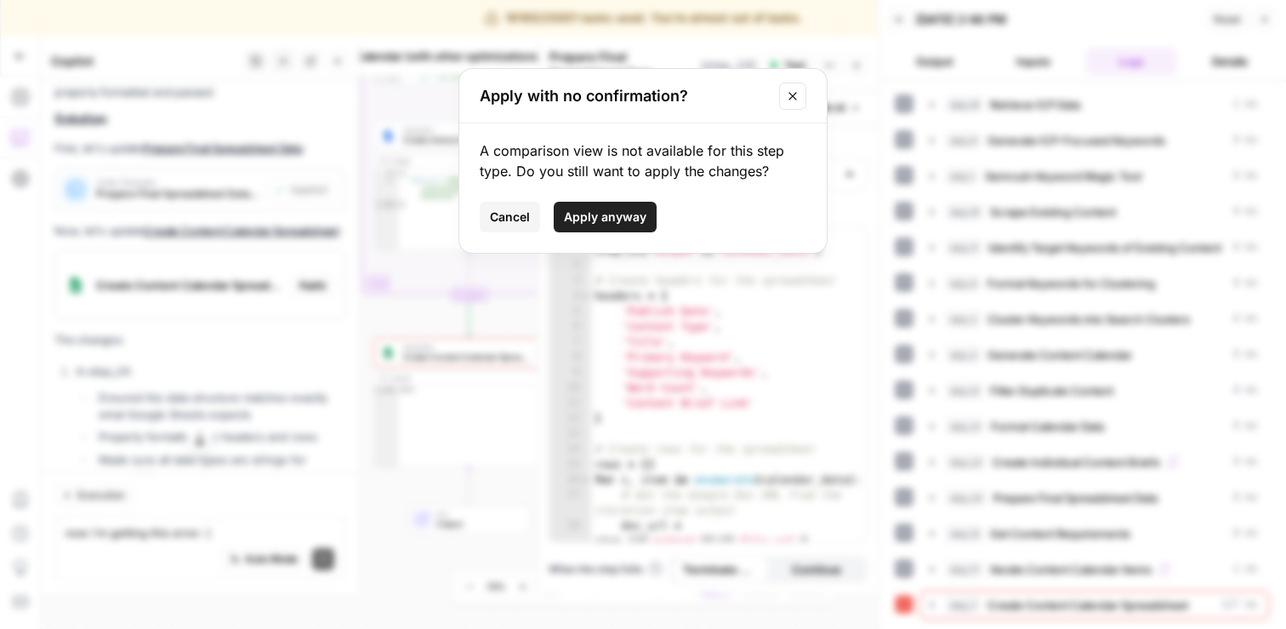
click at [612, 213] on span "Apply anyway" at bounding box center [605, 216] width 82 height 17
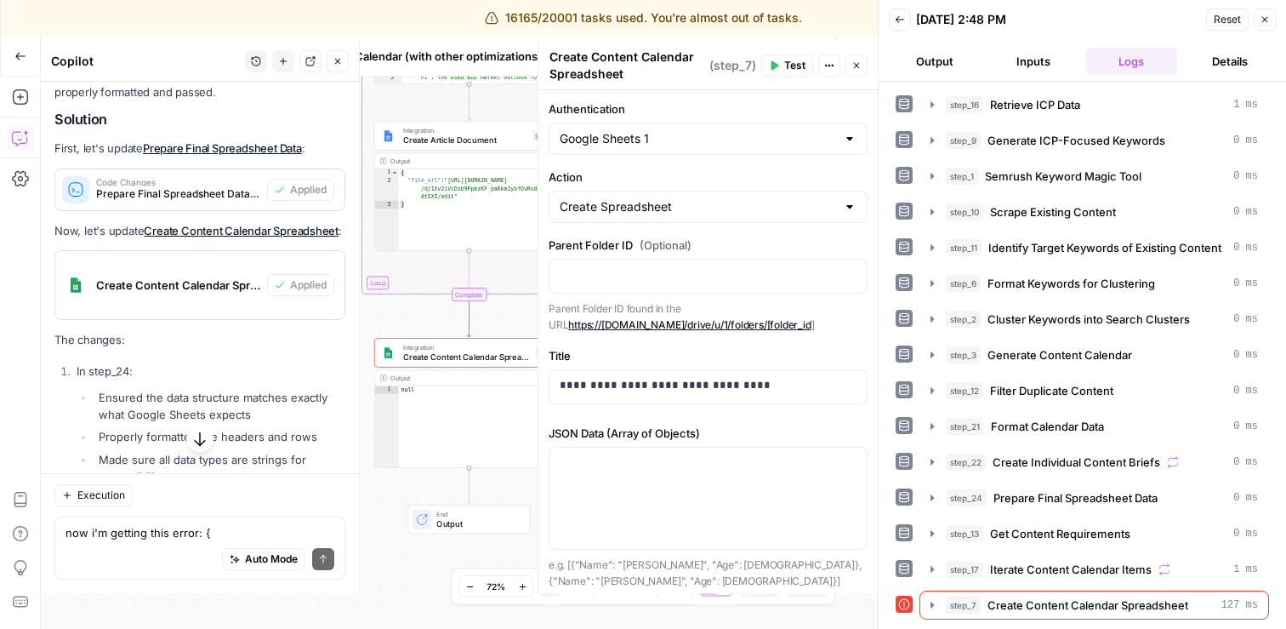
click at [776, 65] on icon "button" at bounding box center [775, 65] width 8 height 9
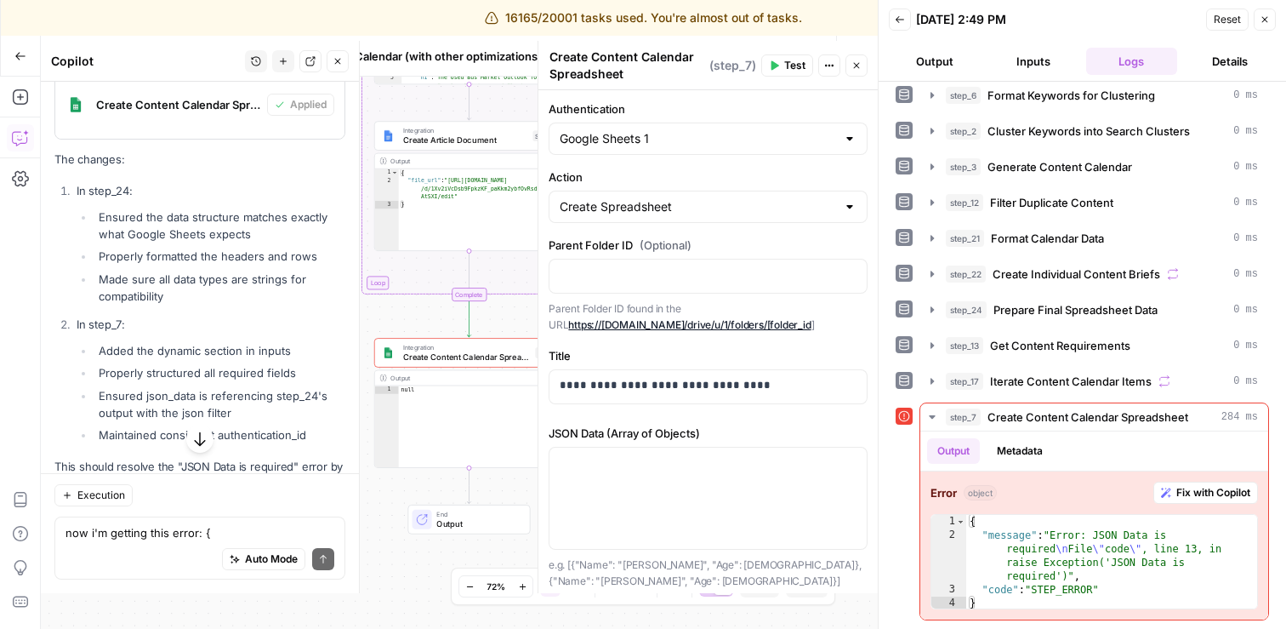
scroll to position [5963, 0]
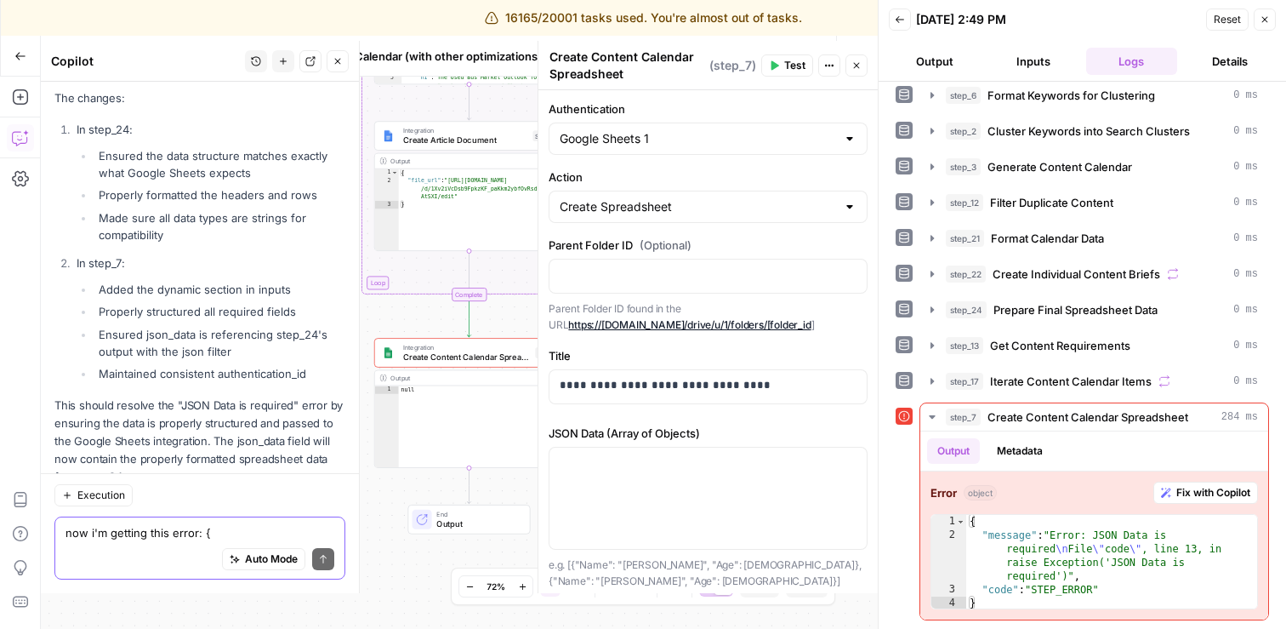
click at [145, 532] on textarea "now i'm getting this error: { "message": "Error: JSON Data is required\nFile \"…" at bounding box center [199, 532] width 269 height 17
type textarea "i got the same error"
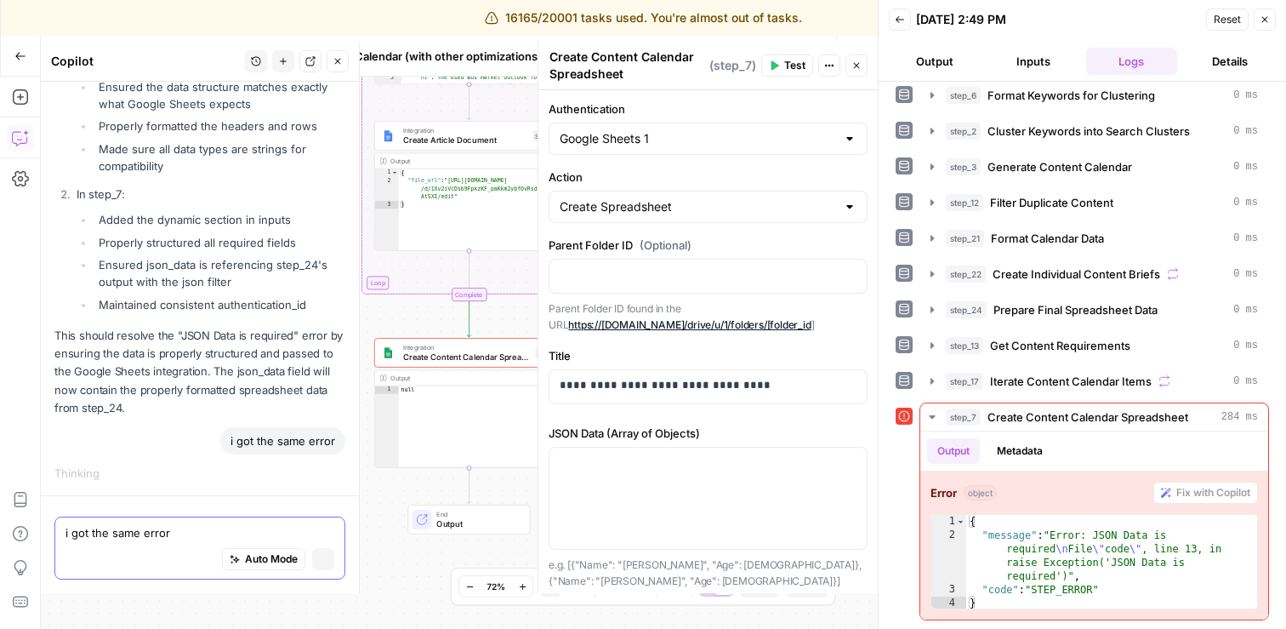
scroll to position [5754, 0]
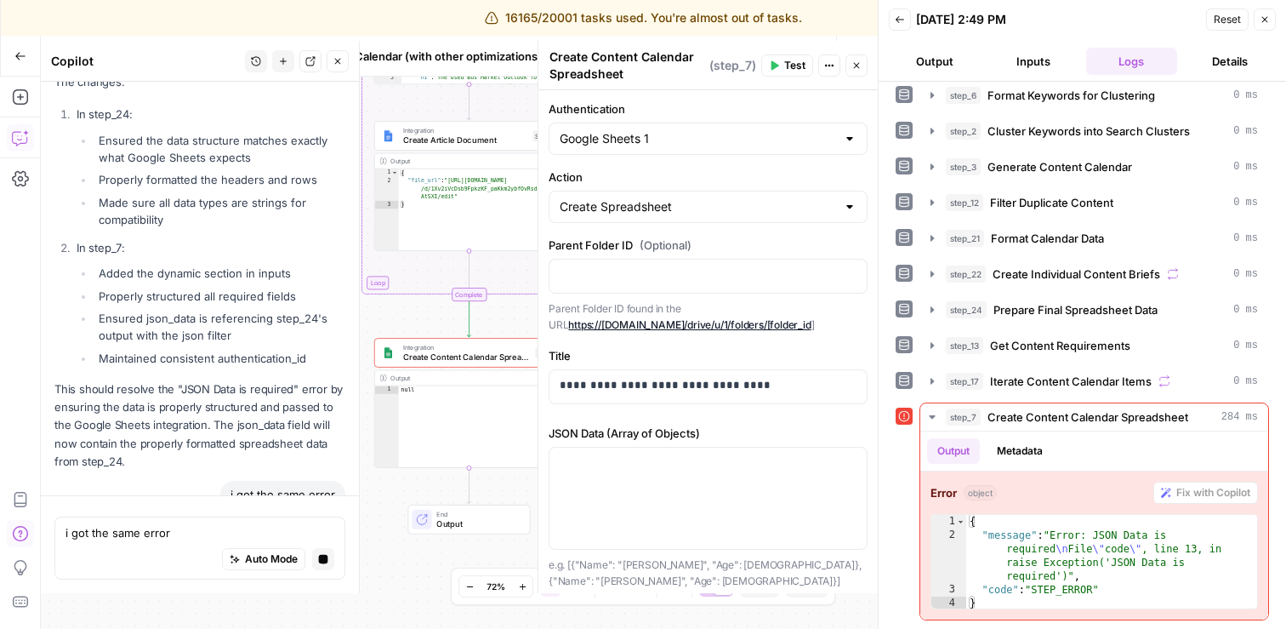
click at [22, 535] on icon "button" at bounding box center [20, 533] width 17 height 17
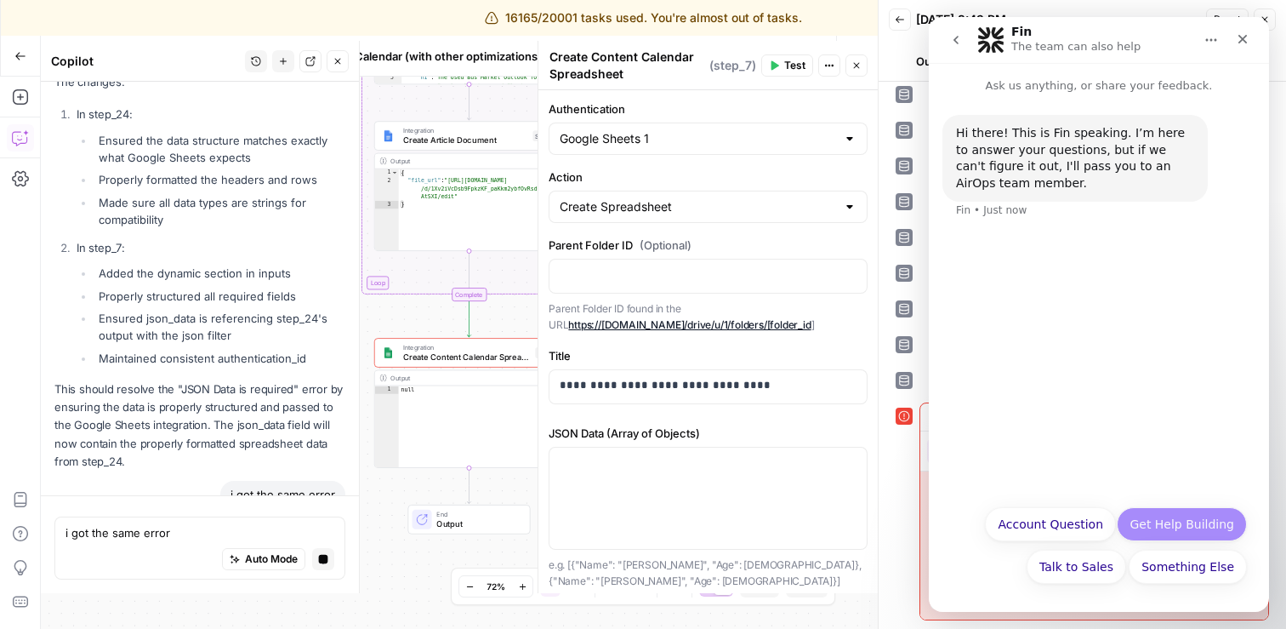
click at [1188, 522] on button "Get Help Building" at bounding box center [1182, 524] width 130 height 34
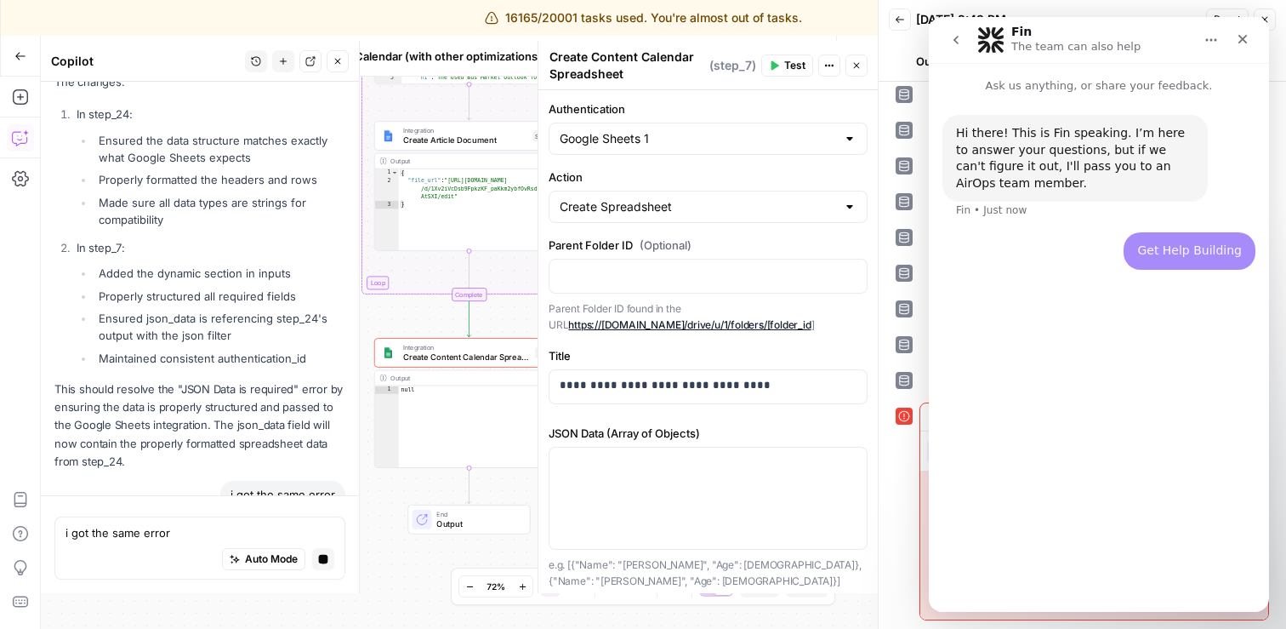
click at [907, 487] on div "step_7 Create Content Calendar Spreadsheet 284 ms Output Metadata Error object …" at bounding box center [1082, 511] width 373 height 218
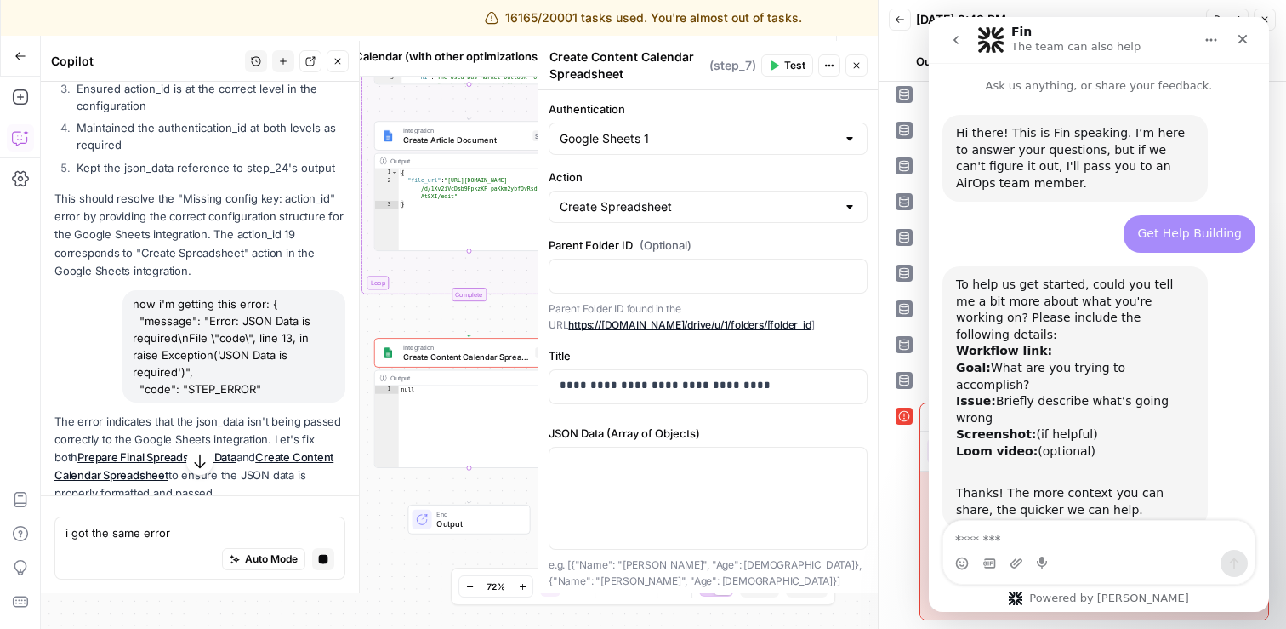
scroll to position [57, 0]
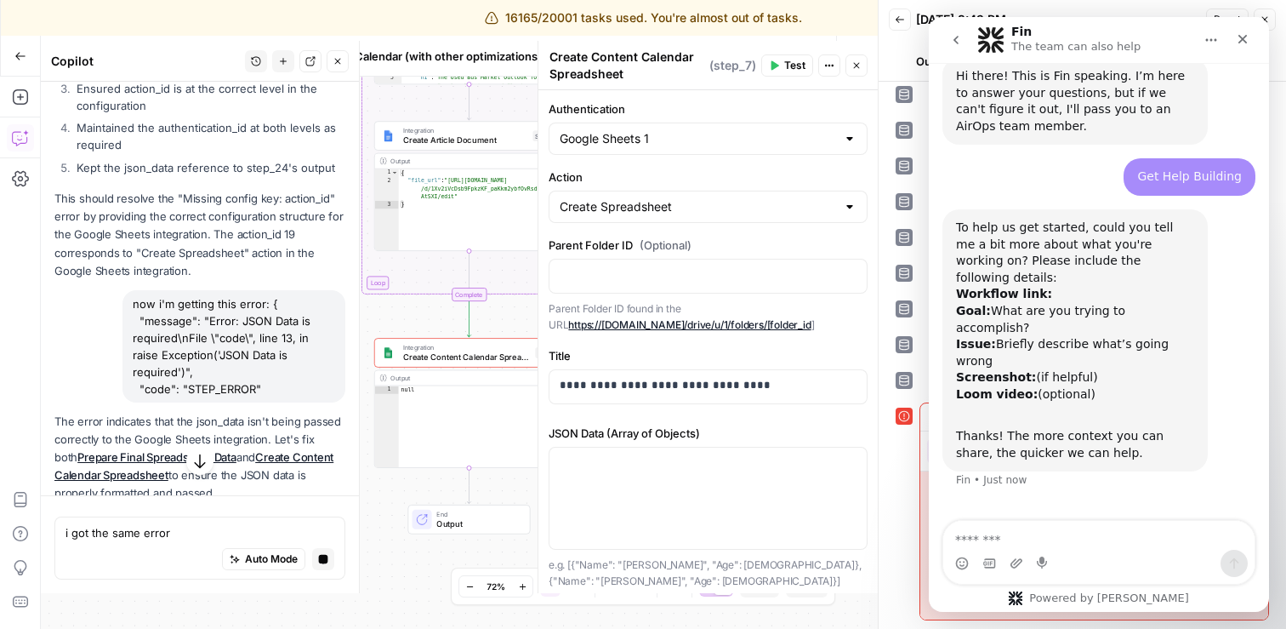
drag, startPoint x: 267, startPoint y: 333, endPoint x: 144, endPoint y: 270, distance: 138.1
click at [144, 290] on div "now i'm getting this error: { "message": "Error: JSON Data is required\nFile \"…" at bounding box center [233, 346] width 223 height 112
copy div "message": "Error: JSON Data is required\nFile \"code\", line 13, in raise Excep…"
click at [1006, 542] on textarea "Message…" at bounding box center [1098, 535] width 311 height 29
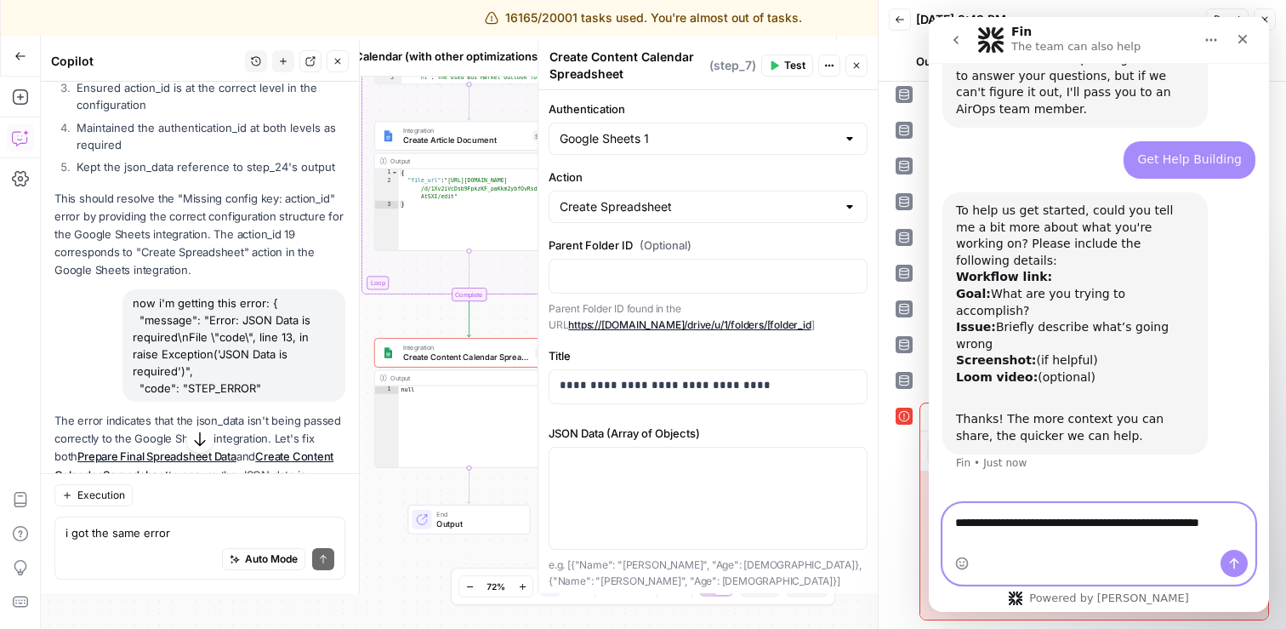
scroll to position [74, 0]
paste textarea "**********"
type textarea "**********"
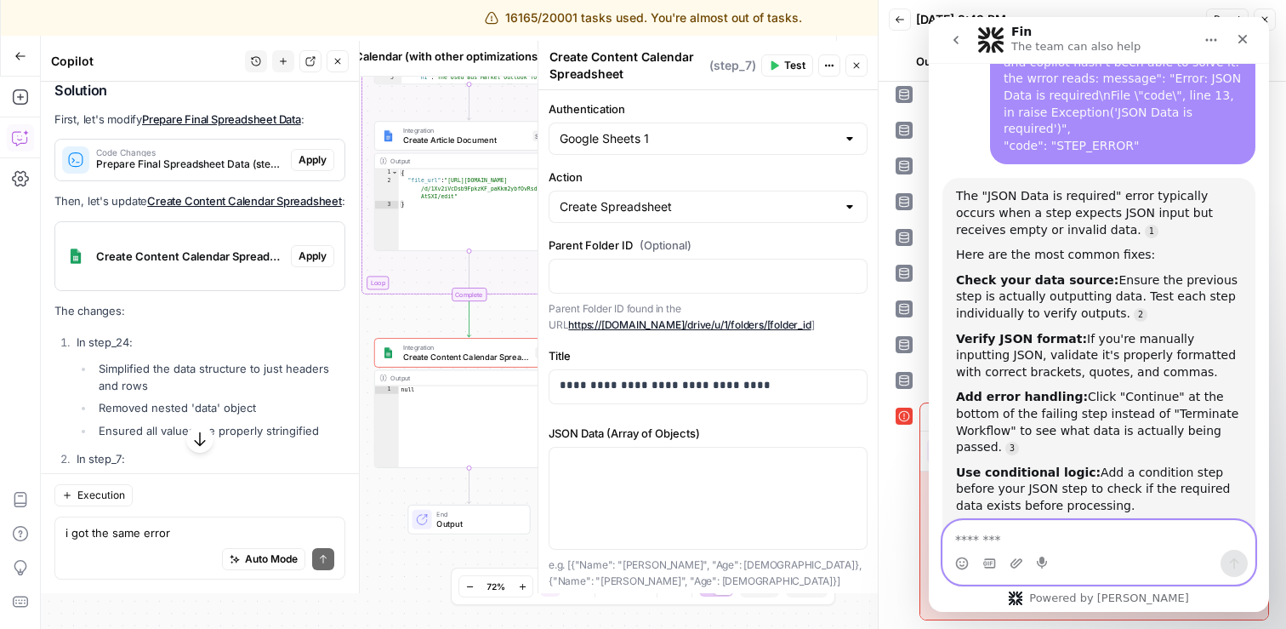
scroll to position [552, 0]
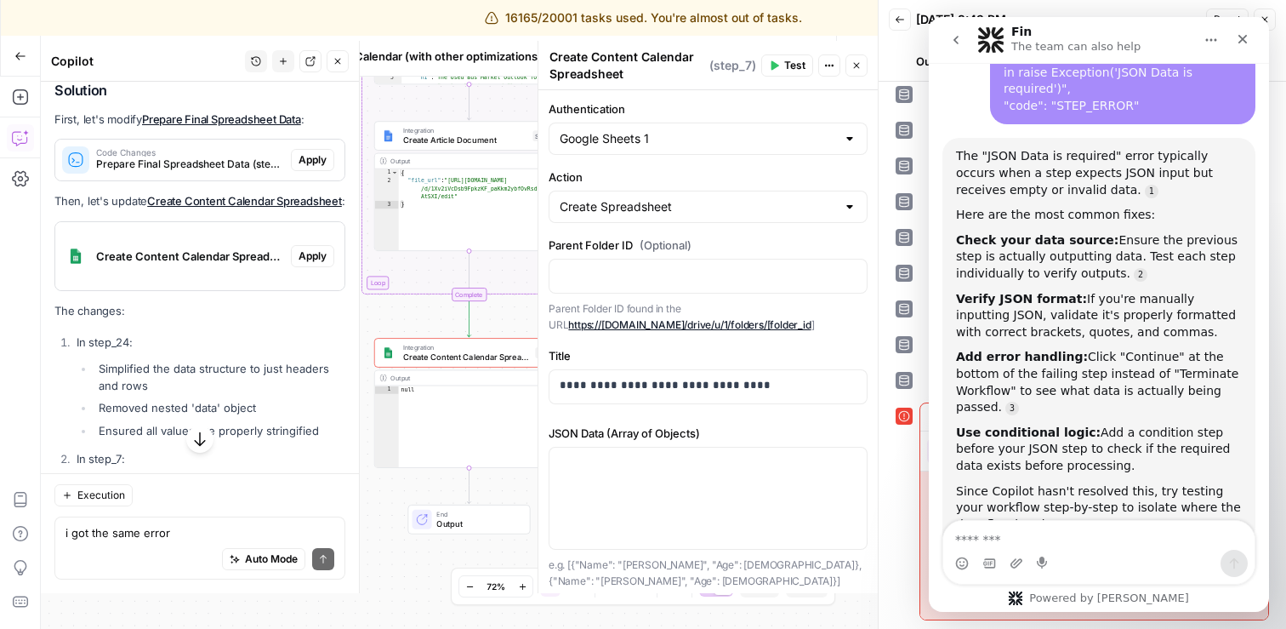
click at [896, 38] on header "Back [DATE] 2:49 PM Reset Close Output Inputs Logs Details" at bounding box center [1082, 41] width 407 height 82
click at [1246, 40] on icon "Close" at bounding box center [1243, 39] width 14 height 14
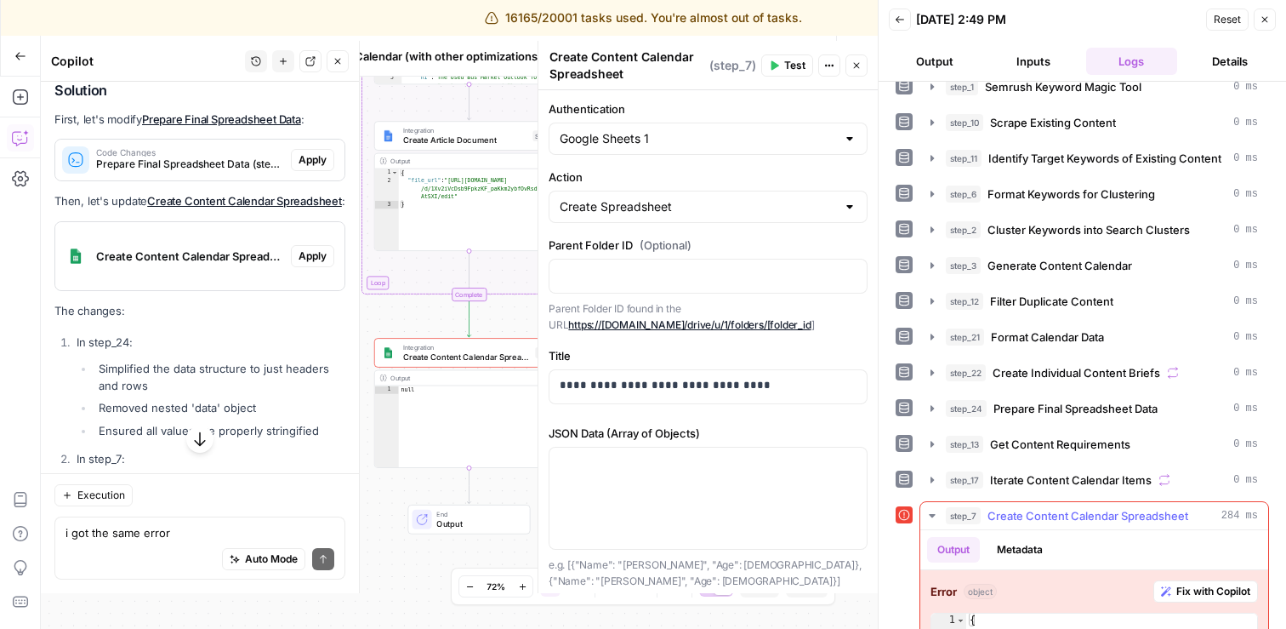
scroll to position [188, 0]
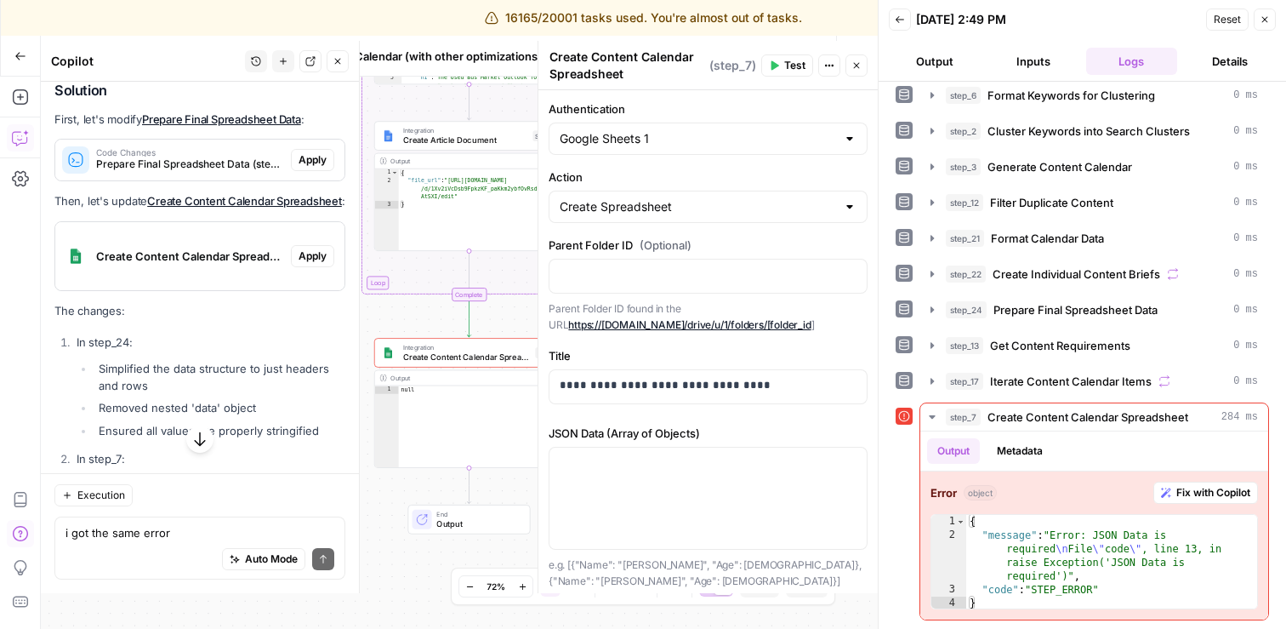
click at [10, 535] on button "Help" at bounding box center [20, 533] width 27 height 27
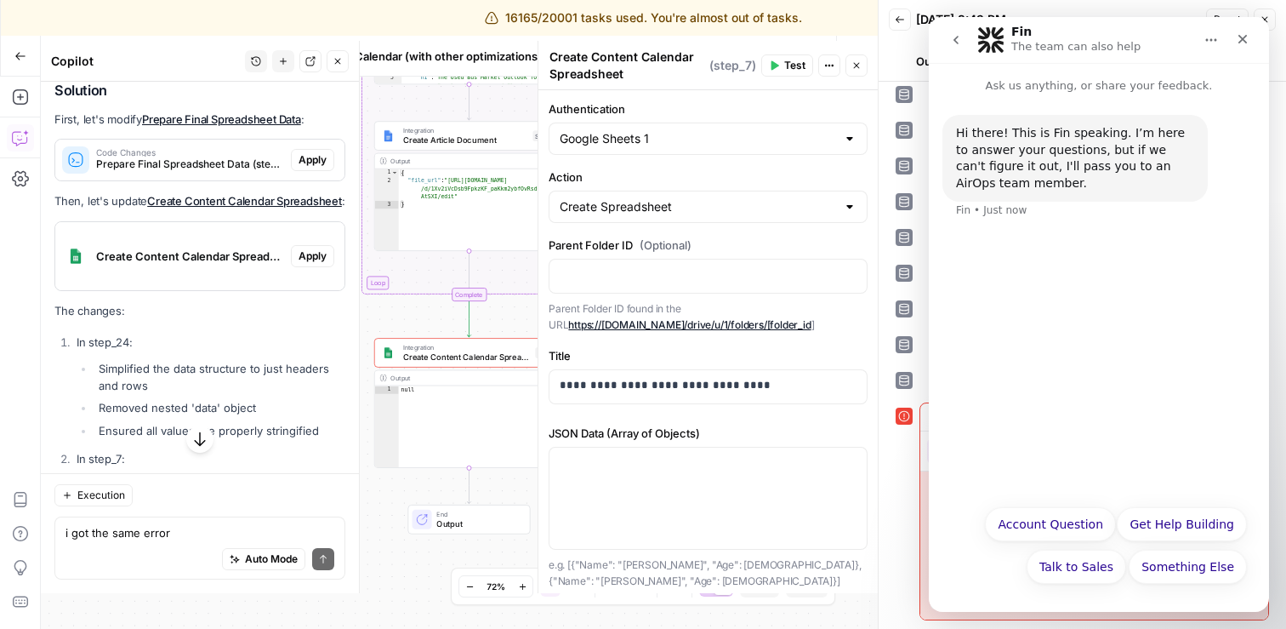
click at [949, 37] on icon "go back" at bounding box center [956, 40] width 14 height 14
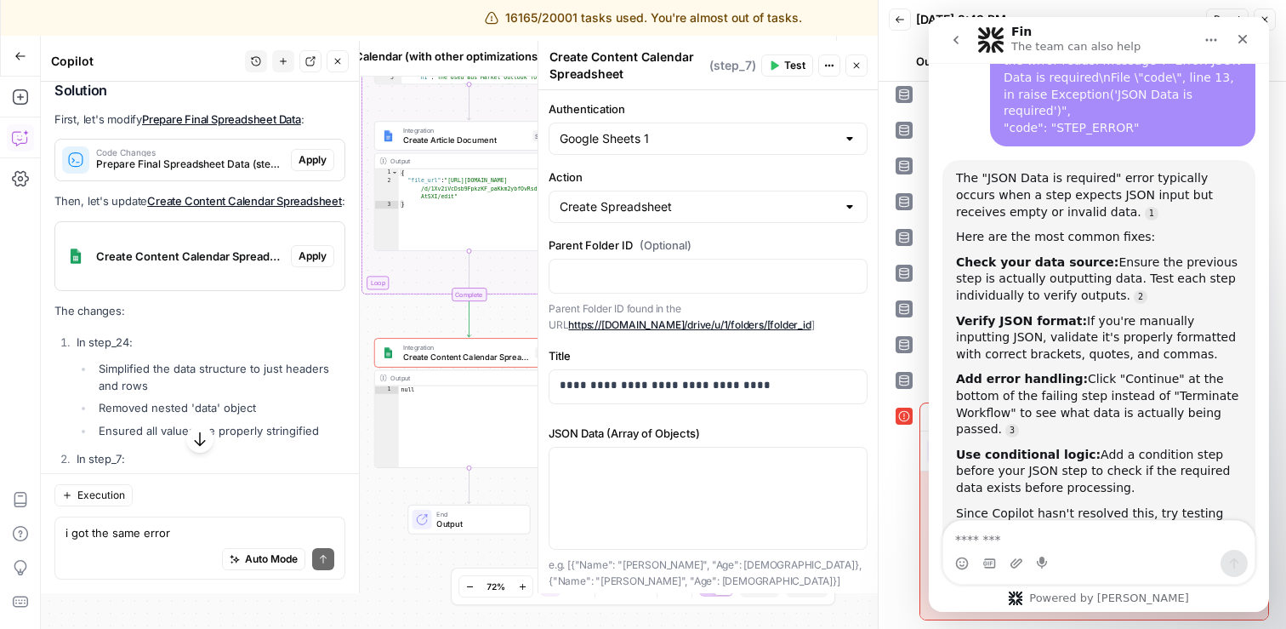
scroll to position [568, 0]
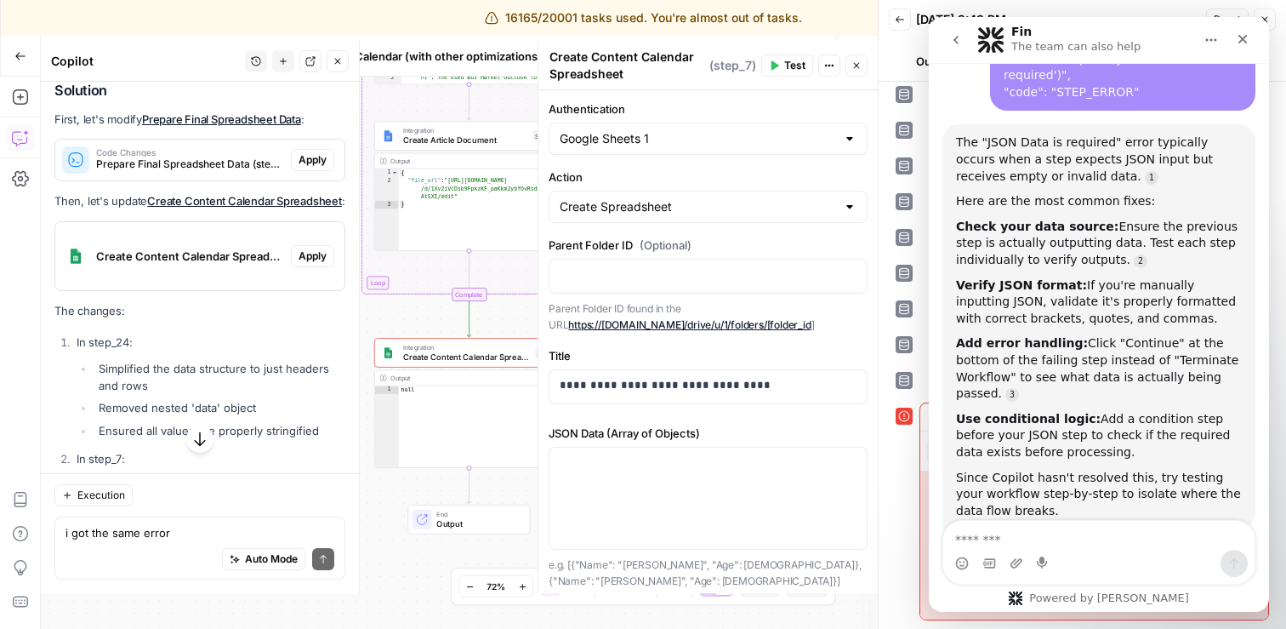
click at [1003, 538] on textarea "Message…" at bounding box center [1098, 535] width 311 height 29
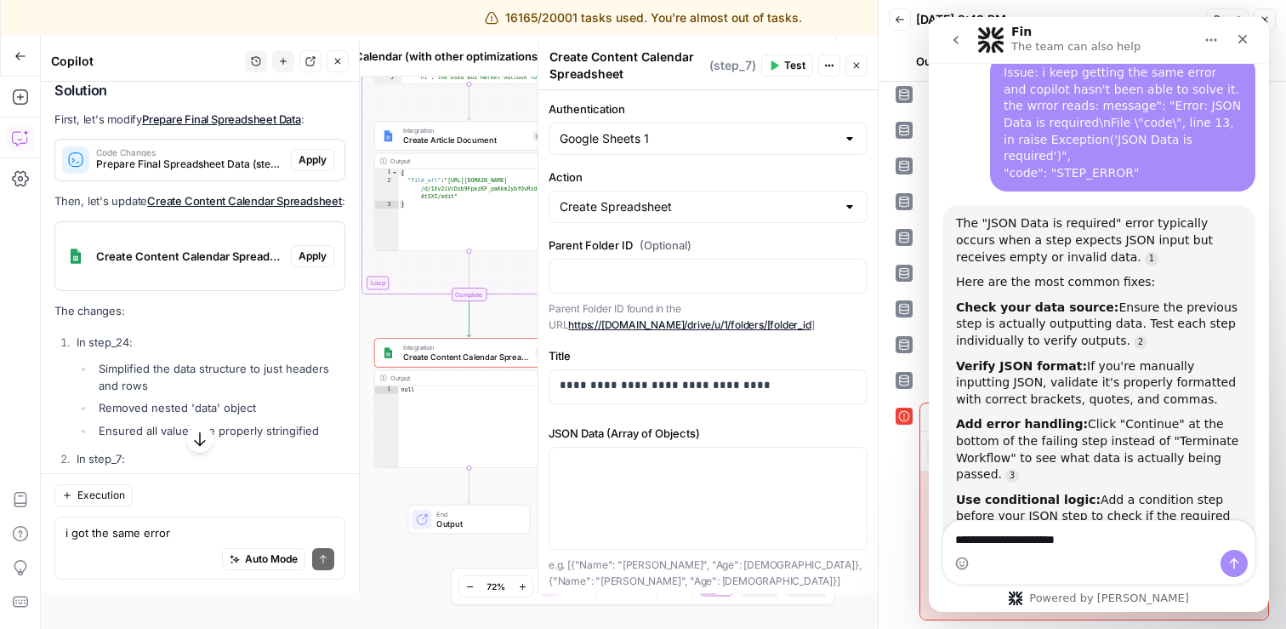
scroll to position [488, 0]
type textarea "**********"
drag, startPoint x: 1067, startPoint y: 448, endPoint x: 958, endPoint y: 239, distance: 236.2
click at [958, 239] on div "The "JSON Data is required" error typically occurs when a step expects JSON inp…" at bounding box center [1099, 406] width 286 height 384
copy div "Check your data source: Ensure the previous step is actually outputting data. T…"
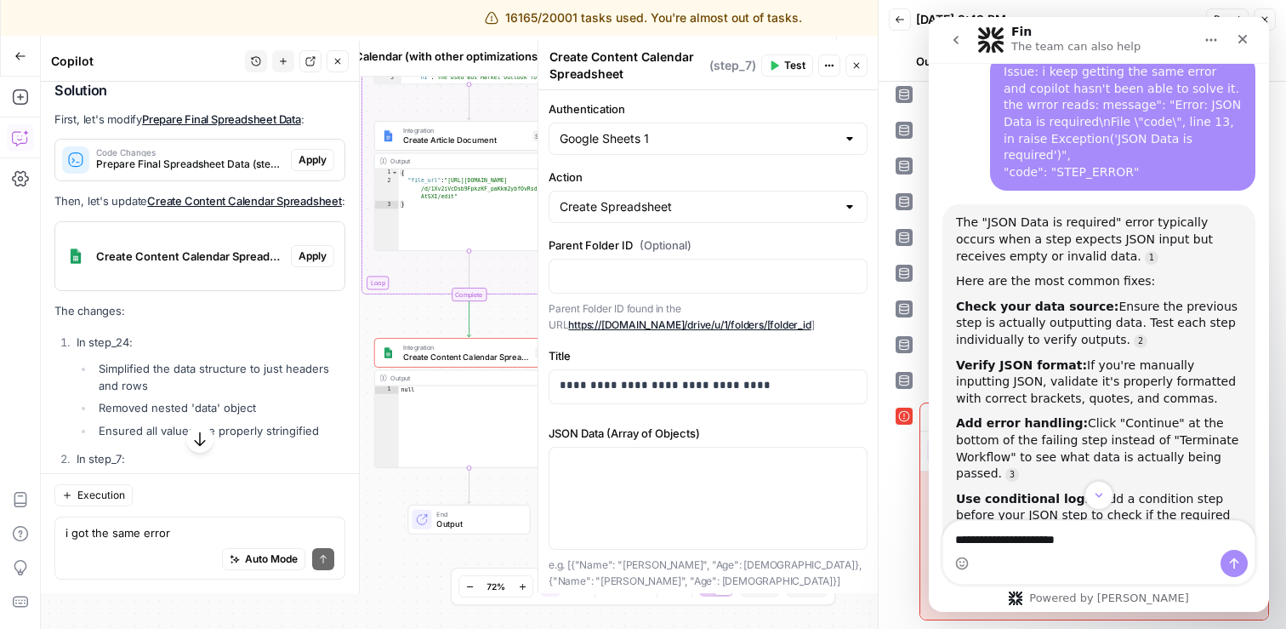
click at [122, 546] on div "Auto Mode Send" at bounding box center [199, 559] width 269 height 37
type textarea "I asked the help and support agent and he gave me this advice: Check your data …"
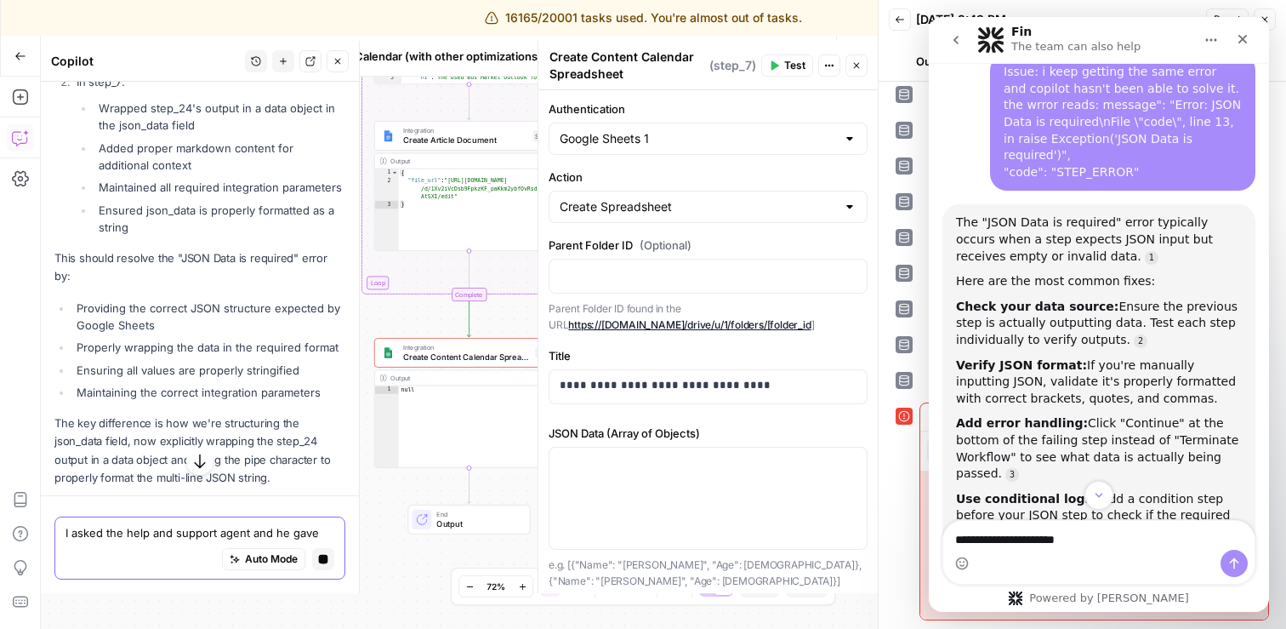
scroll to position [6971, 0]
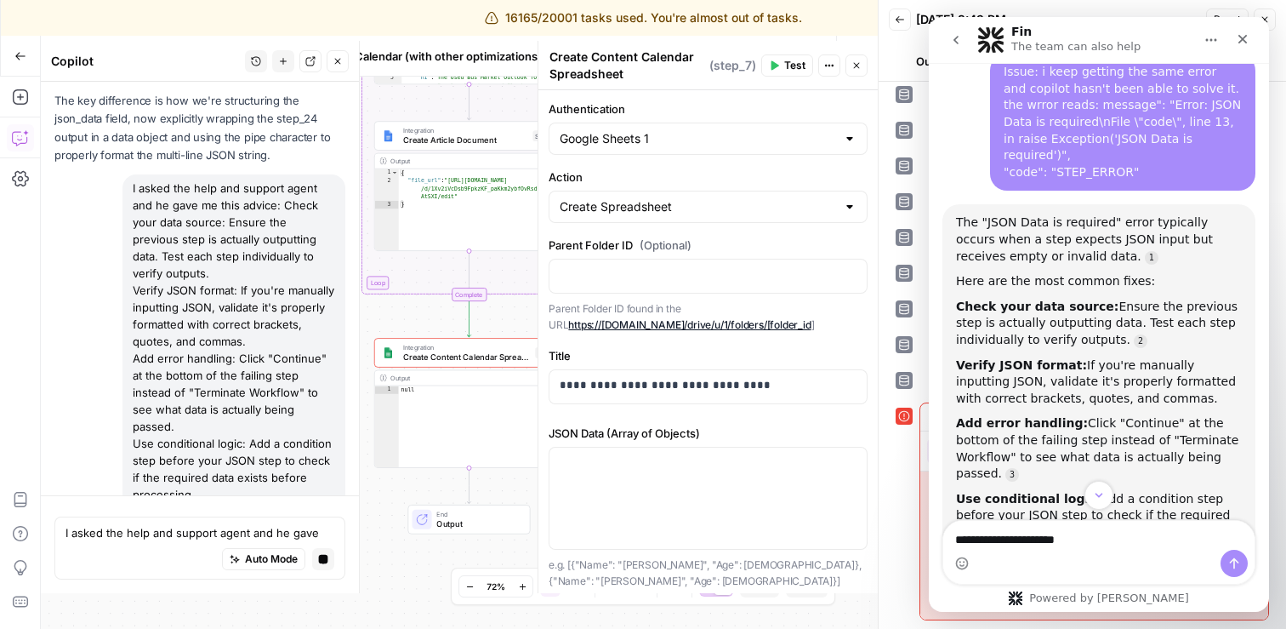
click at [949, 39] on icon "go back" at bounding box center [956, 40] width 14 height 14
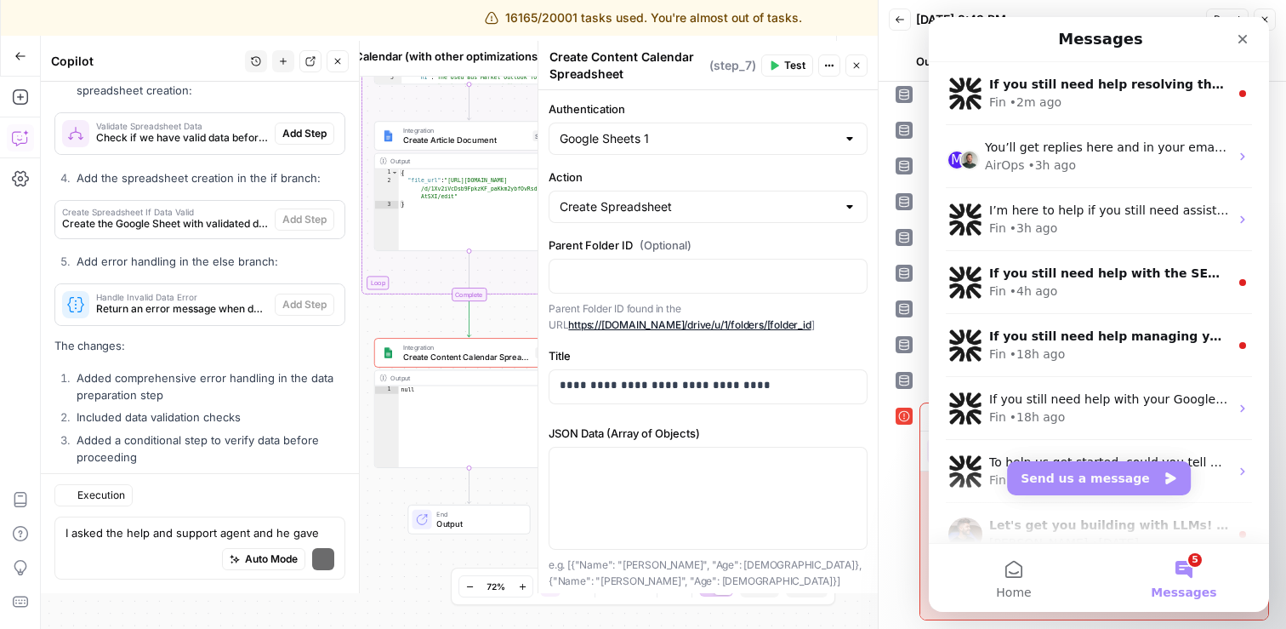
scroll to position [8250, 0]
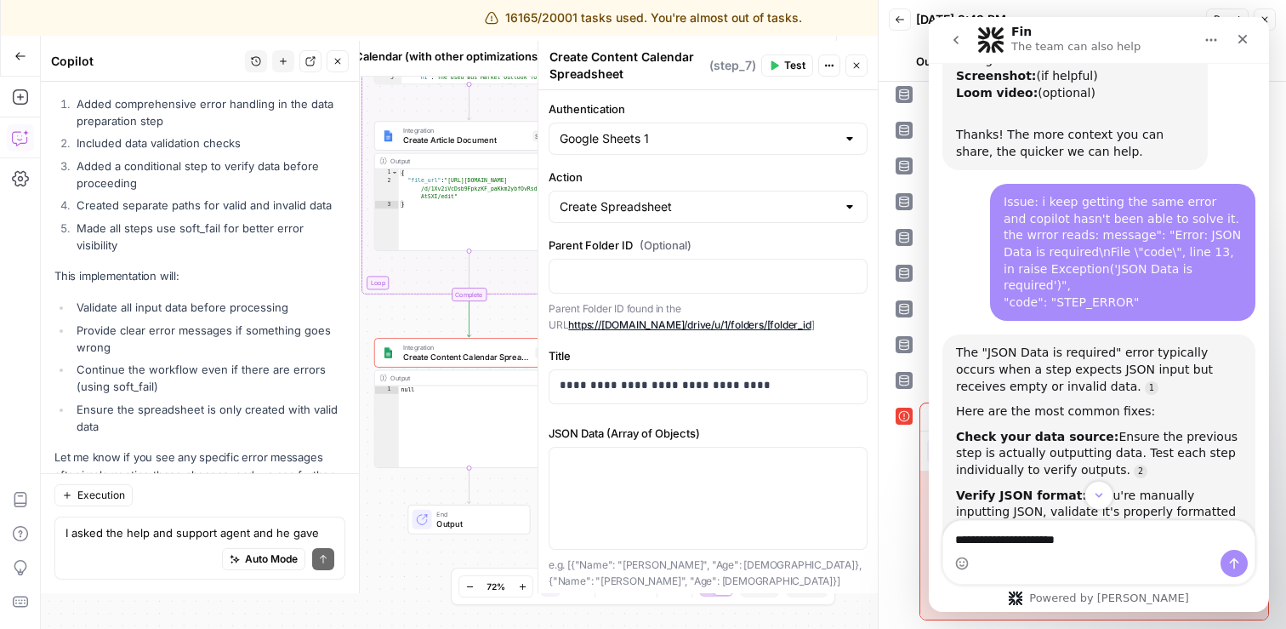
scroll to position [718, 0]
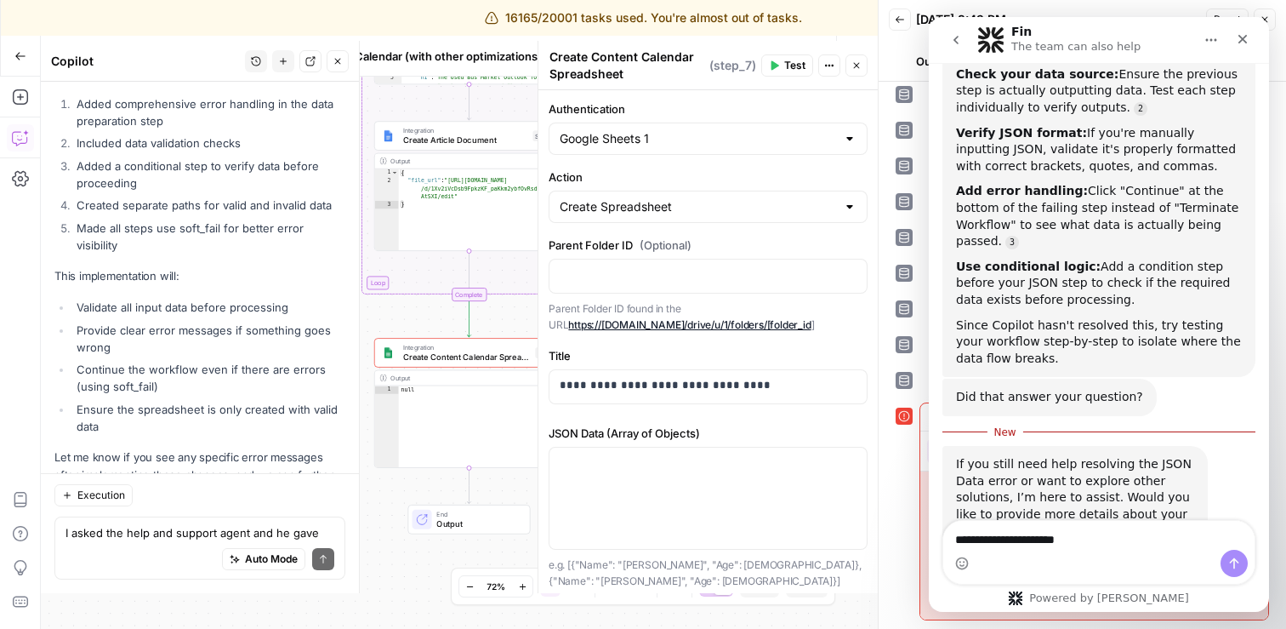
click at [757, 106] on label "Authentication" at bounding box center [708, 108] width 319 height 17
click at [757, 130] on input "Google Sheets 1" at bounding box center [698, 138] width 276 height 17
type input "Google Sheets 1"
click at [794, 64] on span "Test" at bounding box center [794, 65] width 21 height 15
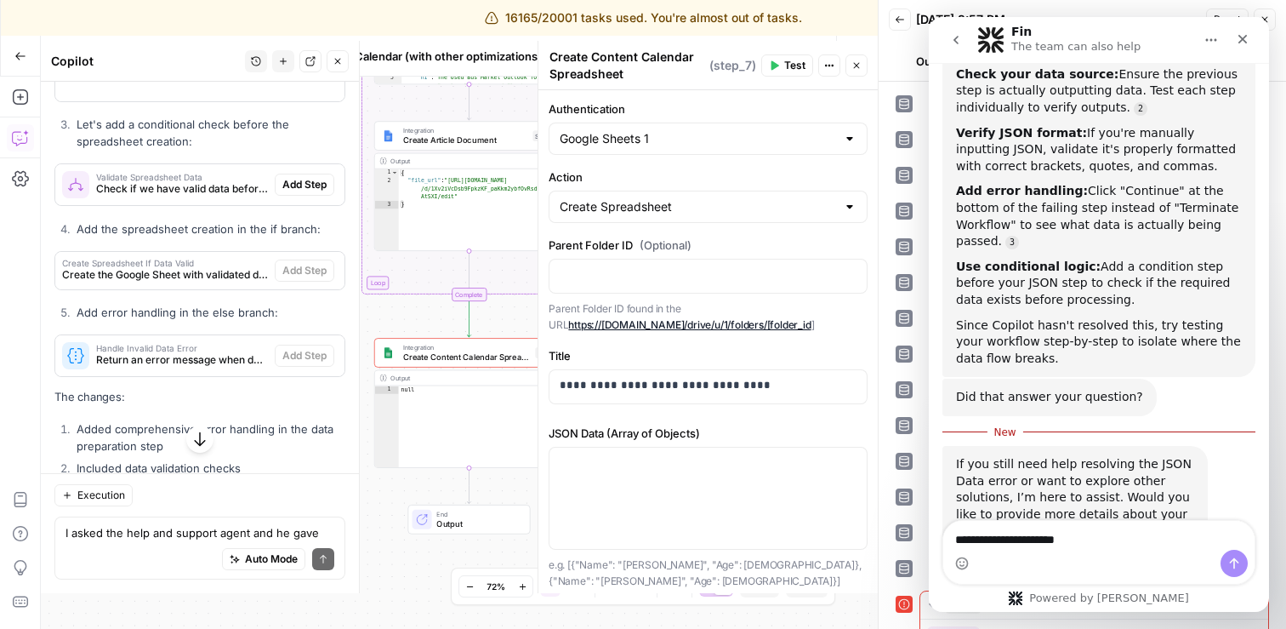
scroll to position [7925, 0]
click at [314, 177] on span "Add Step" at bounding box center [304, 184] width 44 height 15
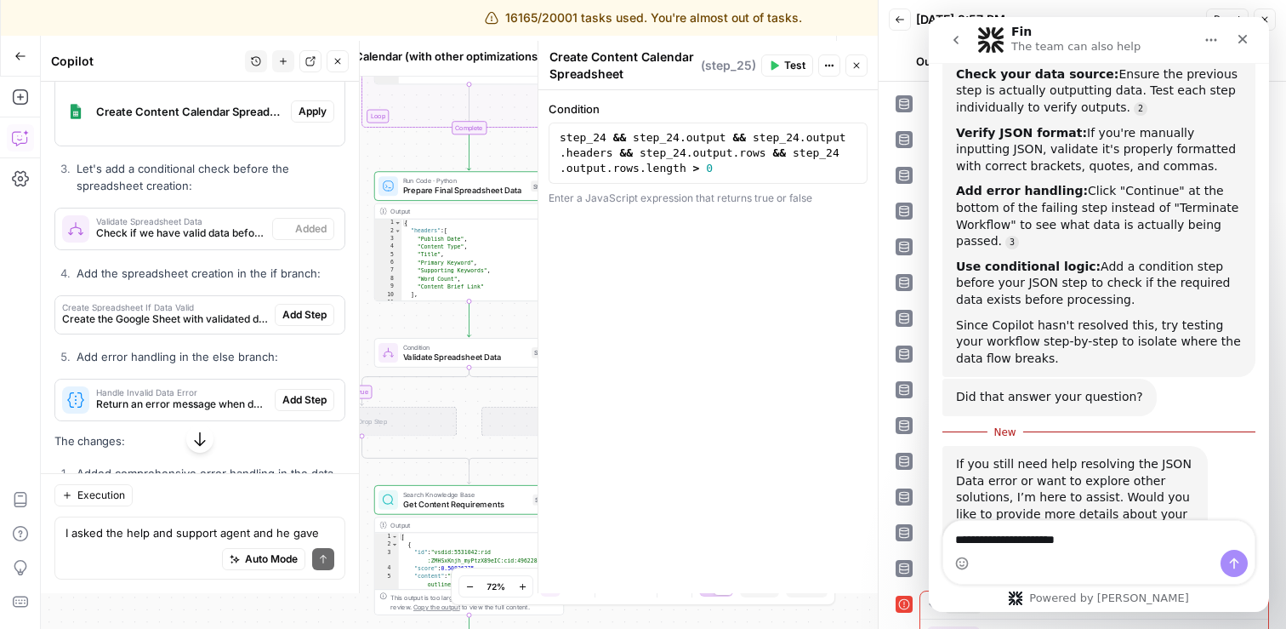
type textarea "Validate Spreadsheet Data"
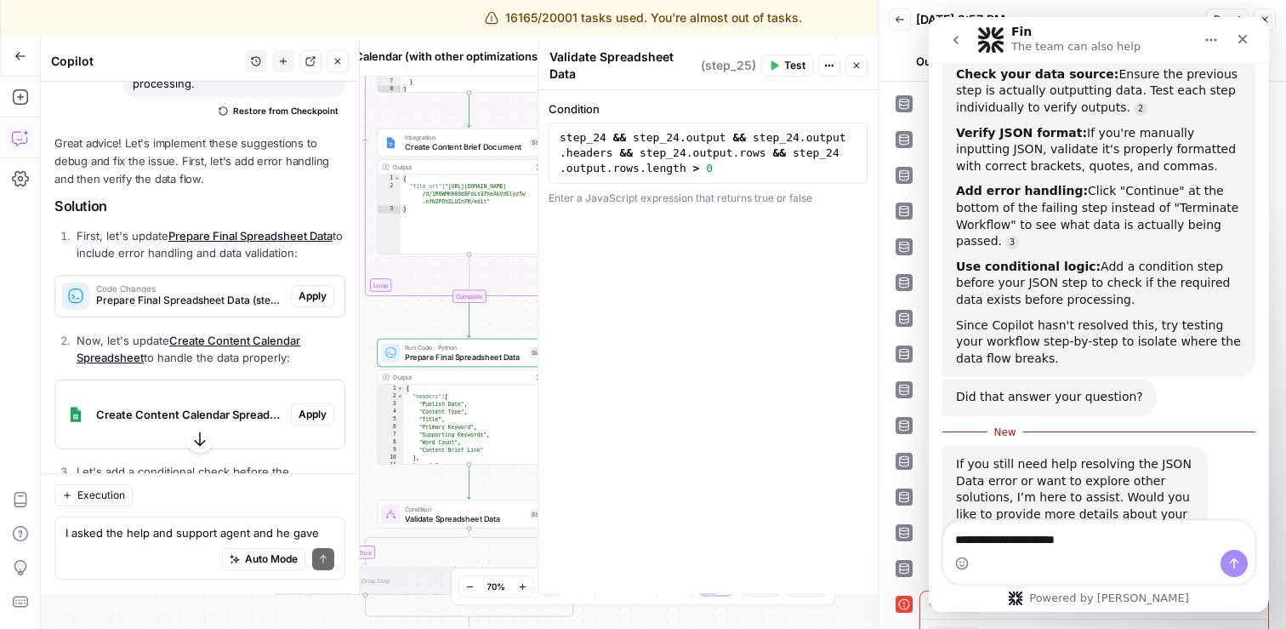
scroll to position [7713, 0]
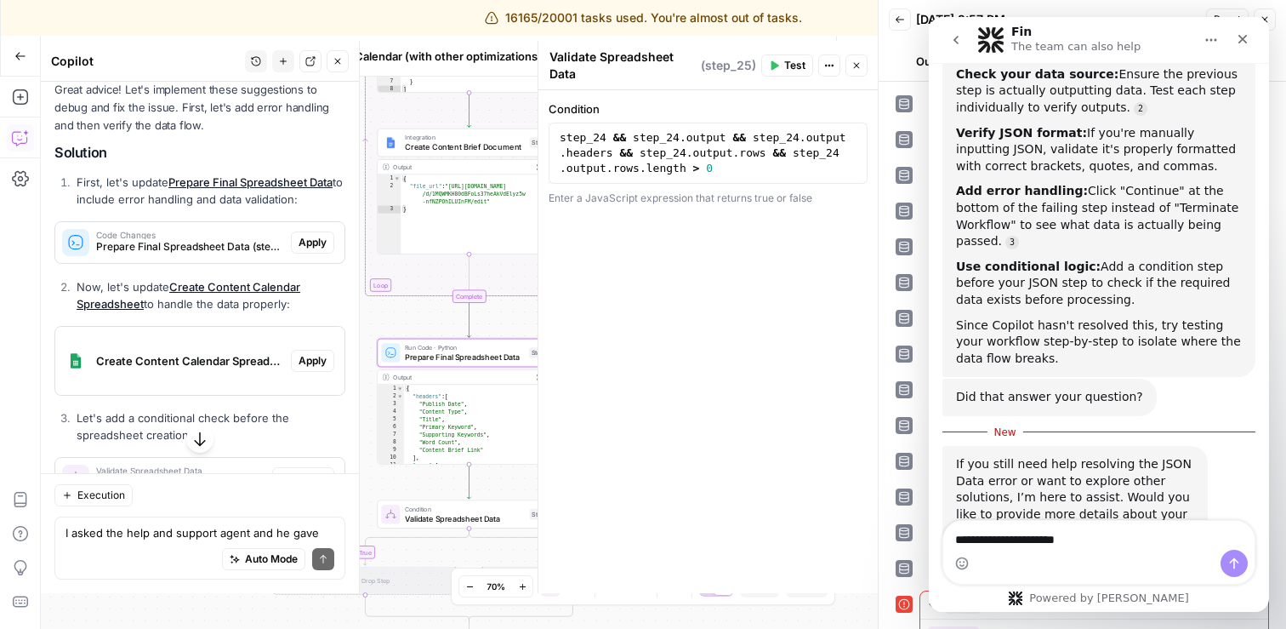
click at [312, 235] on span "Apply" at bounding box center [313, 242] width 28 height 15
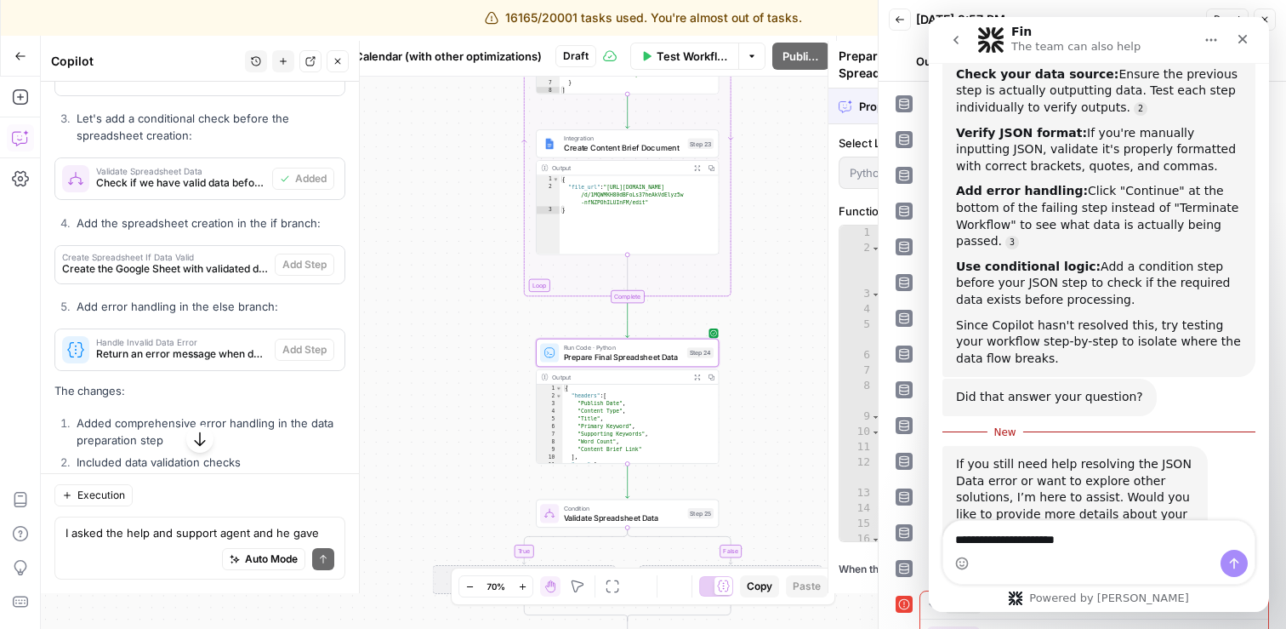
scroll to position [7414, 0]
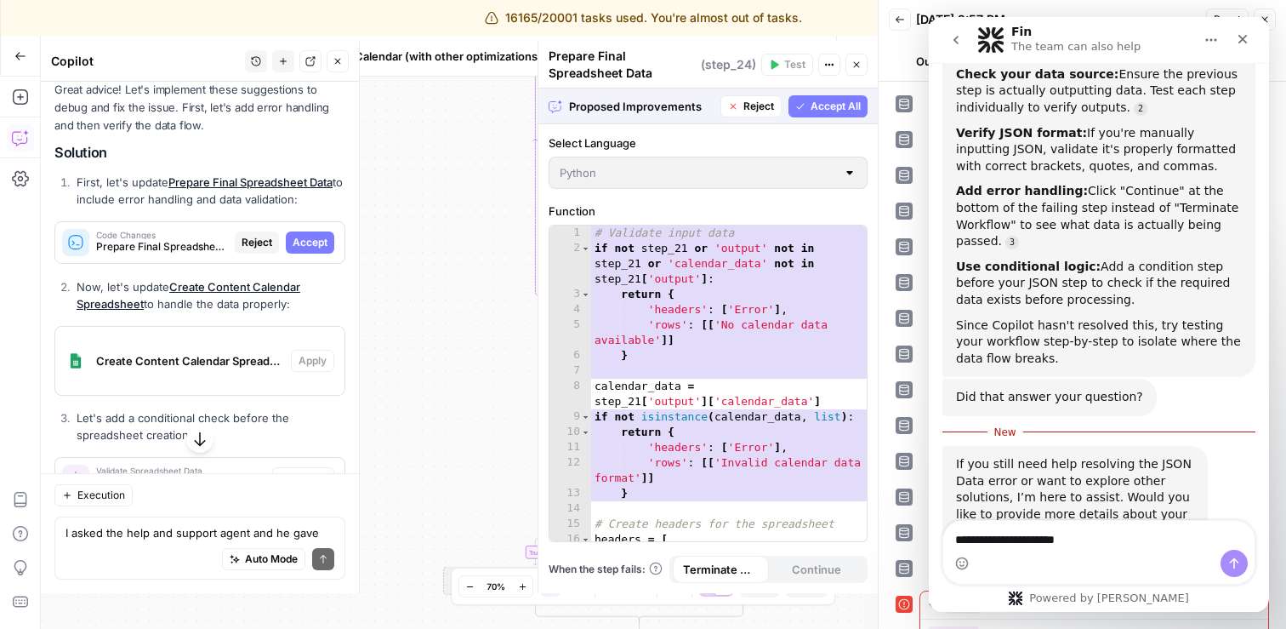
click at [312, 235] on span "Accept" at bounding box center [310, 242] width 35 height 15
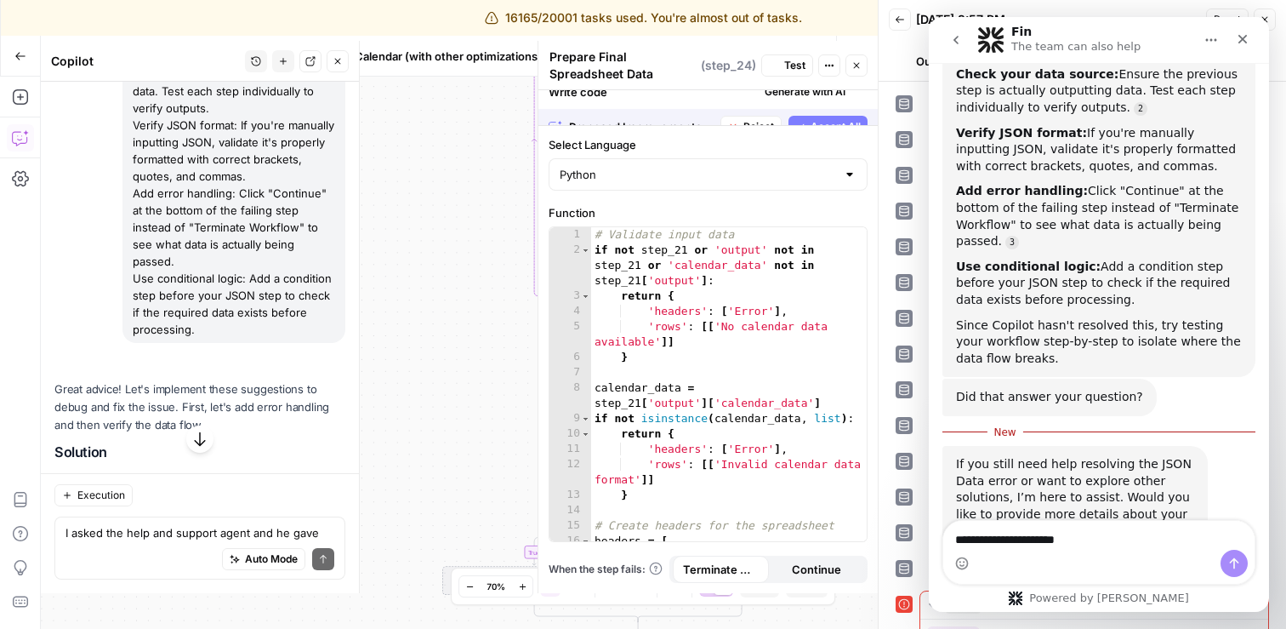
scroll to position [7713, 0]
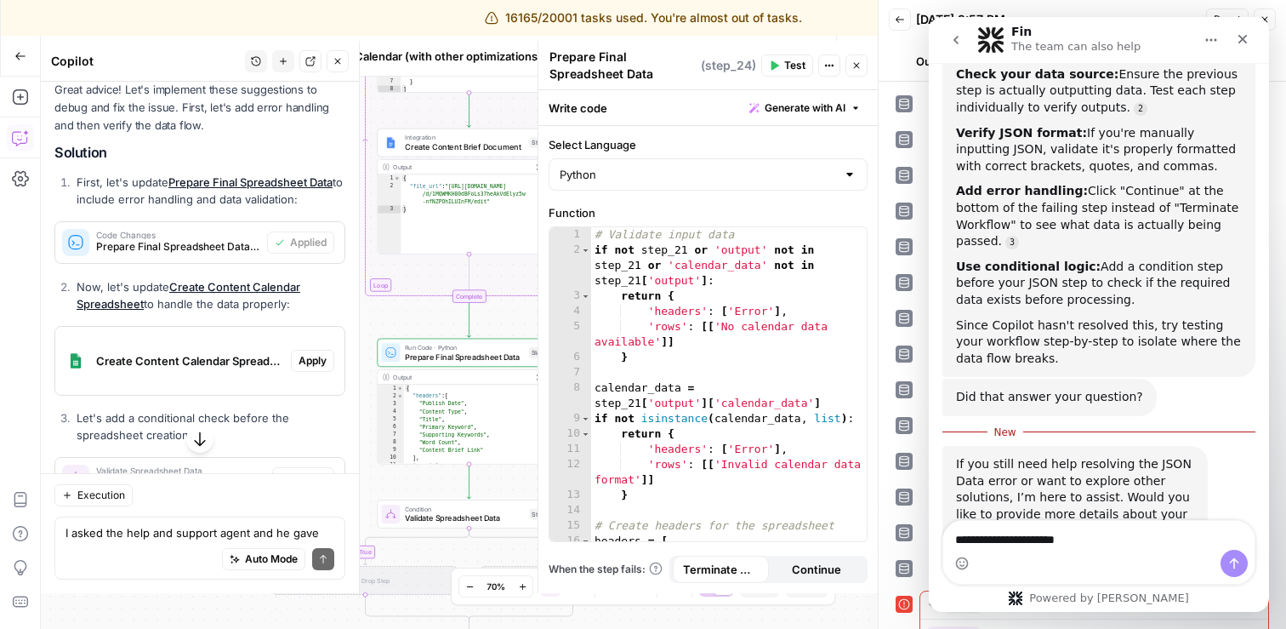
click at [311, 353] on span "Apply" at bounding box center [313, 360] width 28 height 15
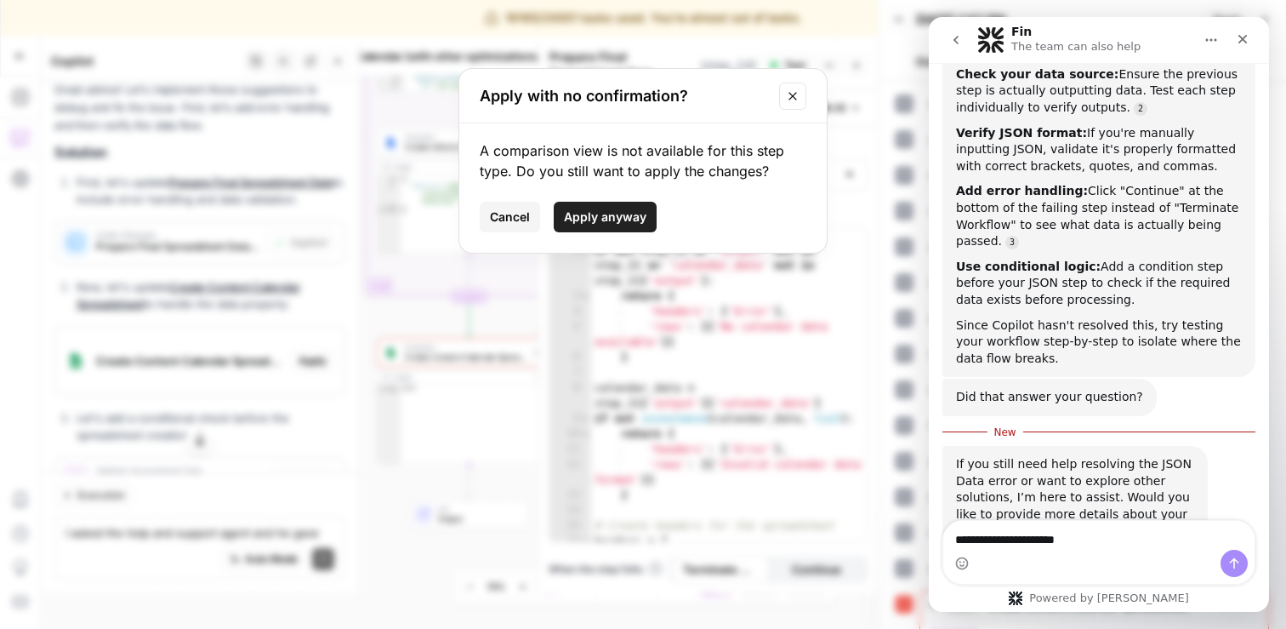
click at [618, 220] on span "Apply anyway" at bounding box center [605, 216] width 82 height 17
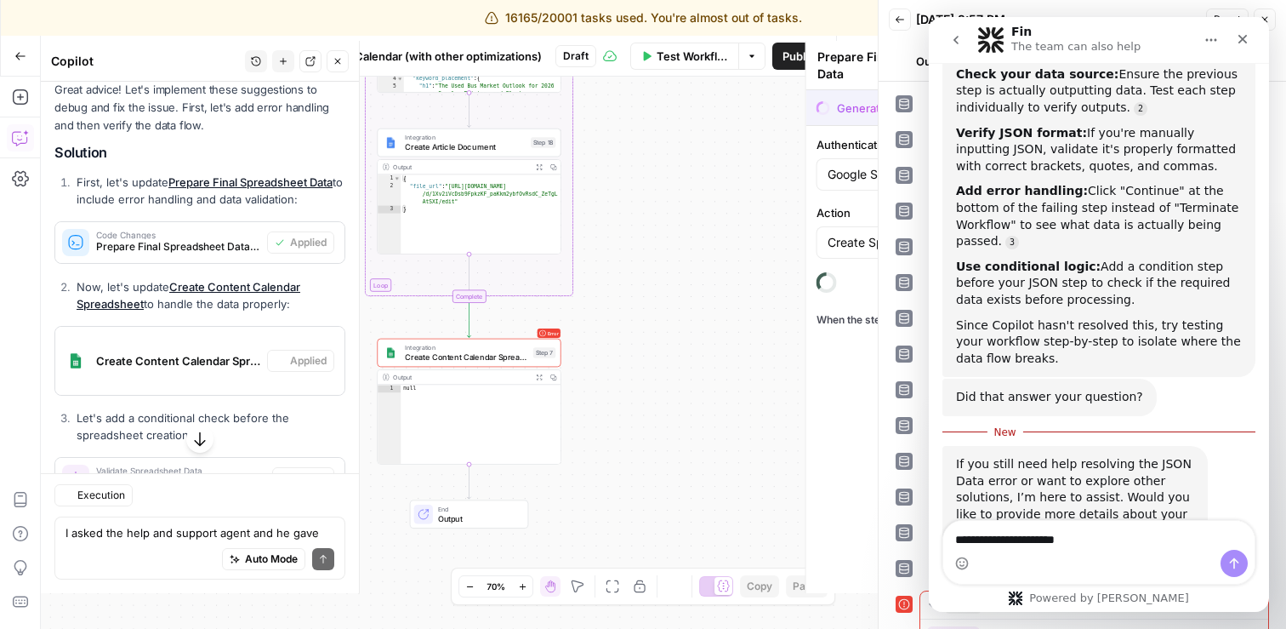
type textarea "Create Content Calendar Spreadsheet"
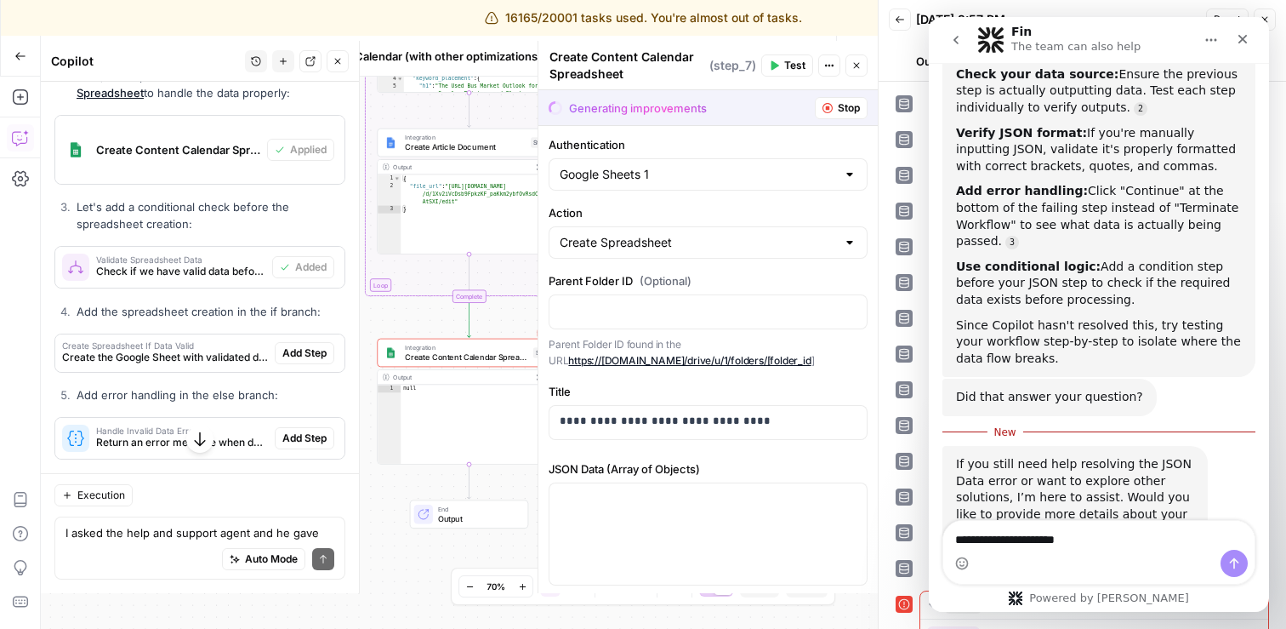
scroll to position [7925, 0]
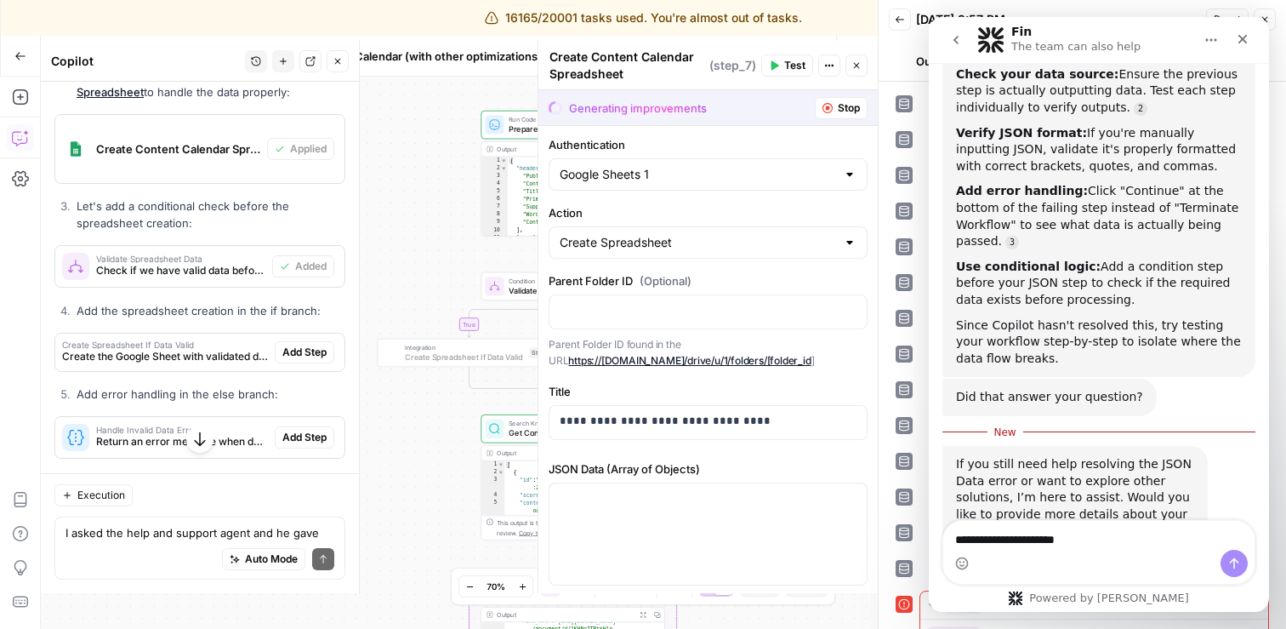
click at [314, 344] on span "Add Step" at bounding box center [304, 351] width 44 height 15
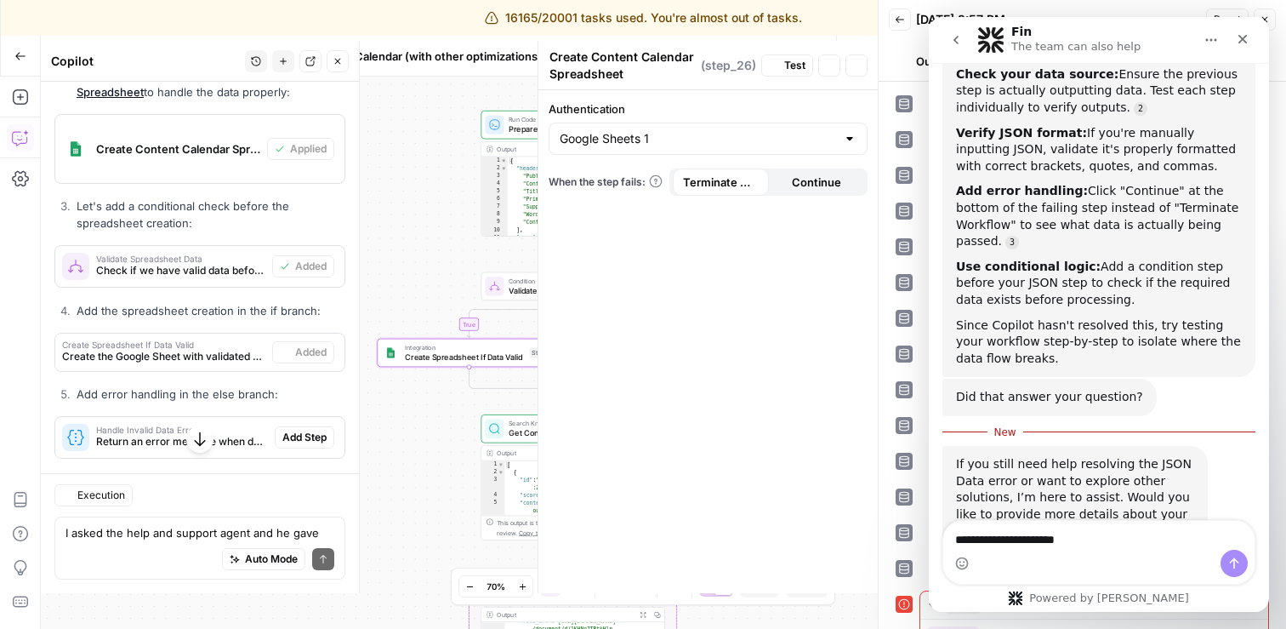
type textarea "Create Spreadsheet If Data Valid"
click at [856, 143] on div "Google Sheets 1" at bounding box center [708, 138] width 319 height 32
click at [684, 174] on span "Google Sheets 1" at bounding box center [697, 181] width 268 height 17
type input "Google Sheets 1"
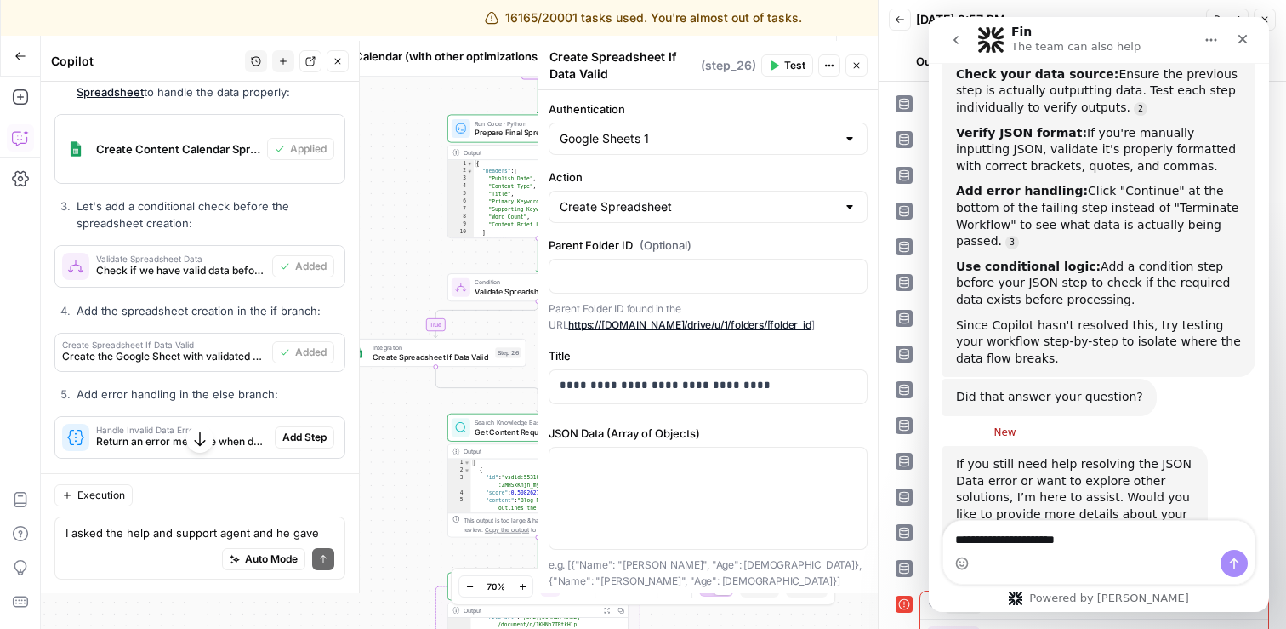
click at [310, 430] on span "Add Step" at bounding box center [304, 437] width 44 height 15
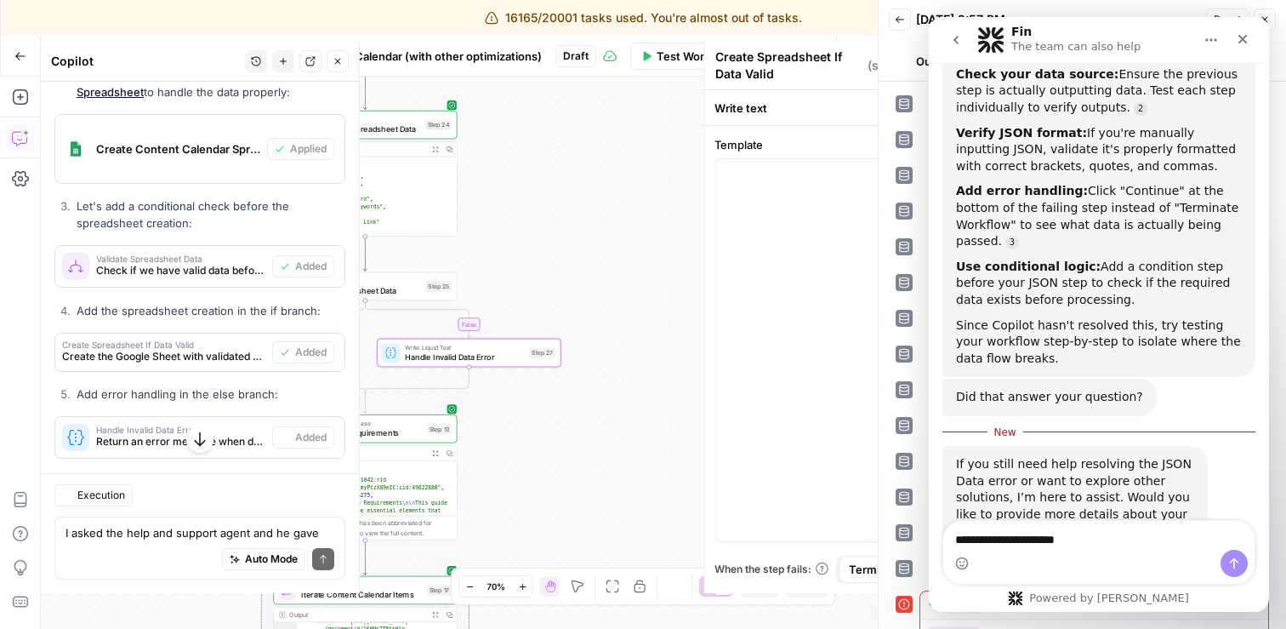
type textarea "Handle Invalid Data Error"
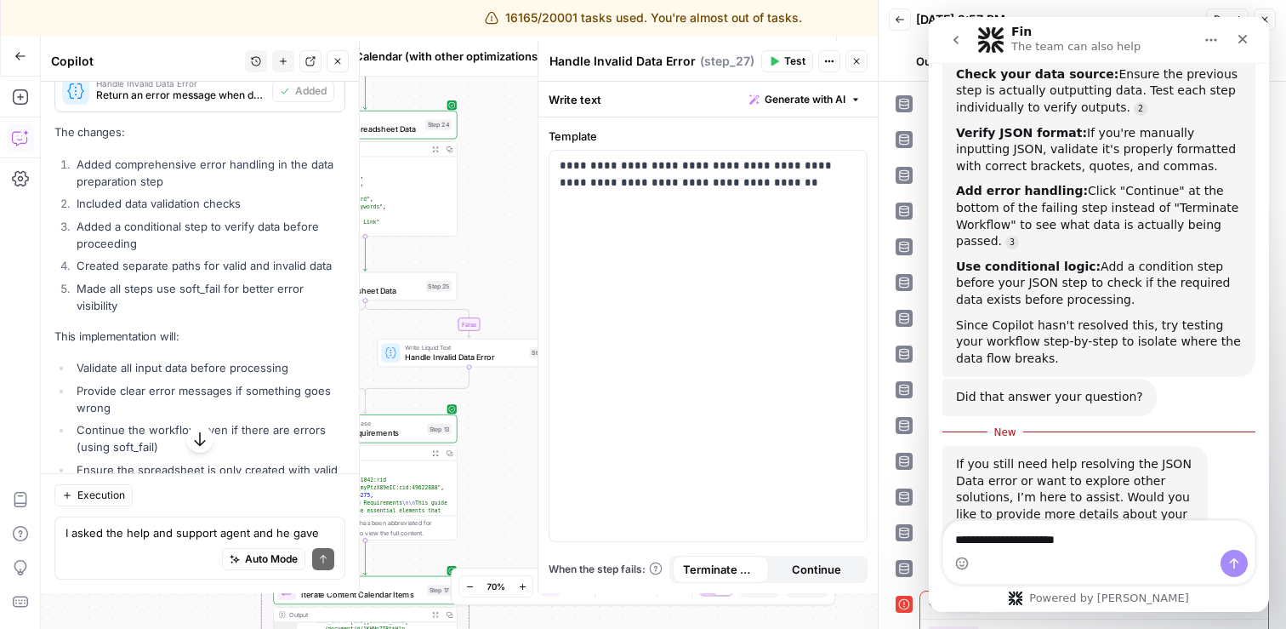
scroll to position [8331, 0]
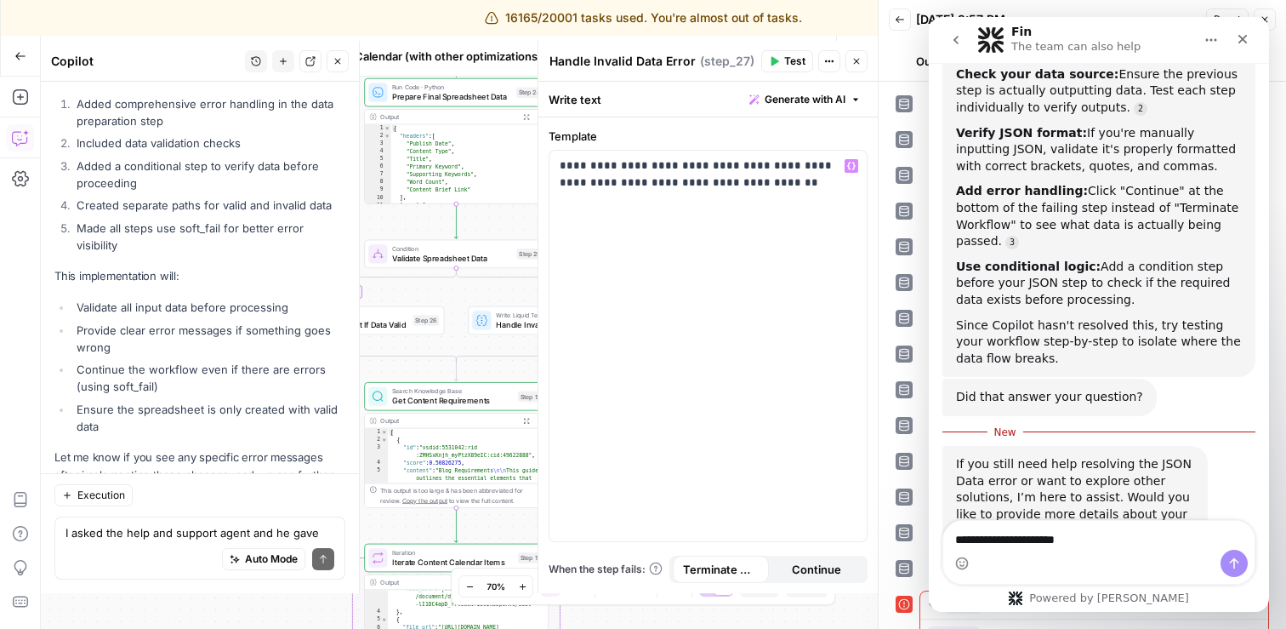
drag, startPoint x: 488, startPoint y: 263, endPoint x: 579, endPoint y: 230, distance: 96.6
click at [579, 230] on body "16165/20001 tasks used. You're almost out of tasks. Upgrade CMerriam Workspace …" at bounding box center [643, 314] width 1286 height 629
click at [518, 234] on icon "button" at bounding box center [514, 231] width 9 height 9
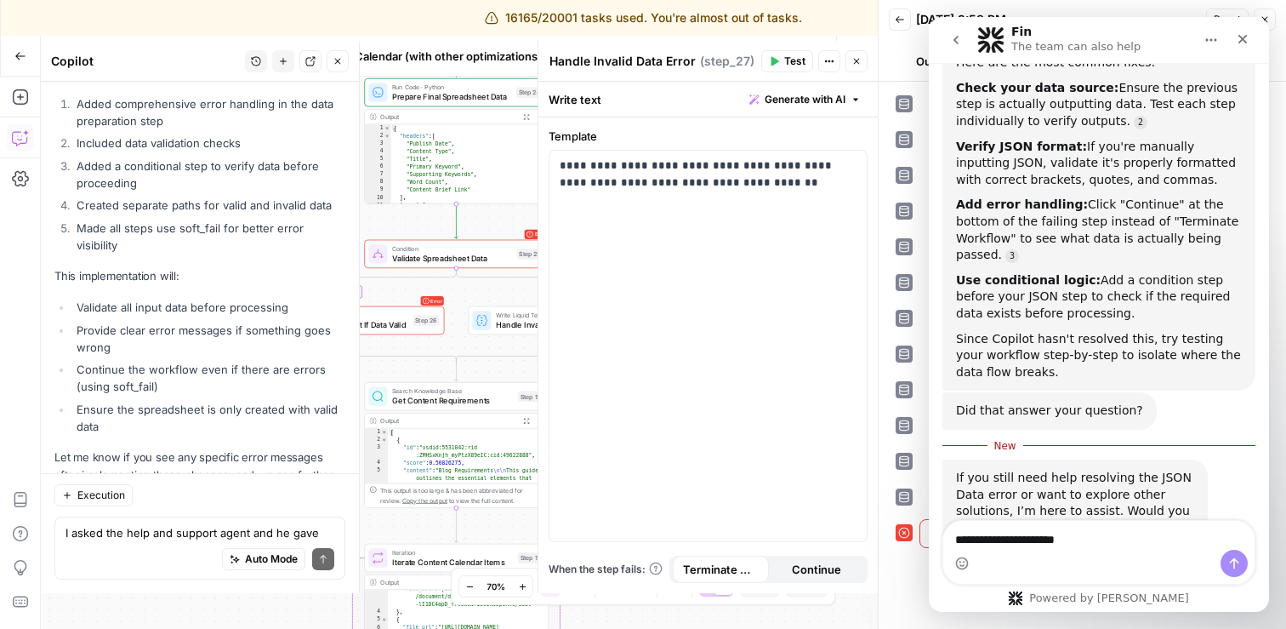
click at [960, 42] on icon "go back" at bounding box center [956, 40] width 14 height 14
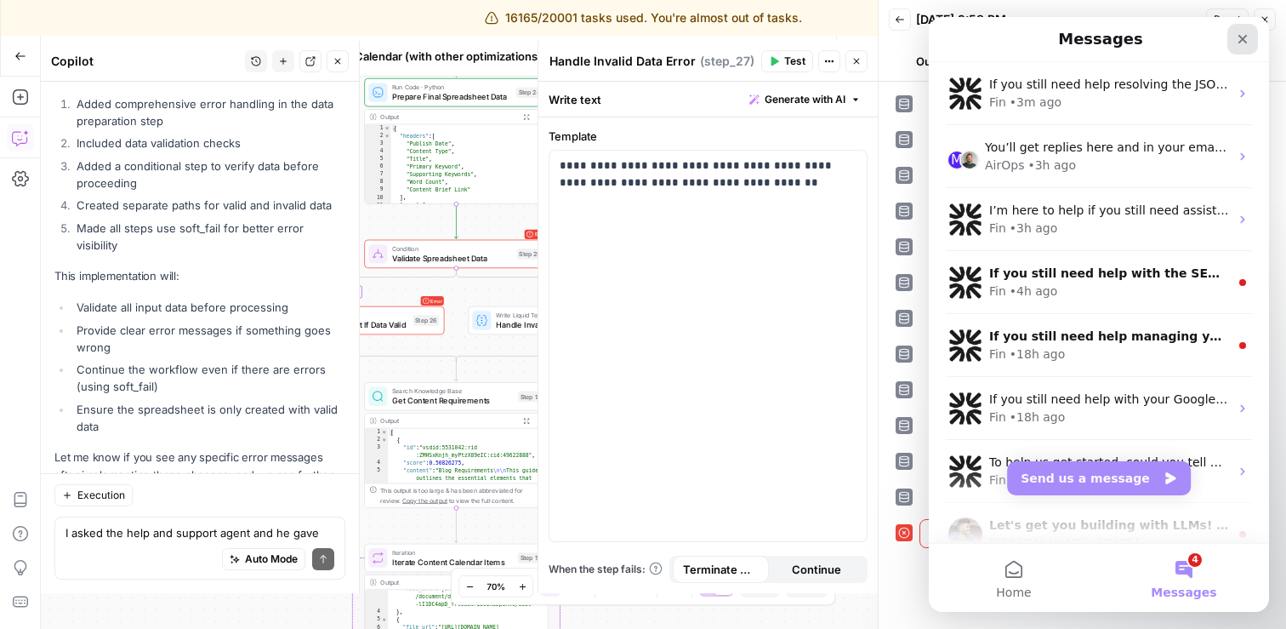
click at [1235, 36] on div "Close" at bounding box center [1242, 39] width 31 height 31
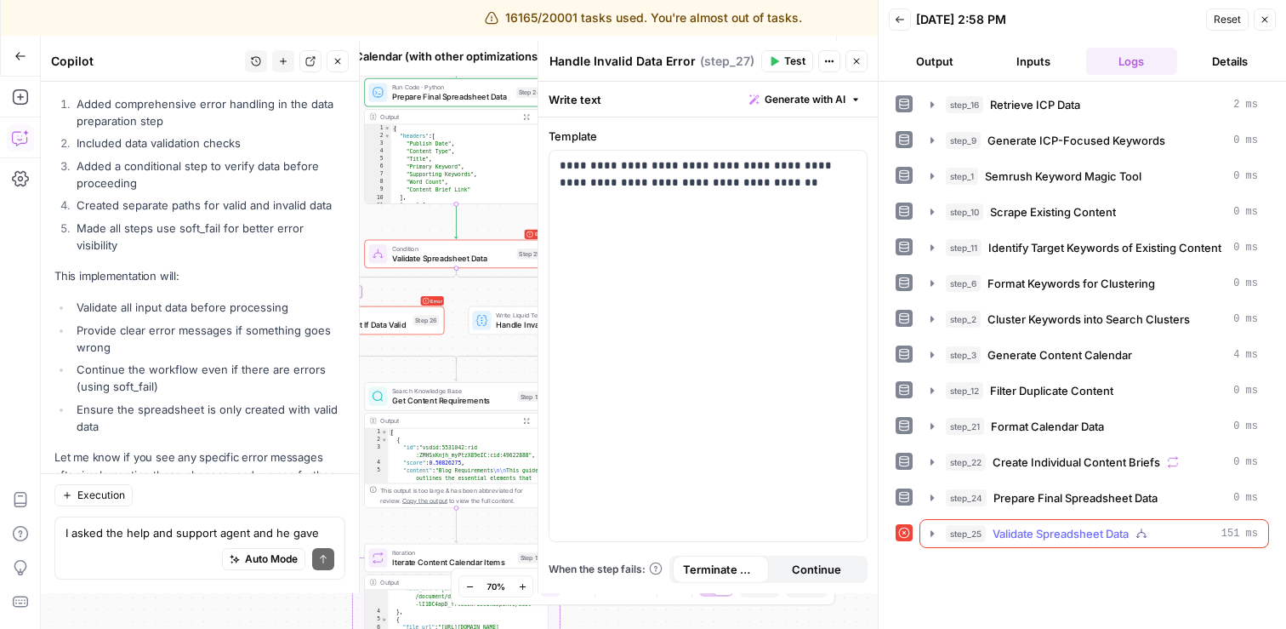
click at [931, 532] on icon "button" at bounding box center [931, 533] width 3 height 6
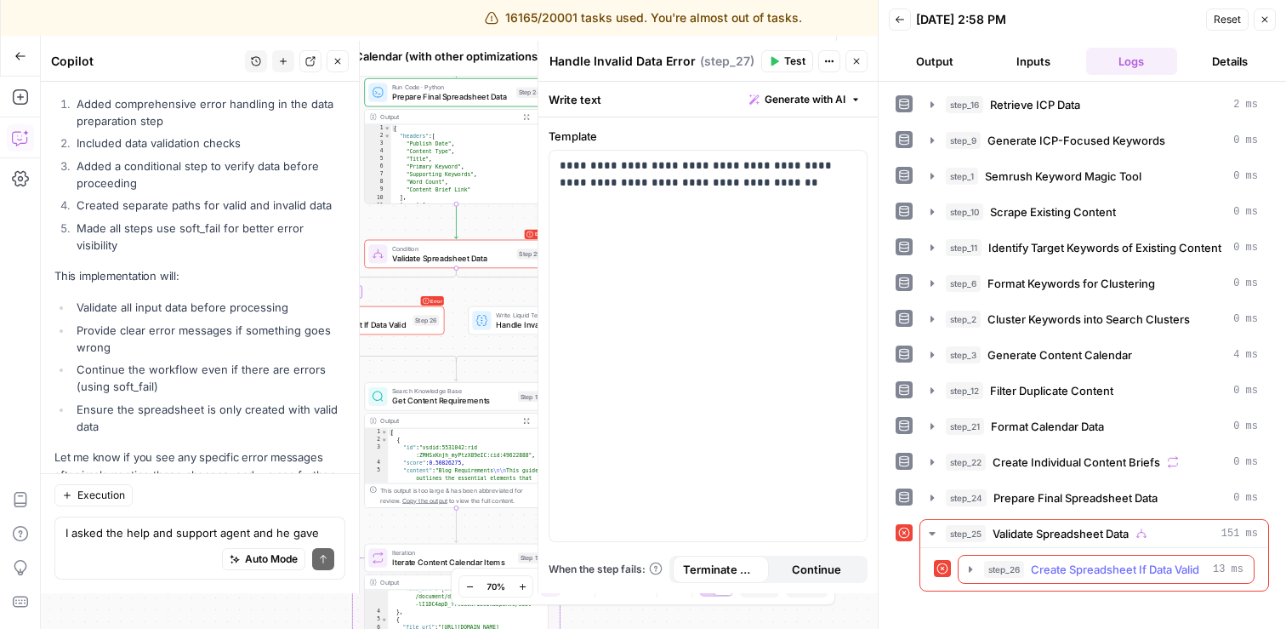
click at [970, 564] on icon "button" at bounding box center [971, 569] width 14 height 14
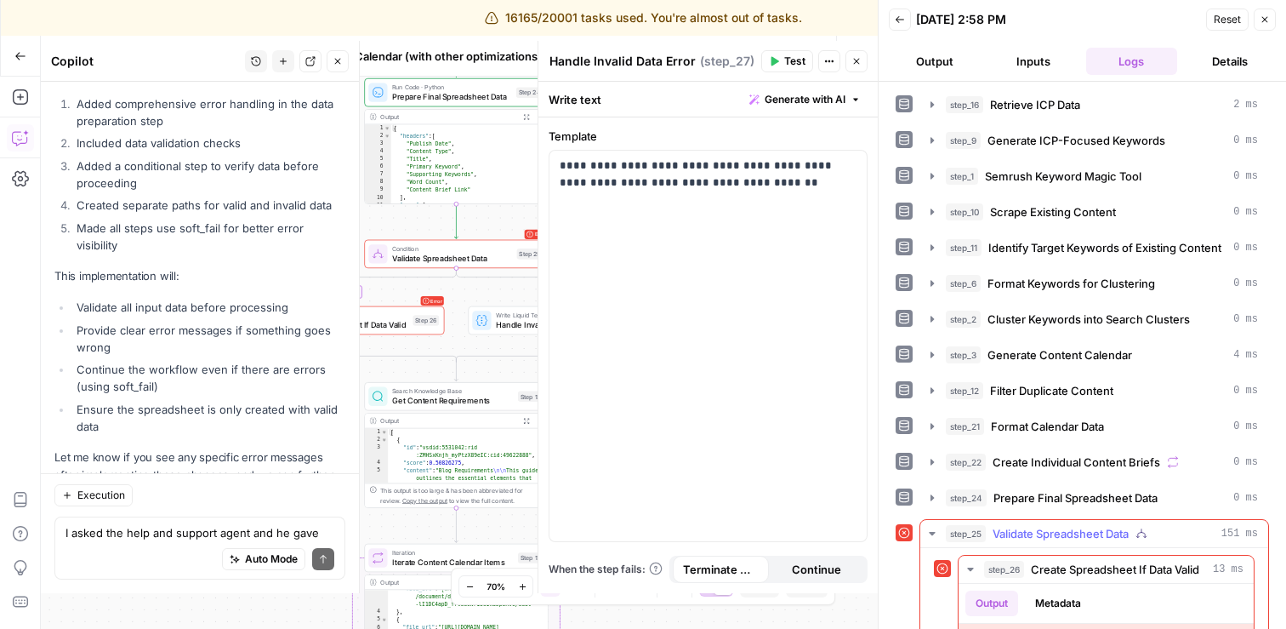
scroll to position [133, 0]
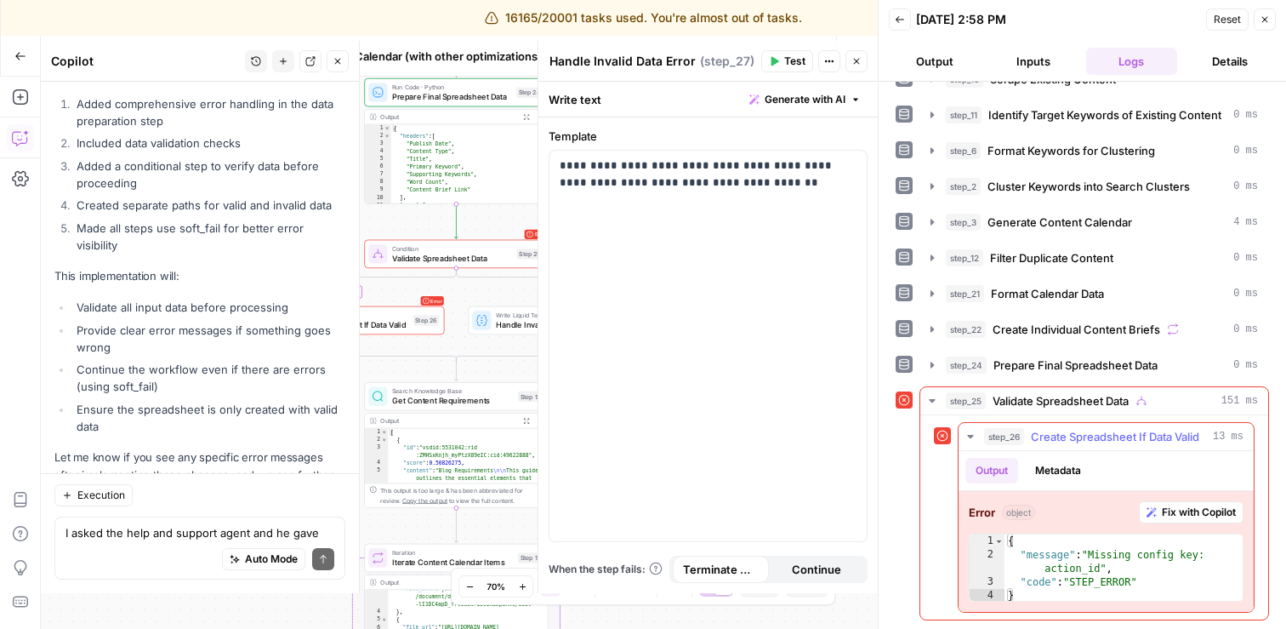
click at [1190, 514] on span "Fix with Copilot" at bounding box center [1199, 511] width 74 height 15
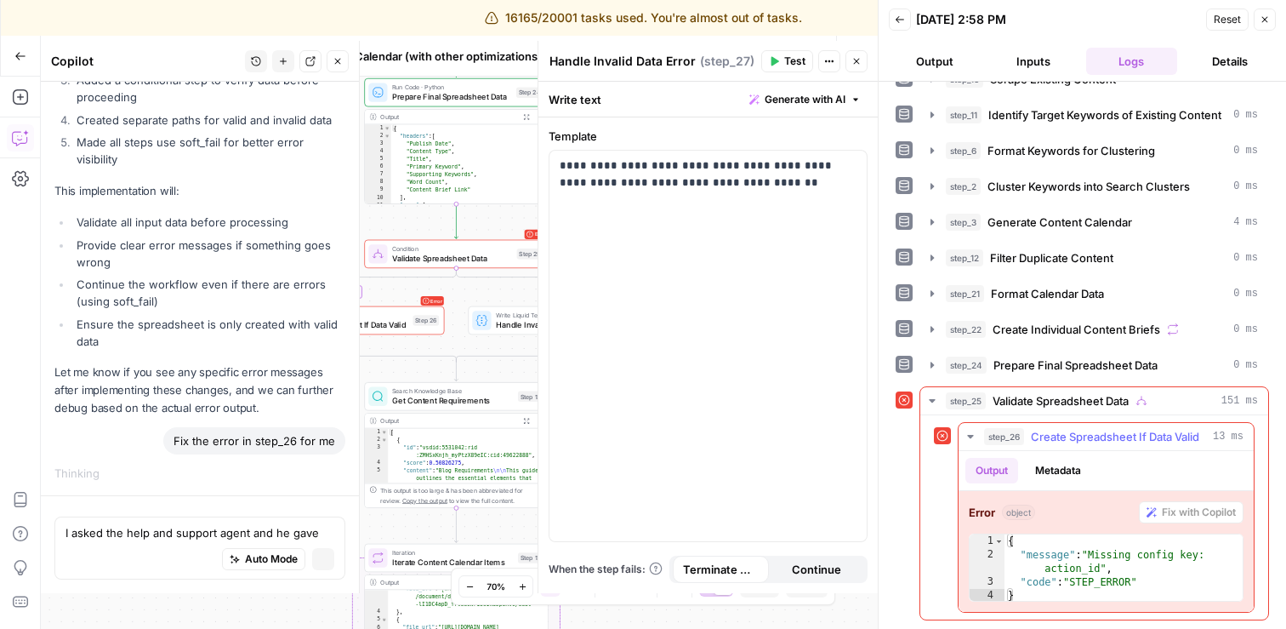
scroll to position [8041, 0]
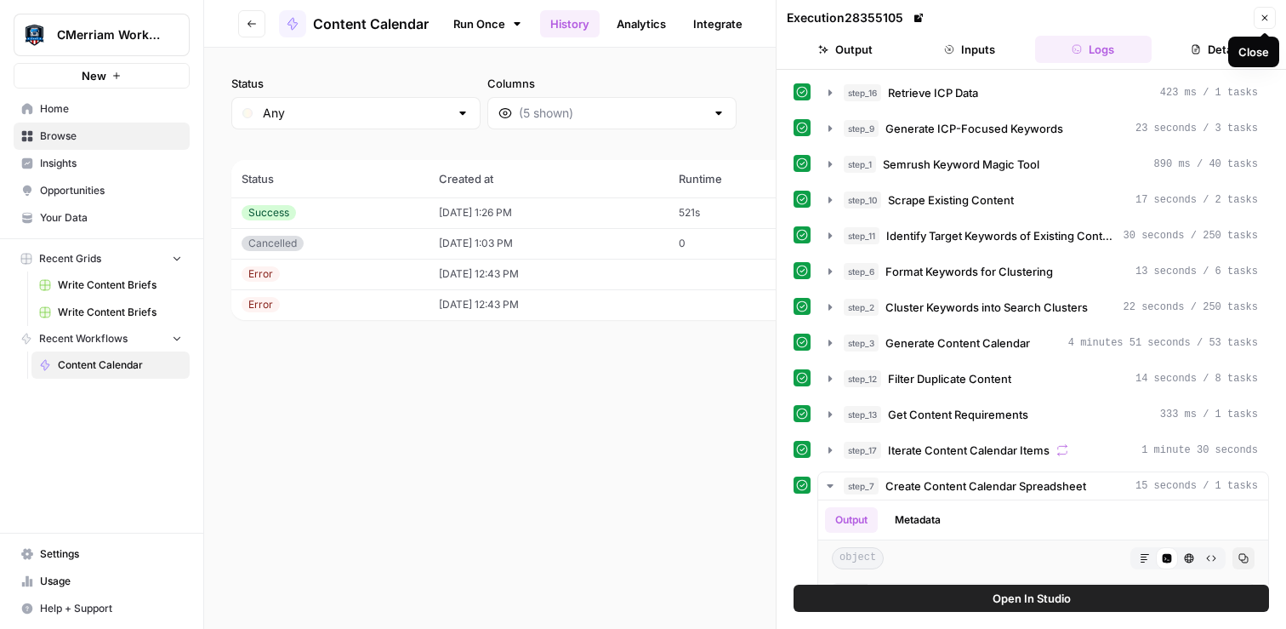
click at [1267, 17] on icon "button" at bounding box center [1265, 18] width 10 height 10
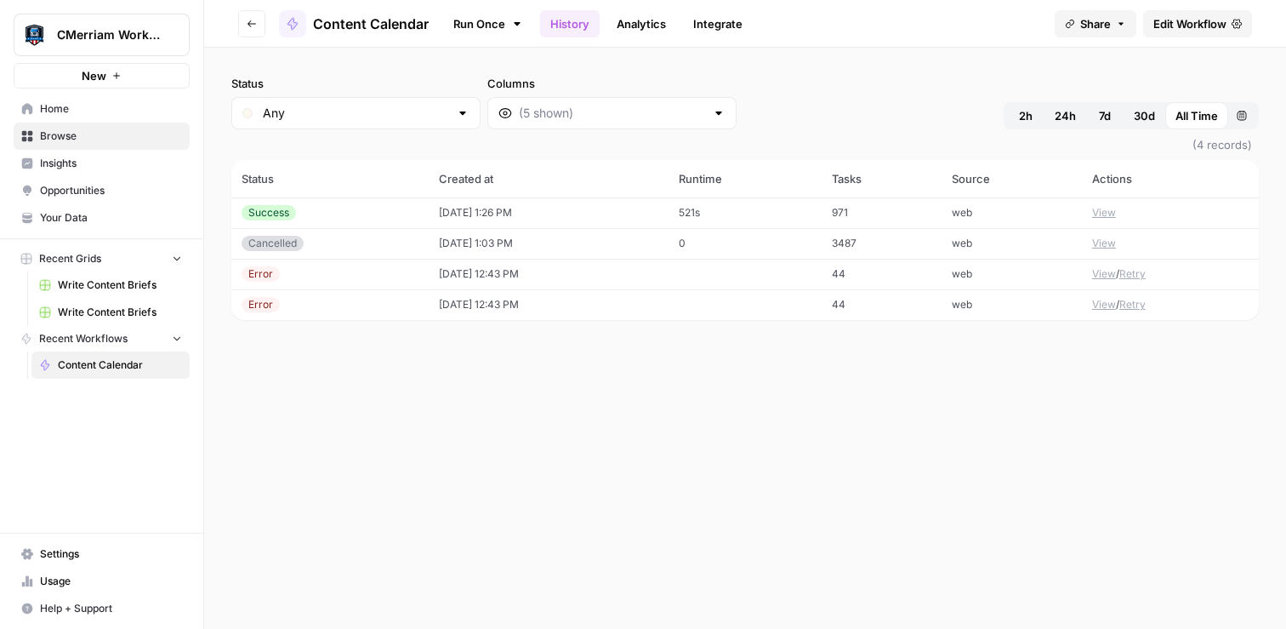
click at [1183, 24] on span "Edit Workflow" at bounding box center [1189, 23] width 73 height 17
